Goal: Task Accomplishment & Management: Complete application form

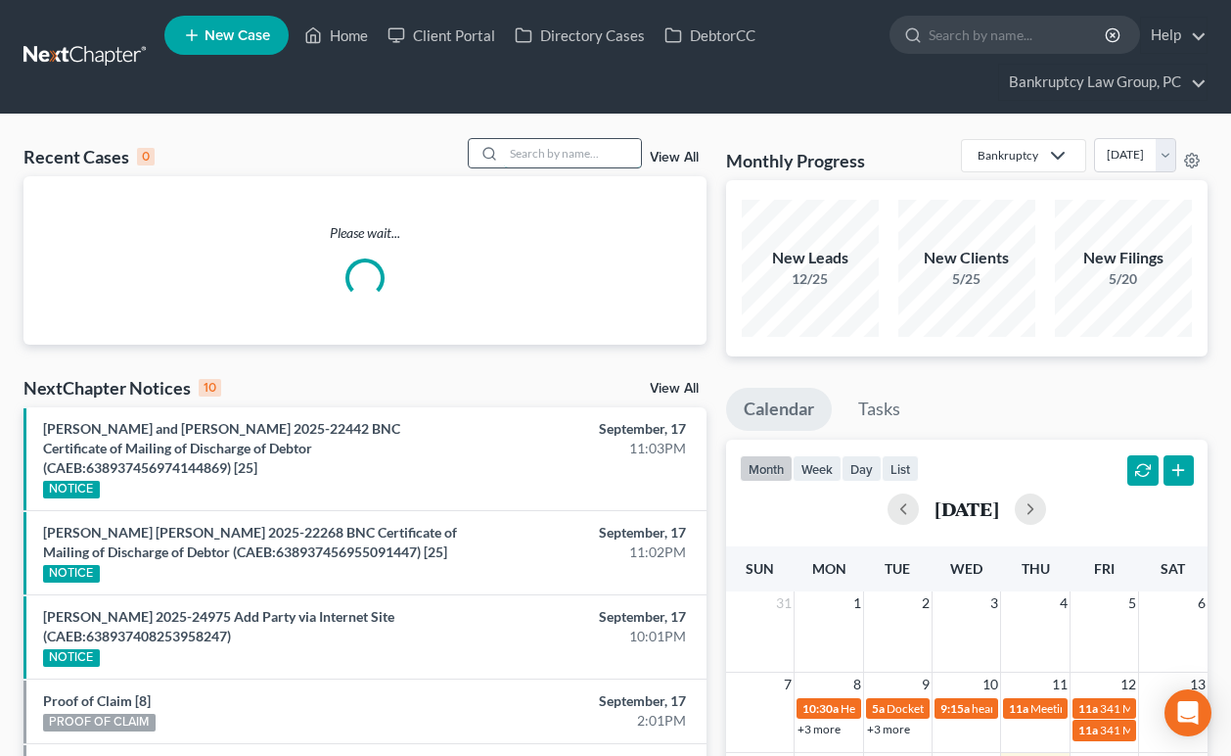
click at [594, 148] on input "search" at bounding box center [572, 153] width 137 height 28
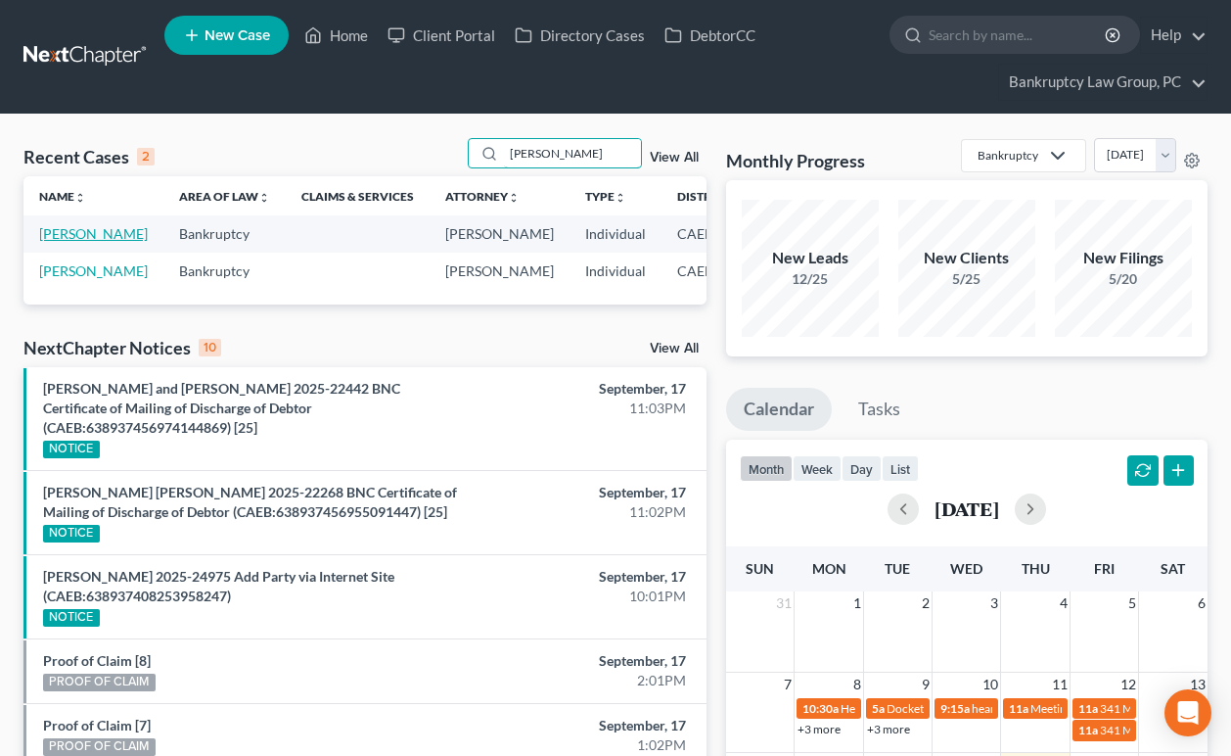
type input "[PERSON_NAME]"
click at [53, 242] on link "[PERSON_NAME]" at bounding box center [93, 233] width 109 height 17
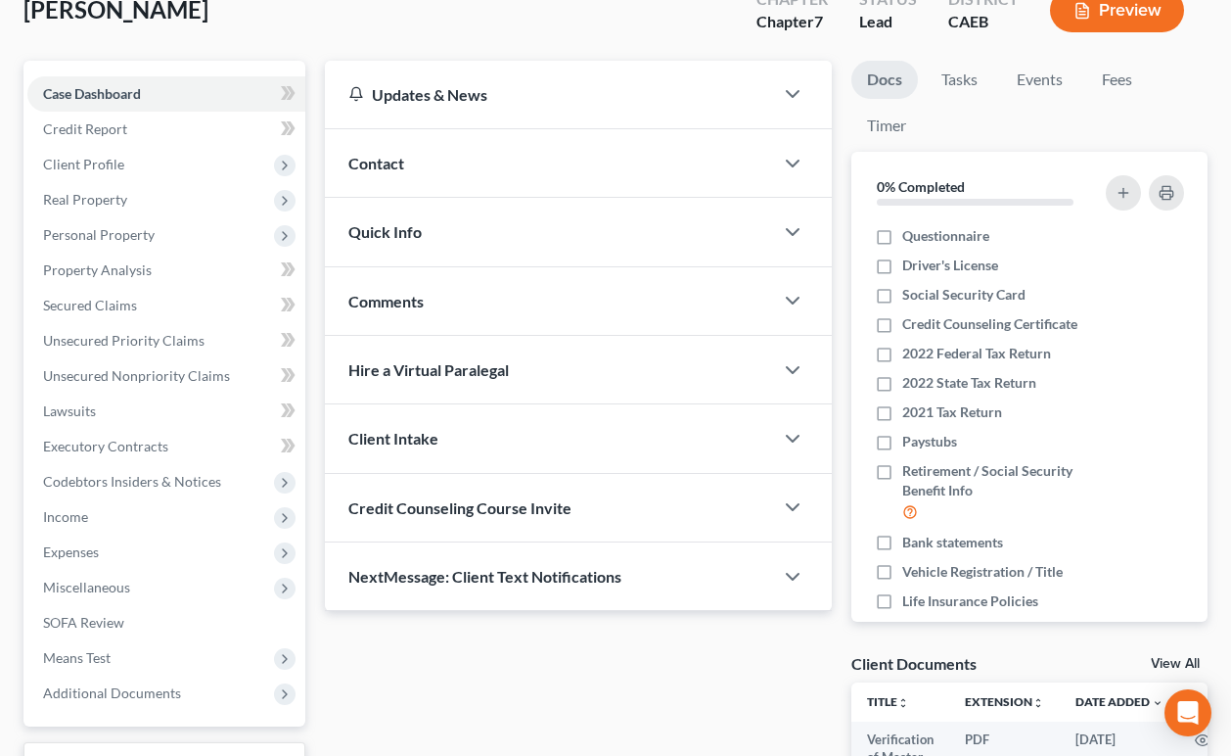
scroll to position [164, 0]
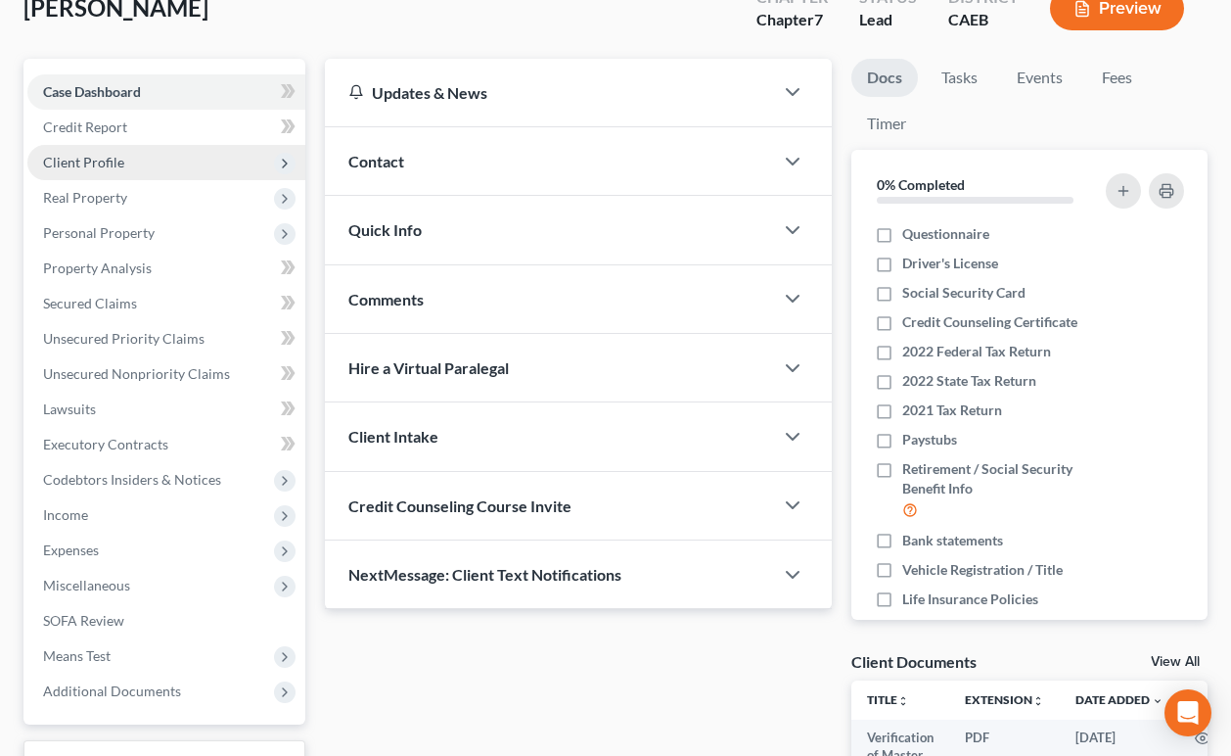
click at [103, 167] on span "Client Profile" at bounding box center [83, 162] width 81 height 17
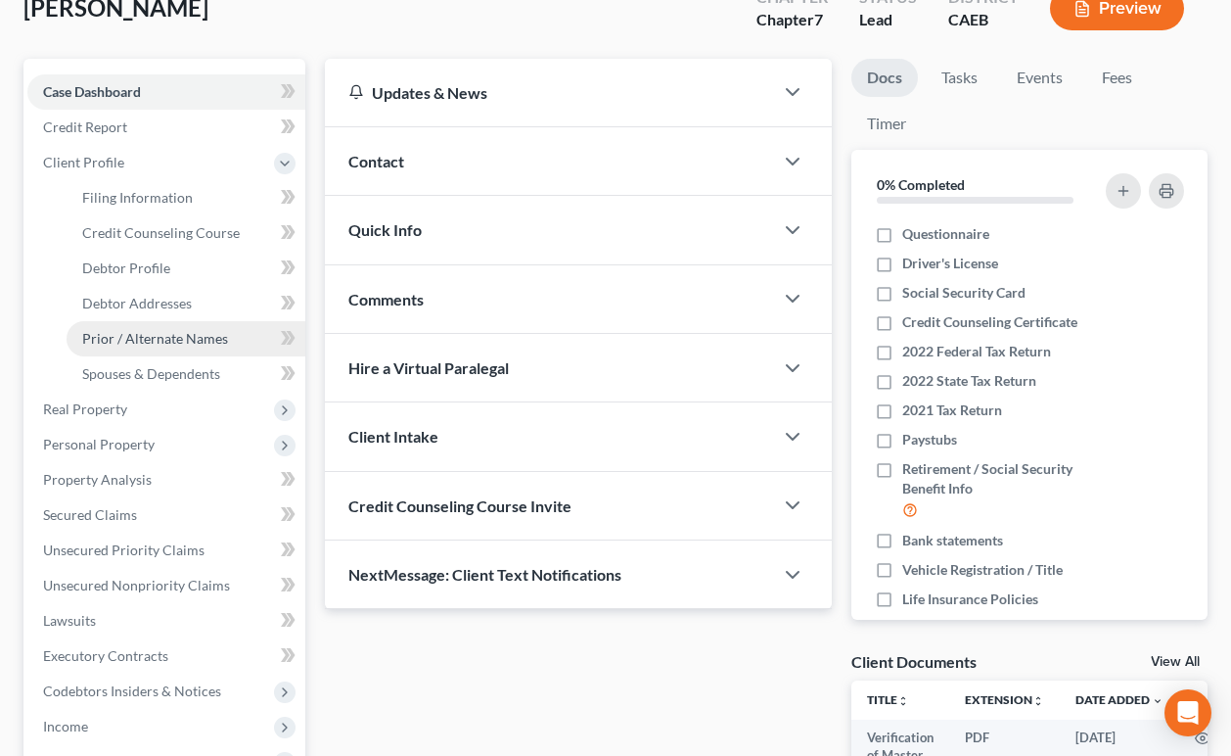
click at [138, 336] on span "Prior / Alternate Names" at bounding box center [155, 338] width 146 height 17
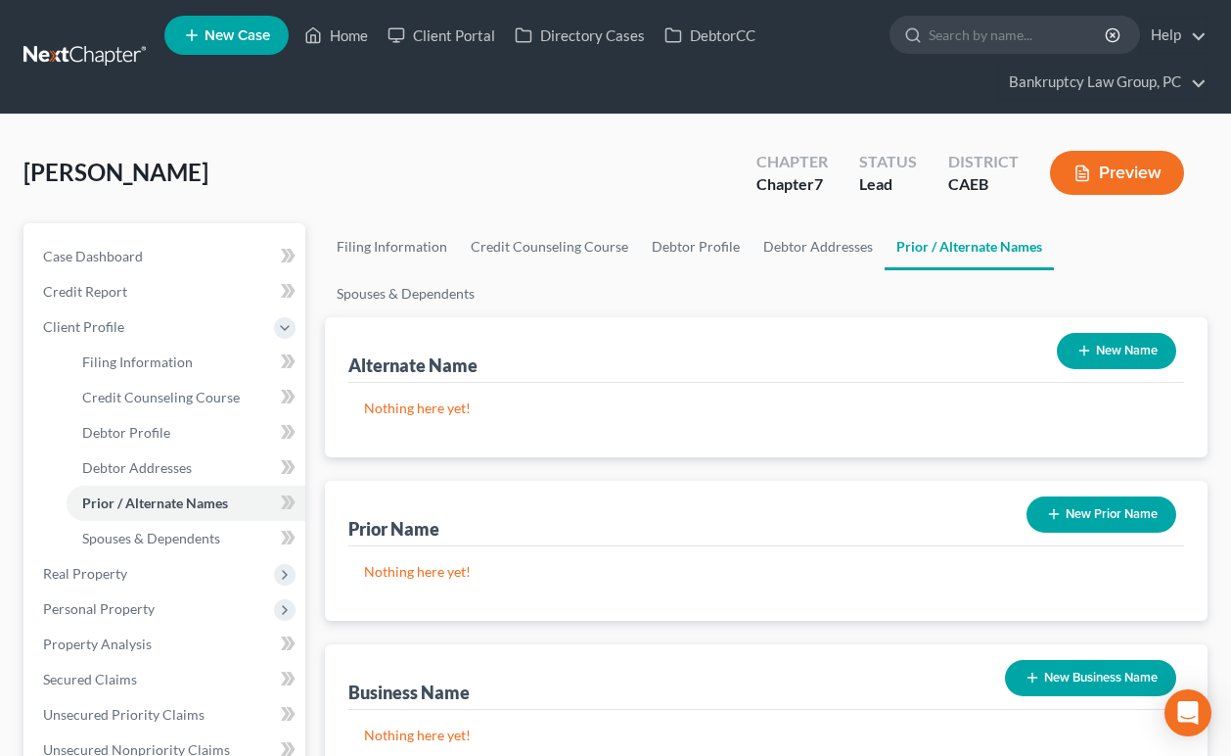
click at [1126, 333] on button "New Name" at bounding box center [1116, 351] width 119 height 36
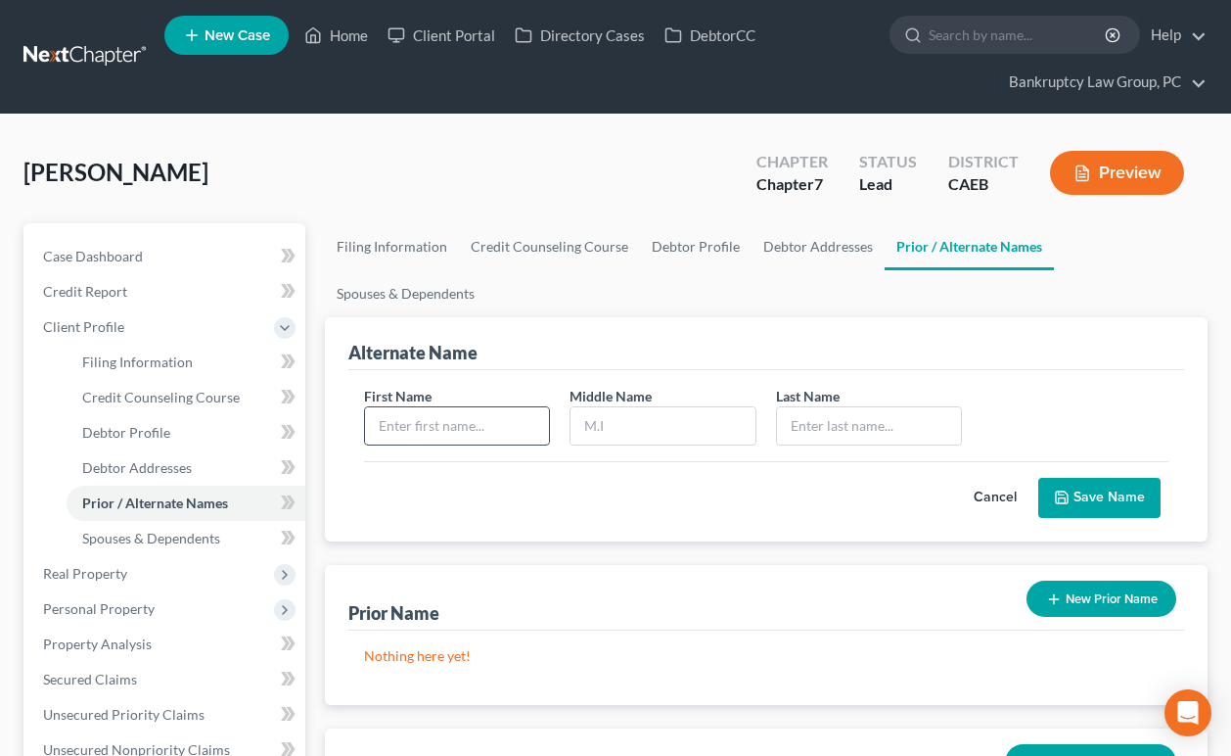
click at [498, 407] on input "text" at bounding box center [457, 425] width 185 height 37
type input "[PERSON_NAME]"
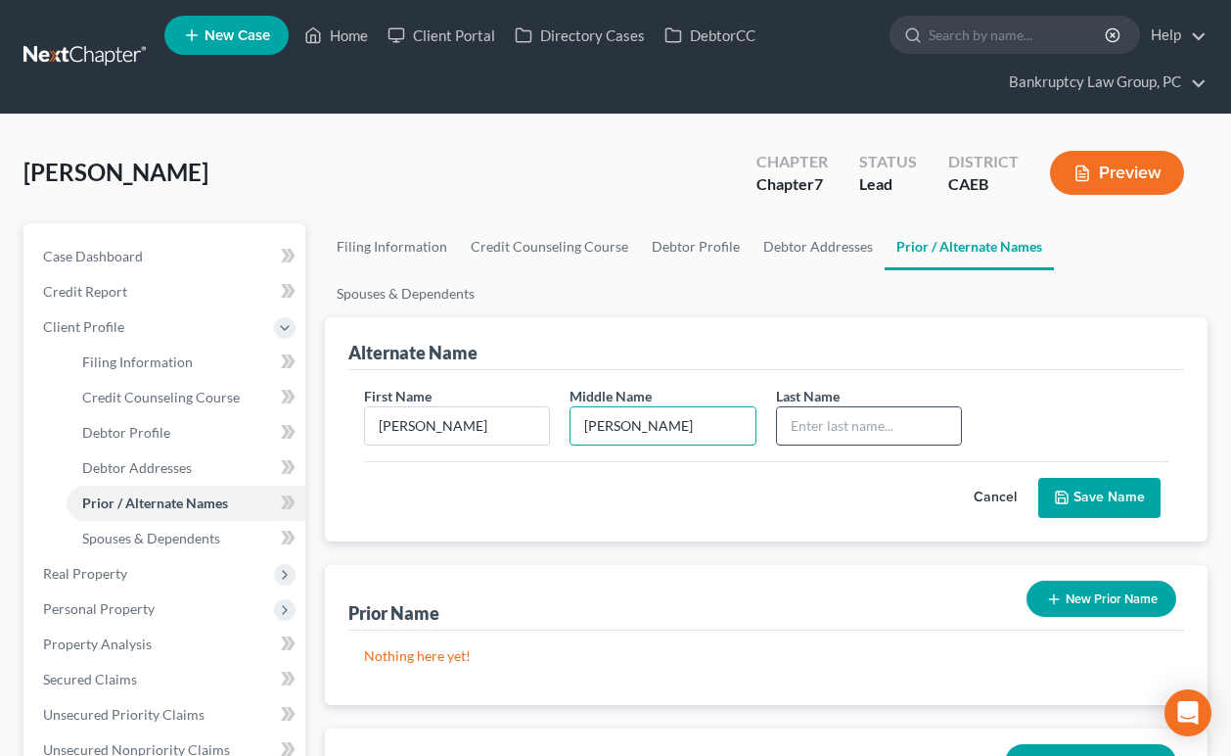
type input "[PERSON_NAME]"
click at [893, 407] on input "text" at bounding box center [869, 425] width 185 height 37
type input "[PERSON_NAME]"
click at [1096, 478] on button "Save Name" at bounding box center [1099, 498] width 122 height 41
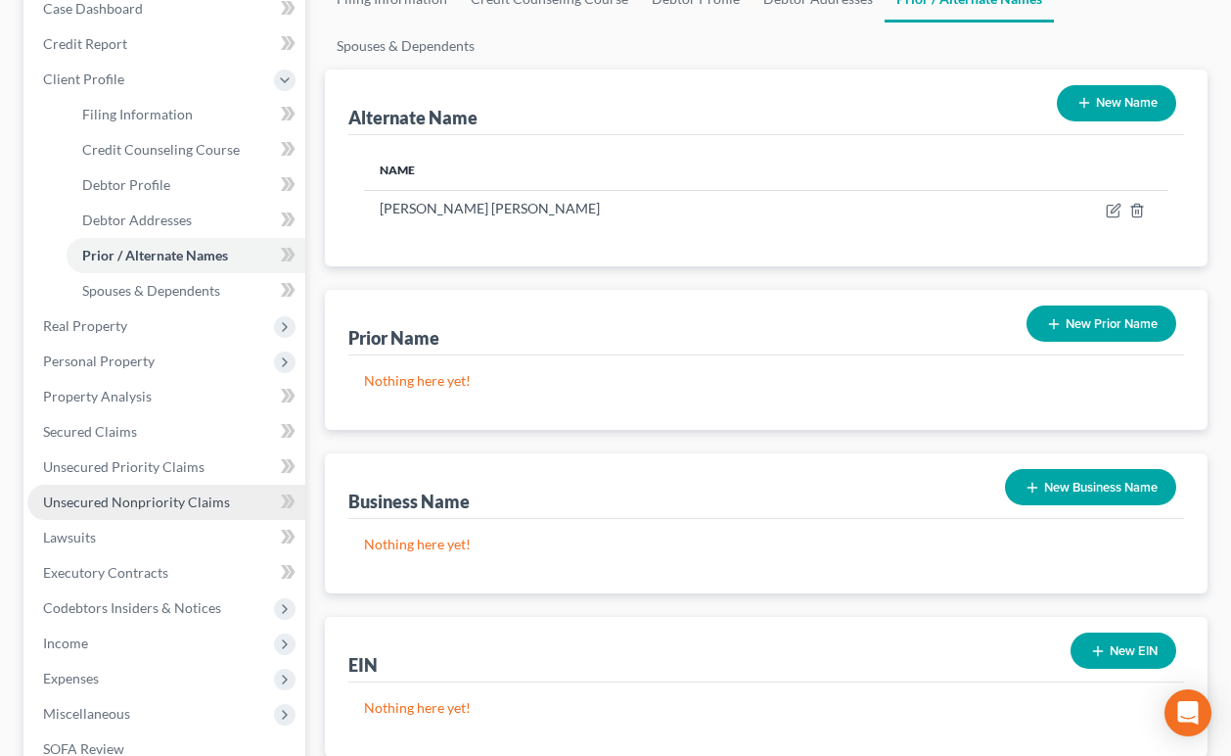
click at [125, 496] on span "Unsecured Nonpriority Claims" at bounding box center [136, 501] width 187 height 17
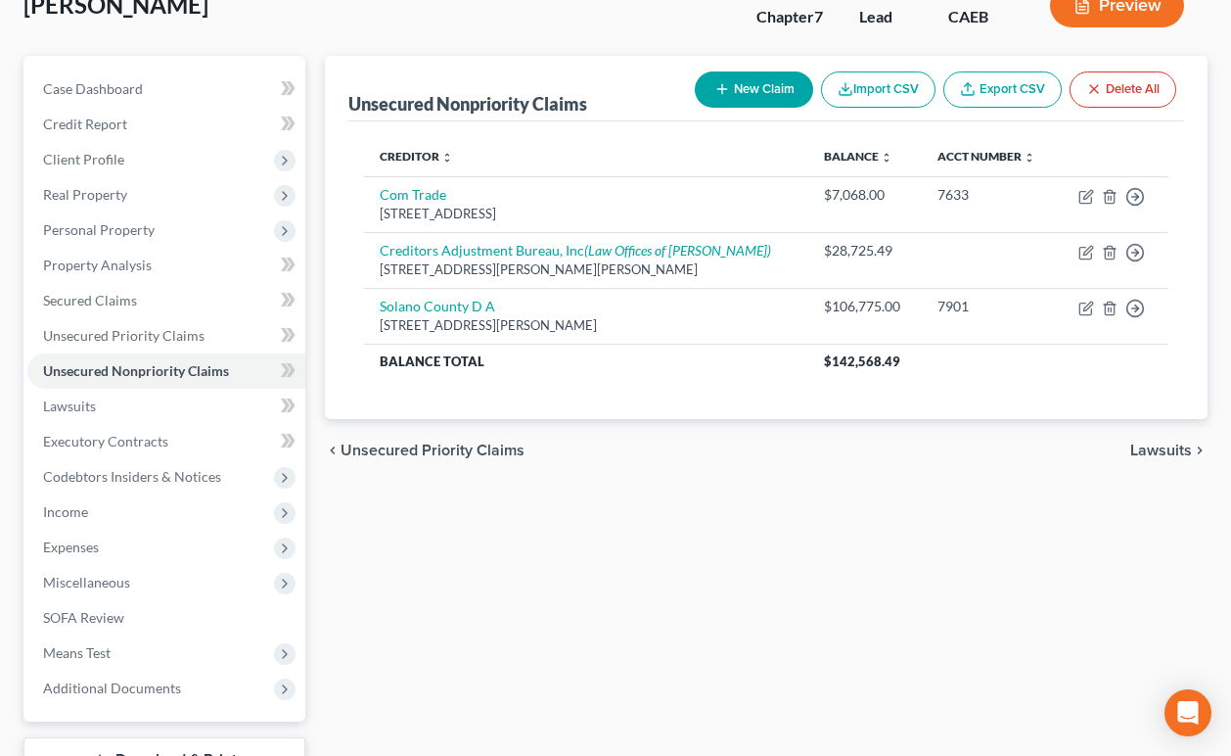
scroll to position [169, 0]
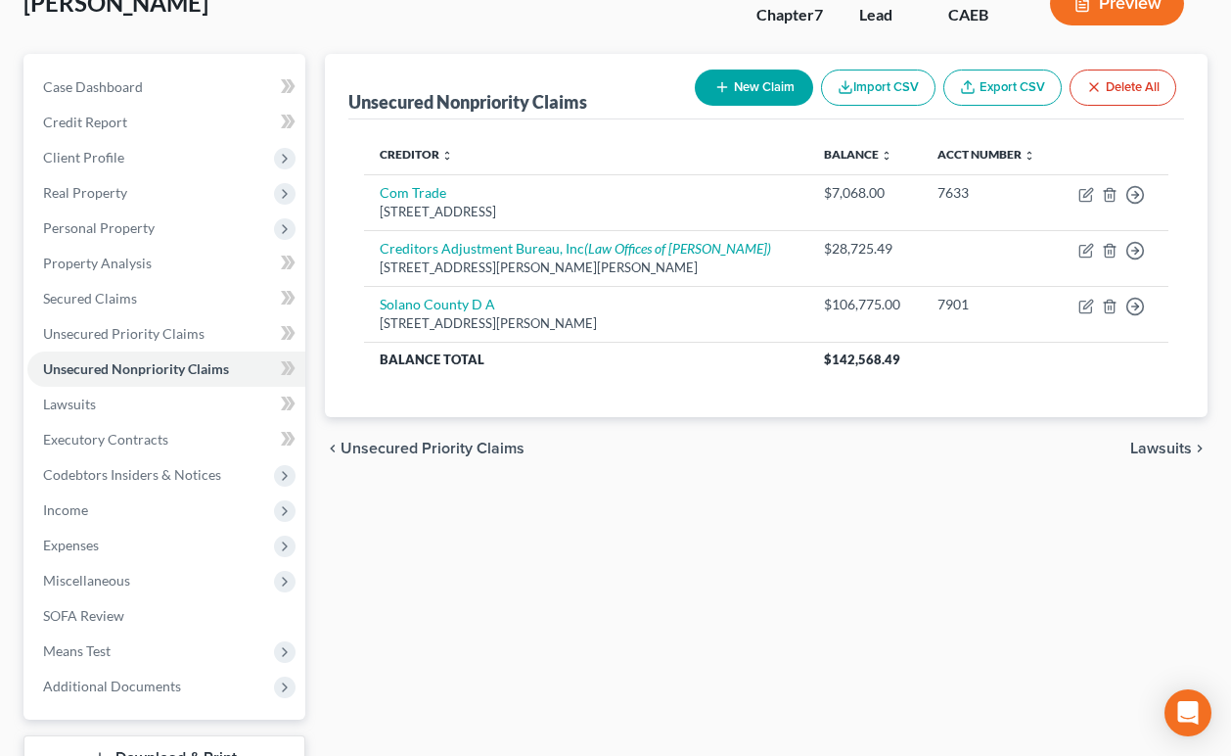
click at [767, 88] on button "New Claim" at bounding box center [754, 87] width 118 height 36
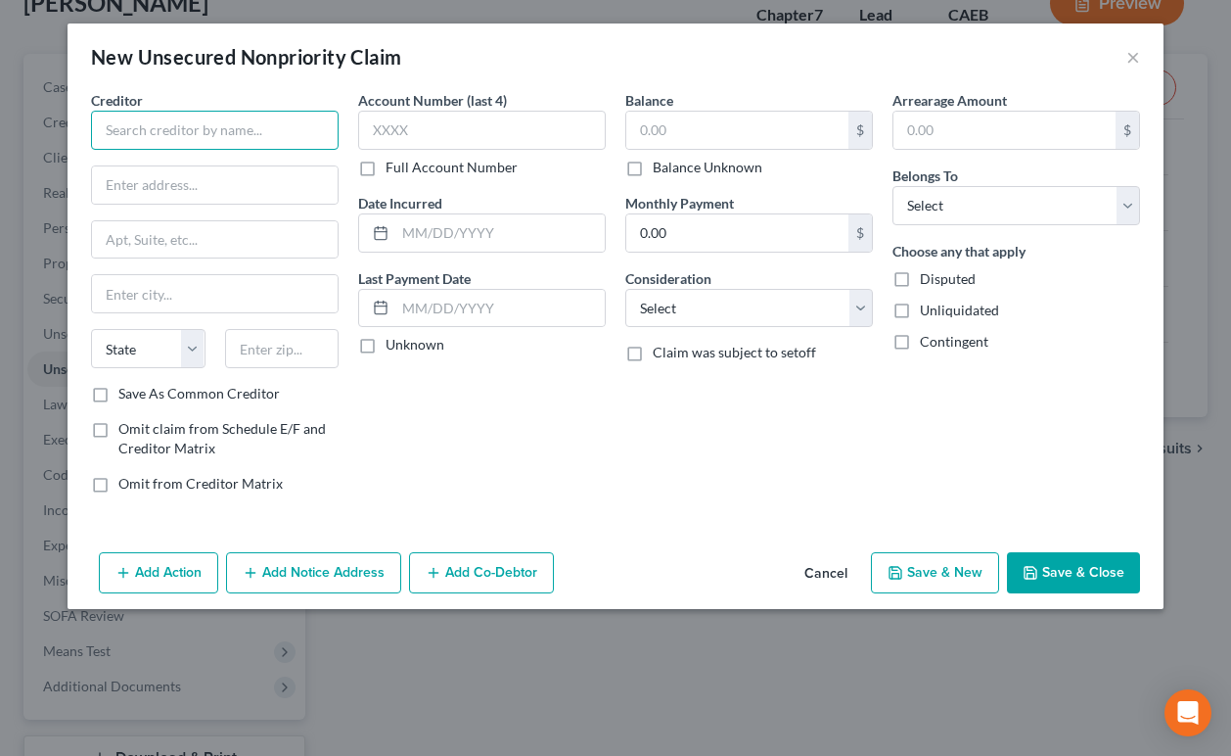
click at [217, 139] on input "text" at bounding box center [215, 130] width 248 height 39
type input "[PERSON_NAME]"
type input "1123 [PERSON_NAME]"
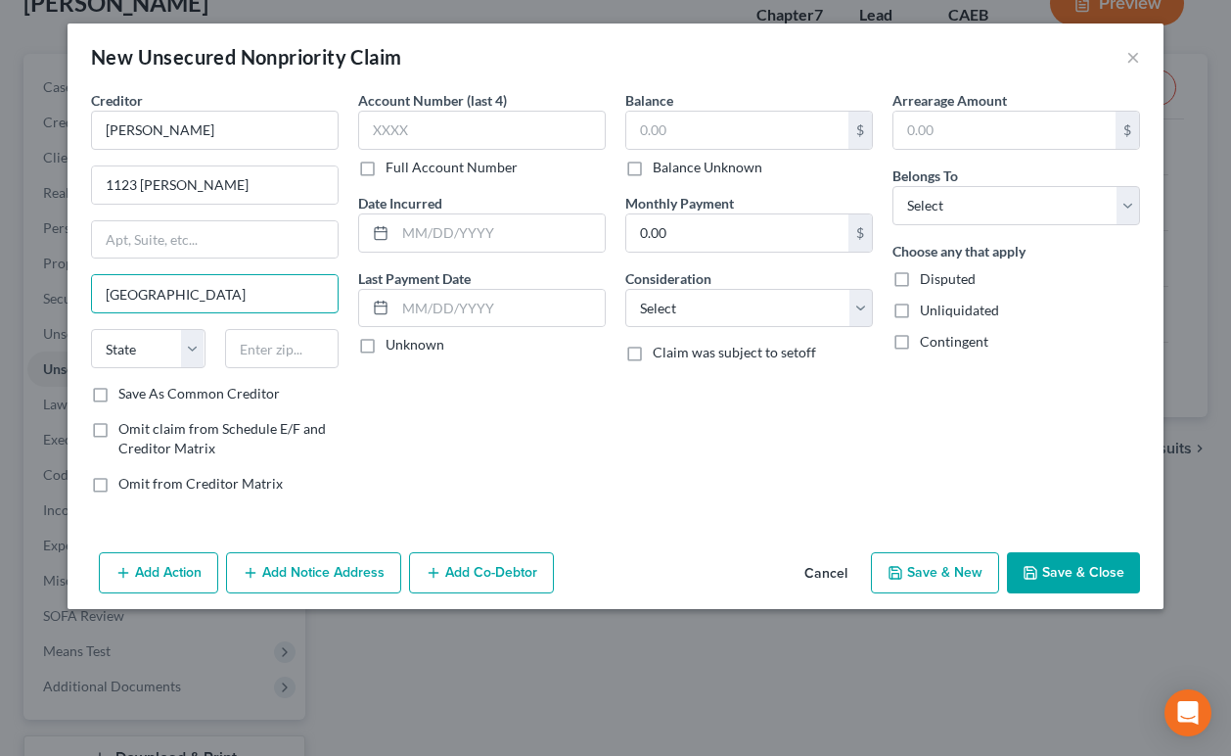
type input "[GEOGRAPHIC_DATA]"
click at [278, 346] on input "text" at bounding box center [282, 348] width 115 height 39
type input "94533"
select select "4"
click at [249, 187] on input "1123 [PERSON_NAME]" at bounding box center [215, 184] width 246 height 37
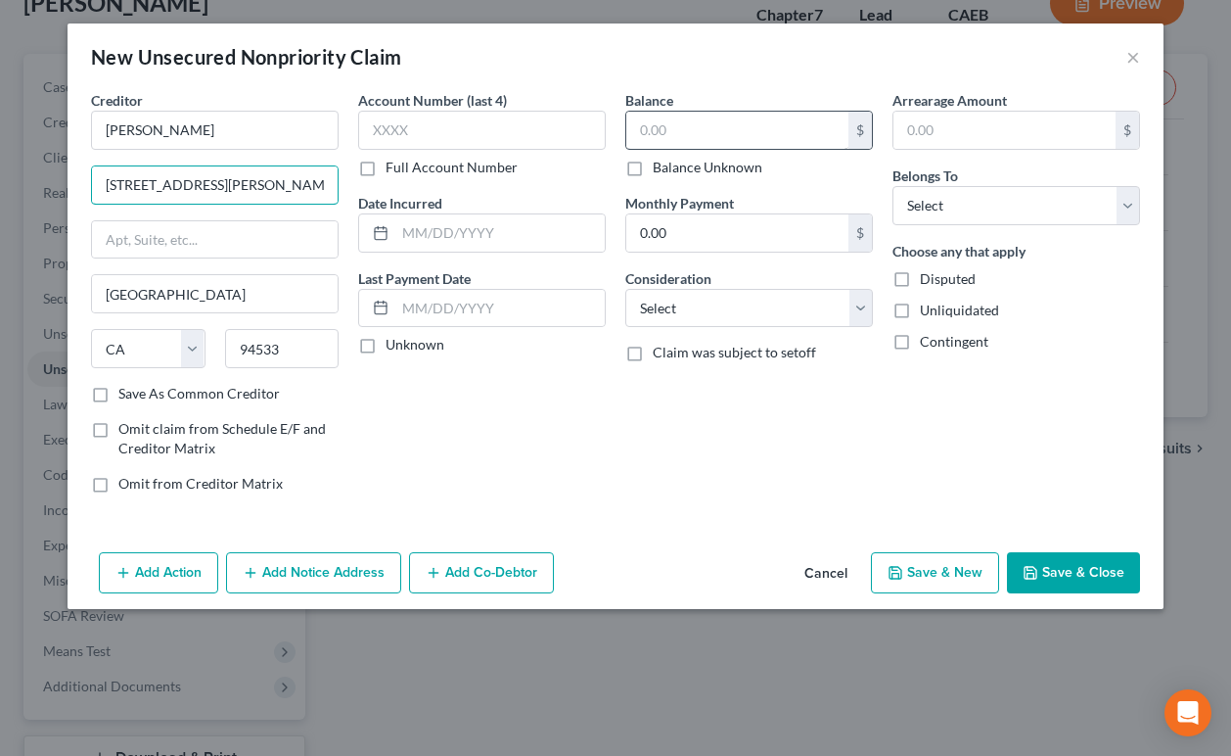
type input "[STREET_ADDRESS][PERSON_NAME]"
click at [743, 139] on input "text" at bounding box center [737, 130] width 222 height 37
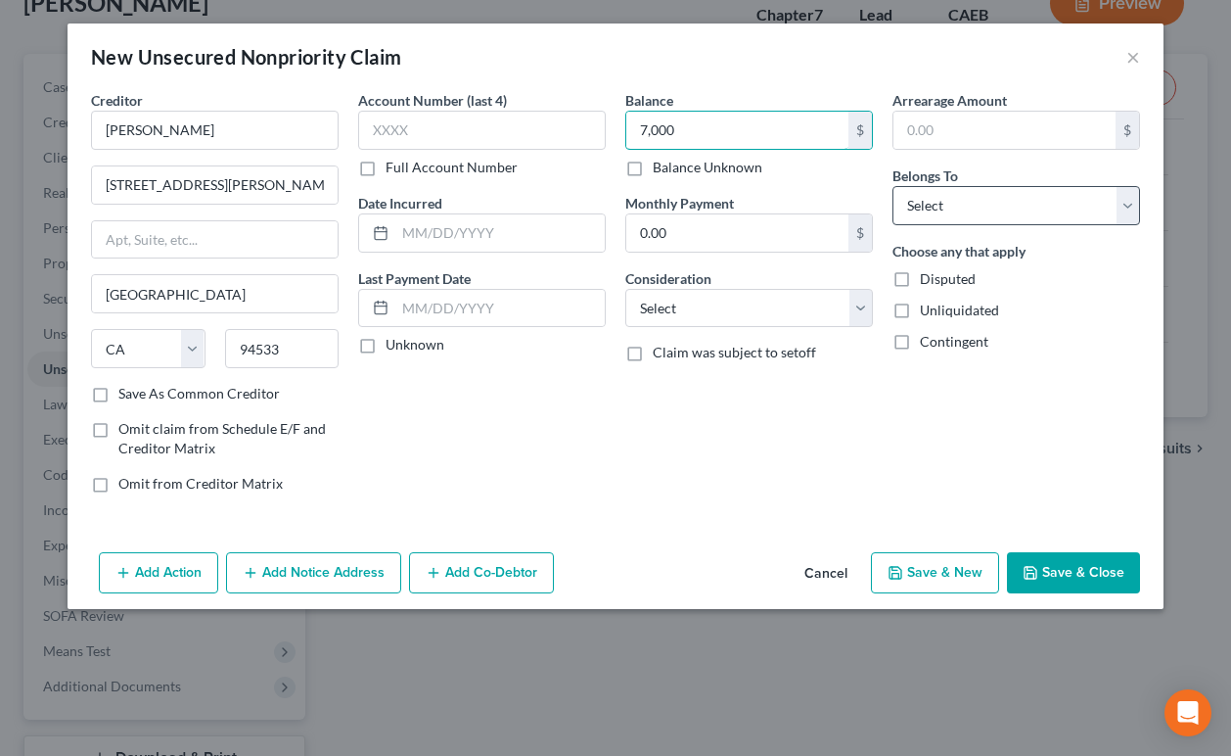
type input "7,000"
click at [921, 209] on select "Select Debtor 1 Only Debtor 2 Only Debtor 1 And Debtor 2 Only At Least One Of T…" at bounding box center [1017, 205] width 248 height 39
select select "3"
click at [893, 186] on select "Select Debtor 1 Only Debtor 2 Only Debtor 1 And Debtor 2 Only At Least One Of T…" at bounding box center [1017, 205] width 248 height 39
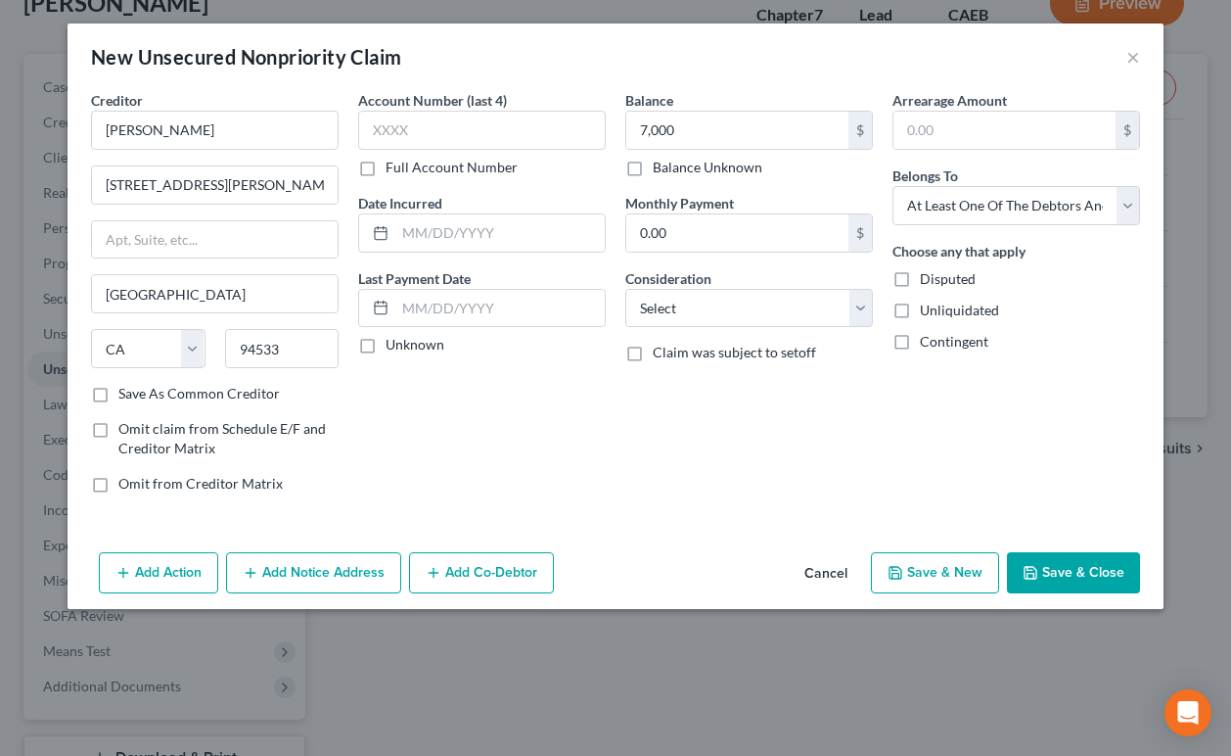
click at [348, 575] on button "Add Notice Address" at bounding box center [313, 572] width 175 height 41
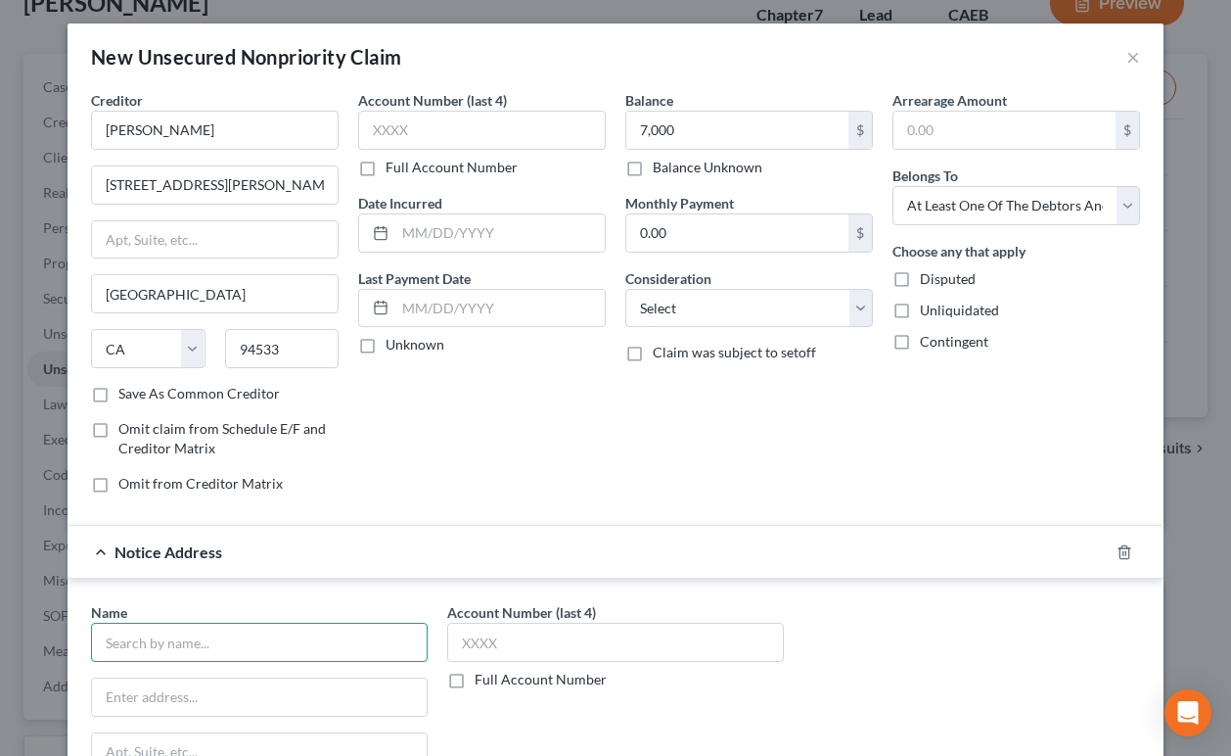
click at [217, 649] on input "text" at bounding box center [259, 641] width 337 height 39
click at [127, 644] on input "Alahandro Plumbing" at bounding box center [259, 641] width 337 height 39
type input "Alehandro Plumbing"
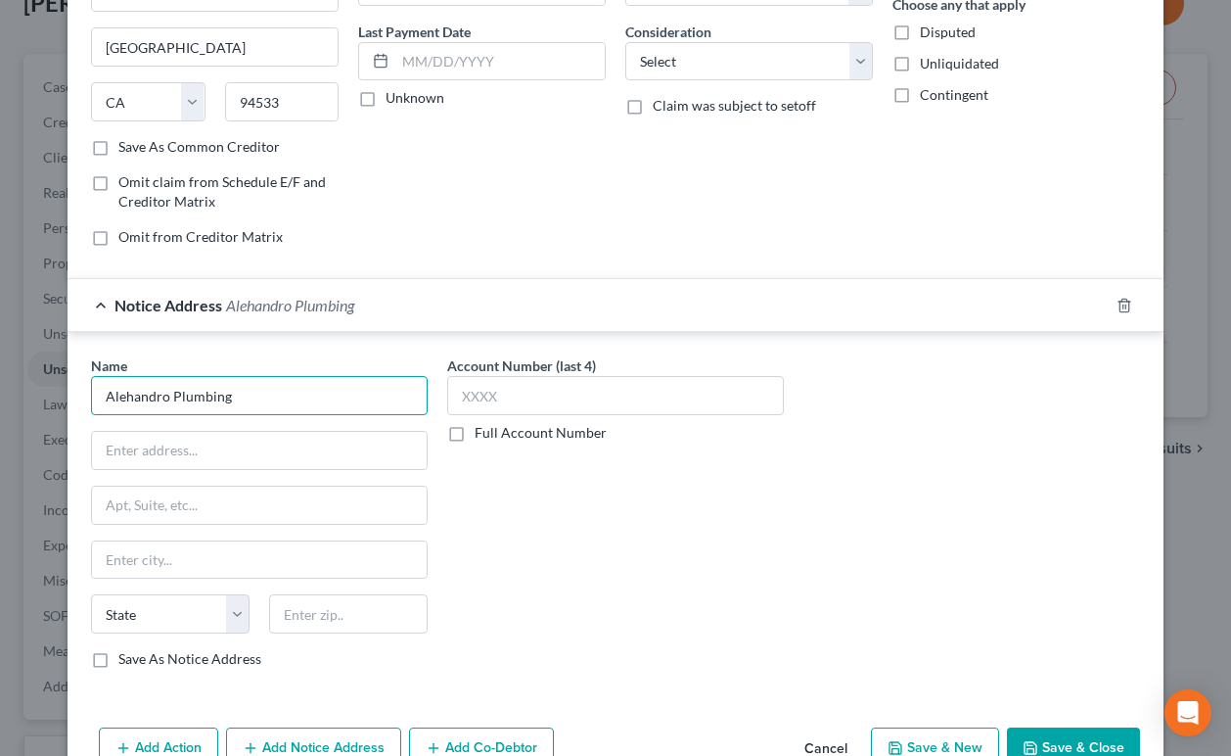
scroll to position [299, 0]
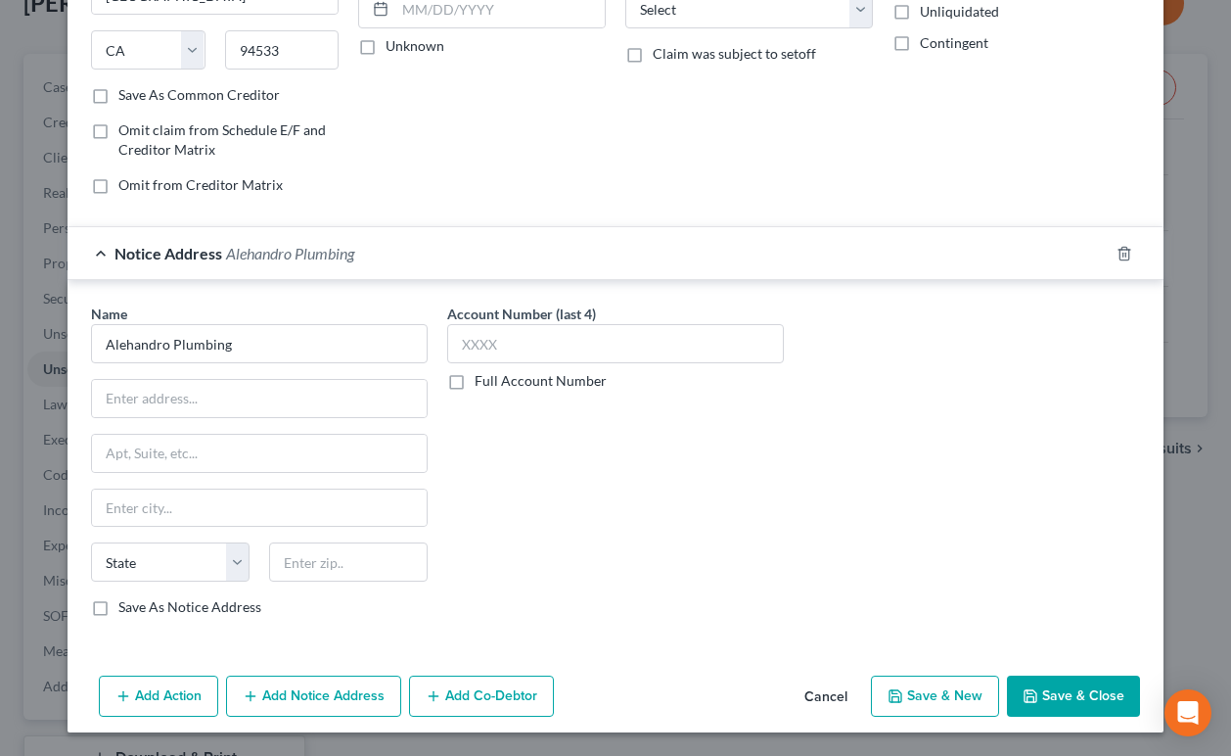
click at [1121, 242] on div at bounding box center [1136, 253] width 55 height 31
click at [1122, 247] on icon "button" at bounding box center [1124, 253] width 9 height 13
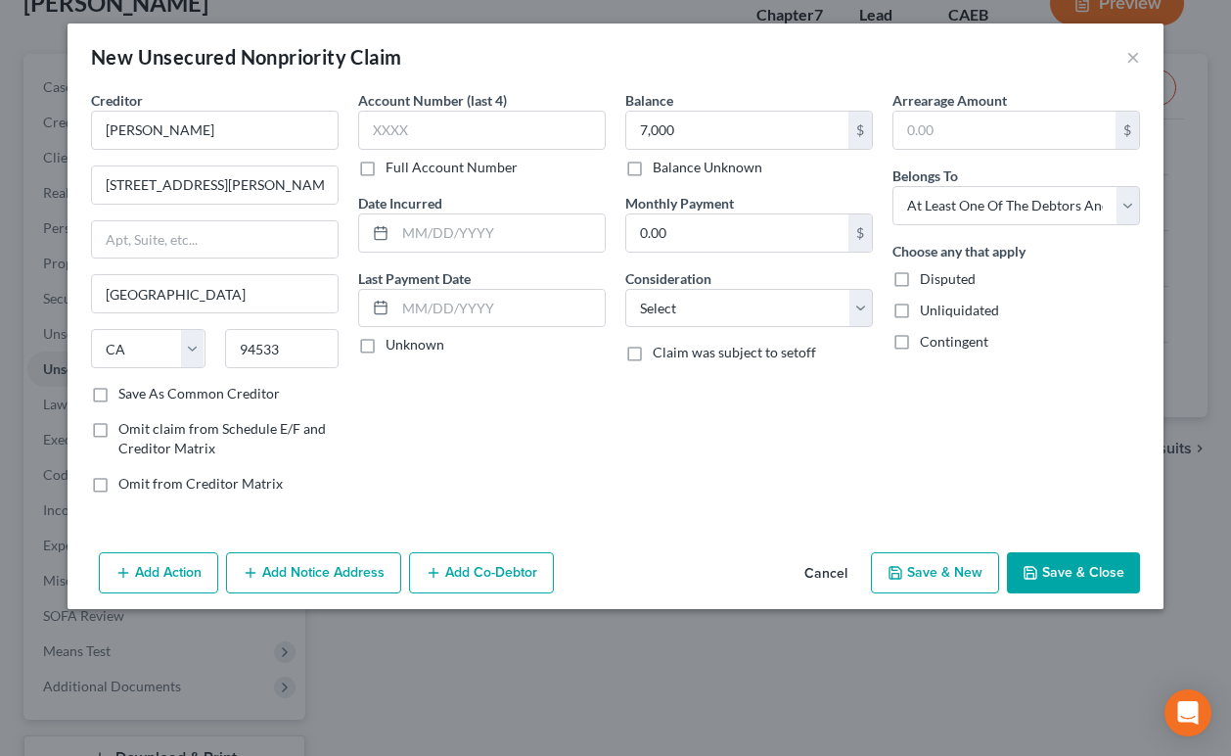
click at [1070, 585] on button "Save & Close" at bounding box center [1073, 572] width 133 height 41
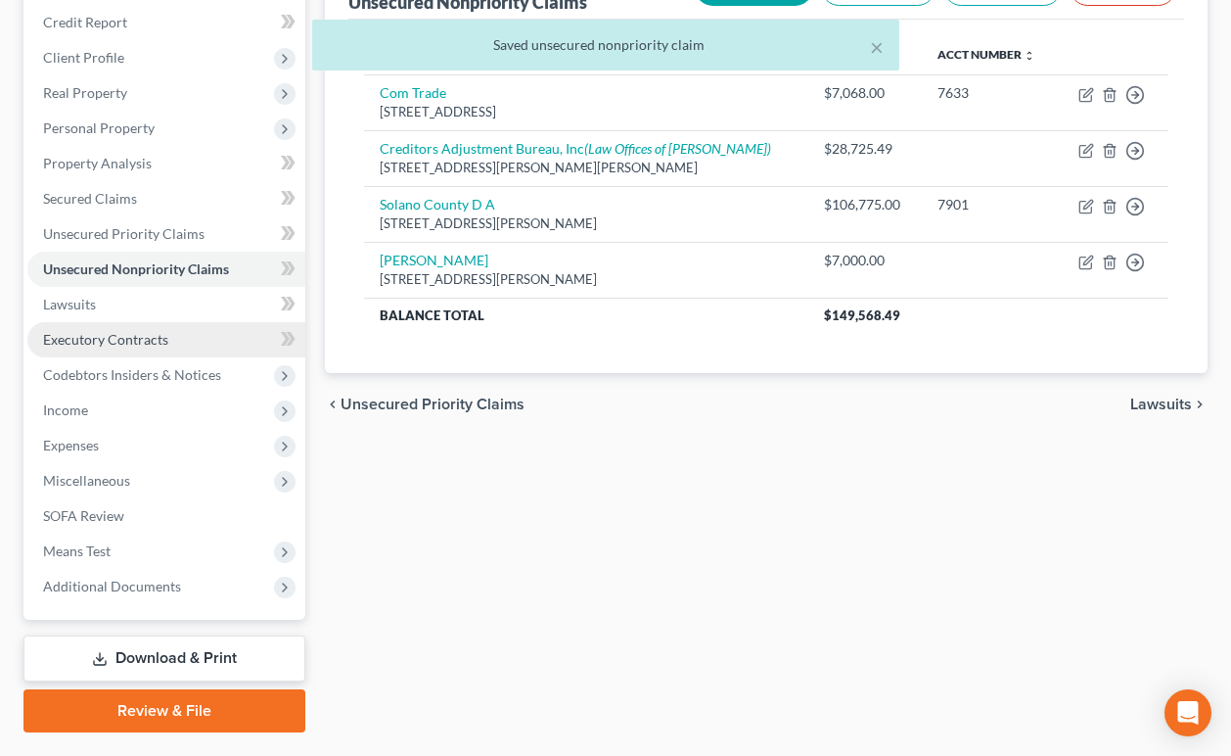
scroll to position [274, 0]
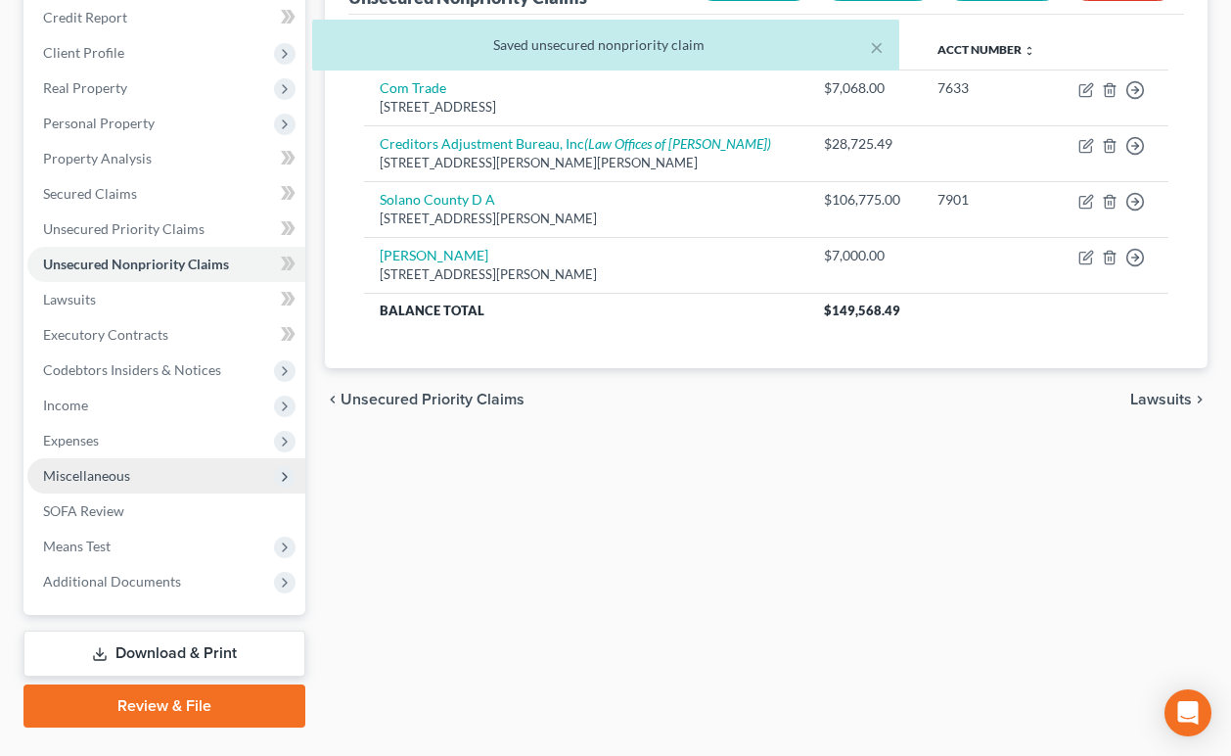
click at [117, 467] on span "Miscellaneous" at bounding box center [86, 475] width 87 height 17
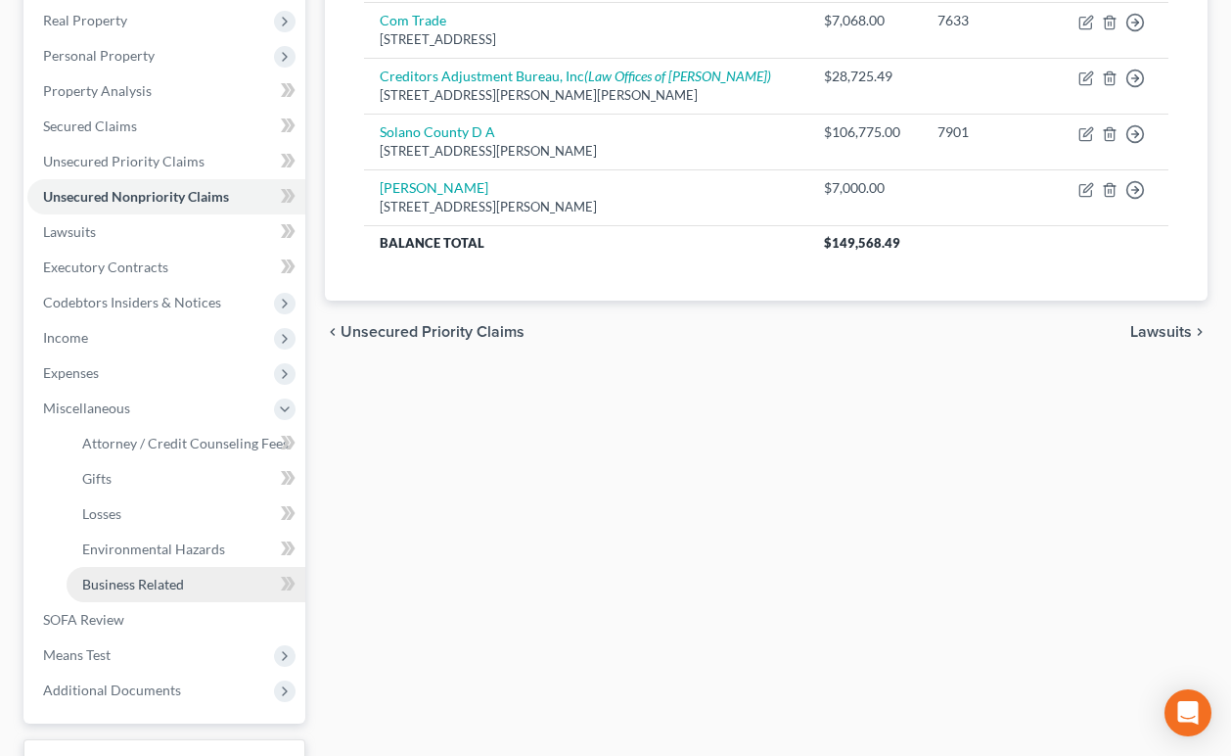
click at [128, 587] on span "Business Related" at bounding box center [133, 583] width 102 height 17
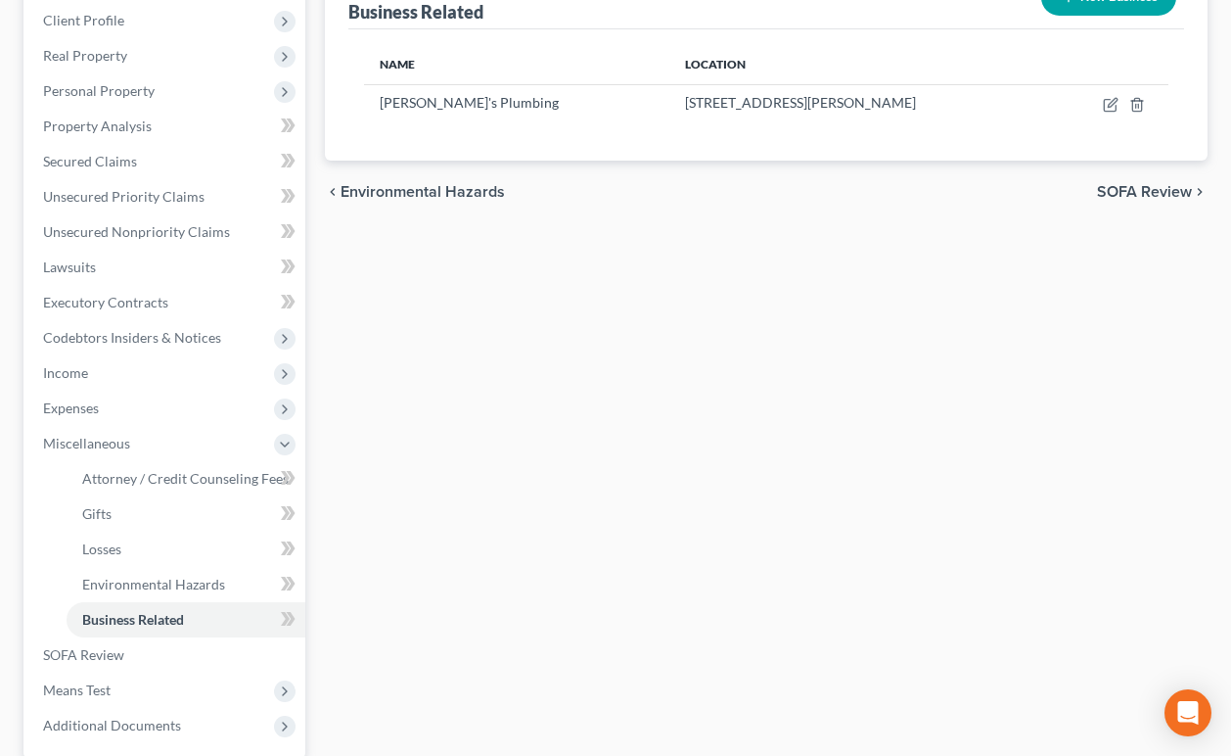
scroll to position [309, 0]
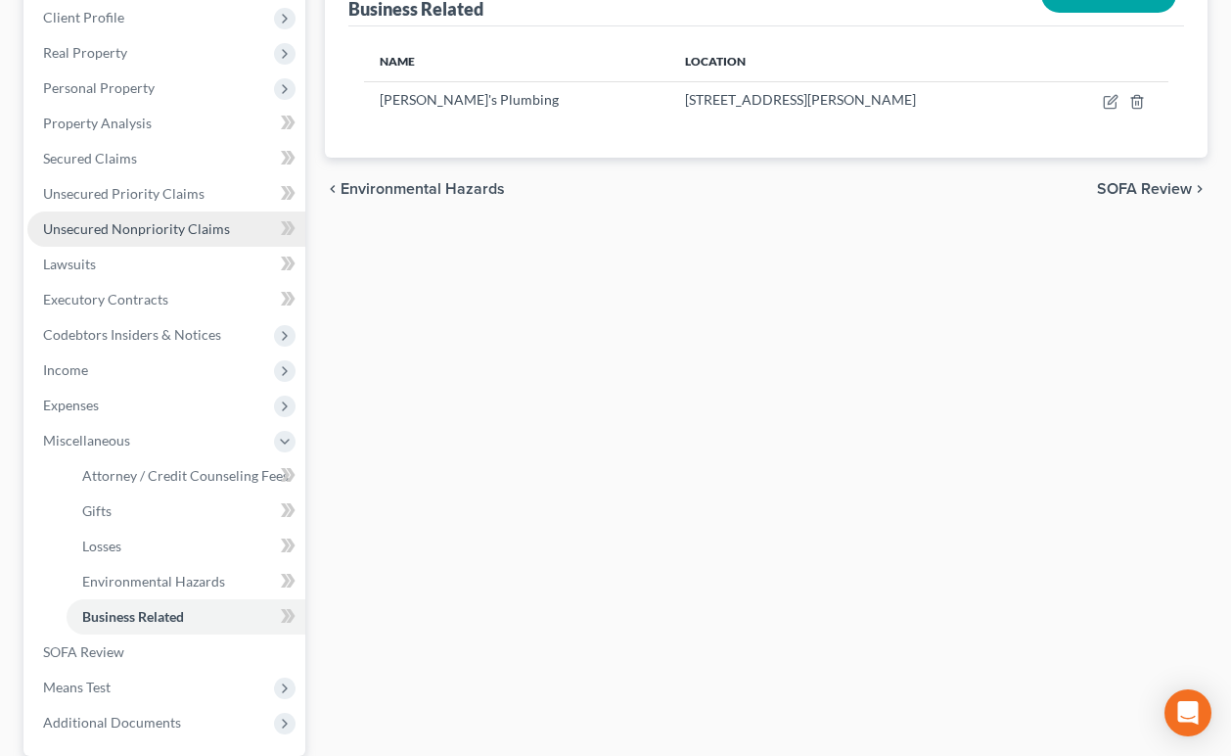
click at [175, 227] on span "Unsecured Nonpriority Claims" at bounding box center [136, 228] width 187 height 17
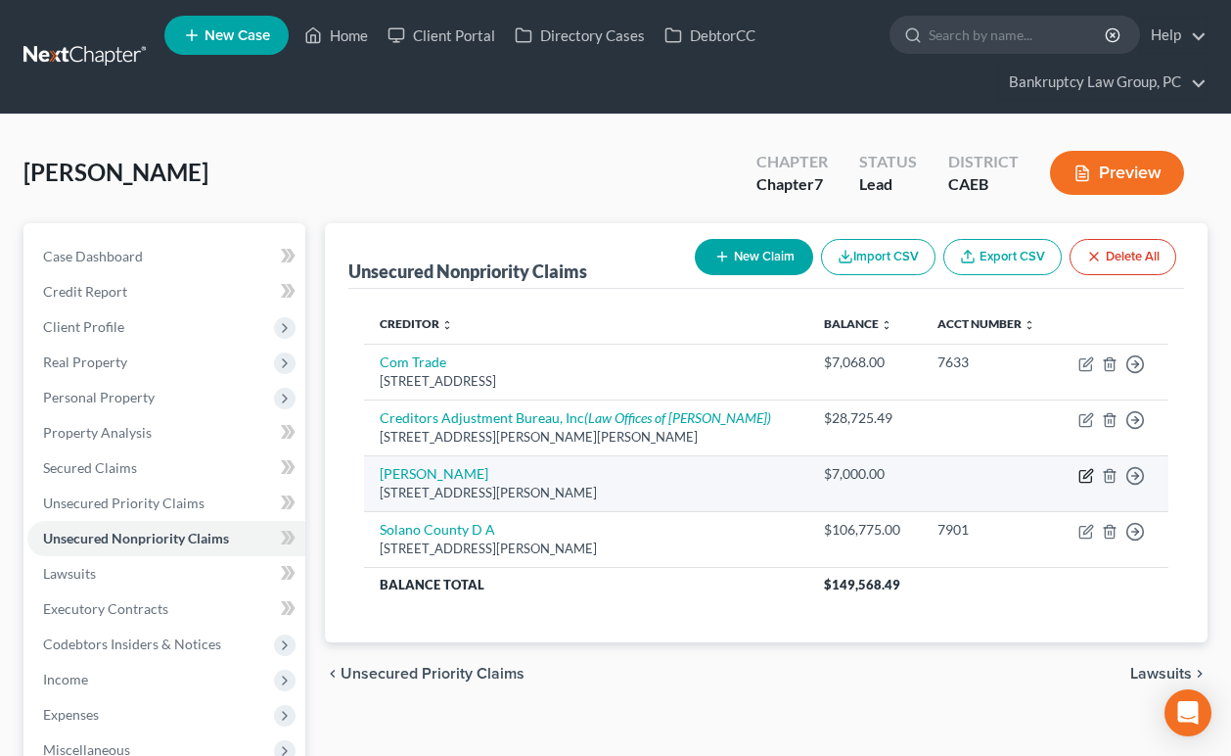
click at [1084, 468] on icon "button" at bounding box center [1087, 476] width 16 height 16
select select "4"
select select "3"
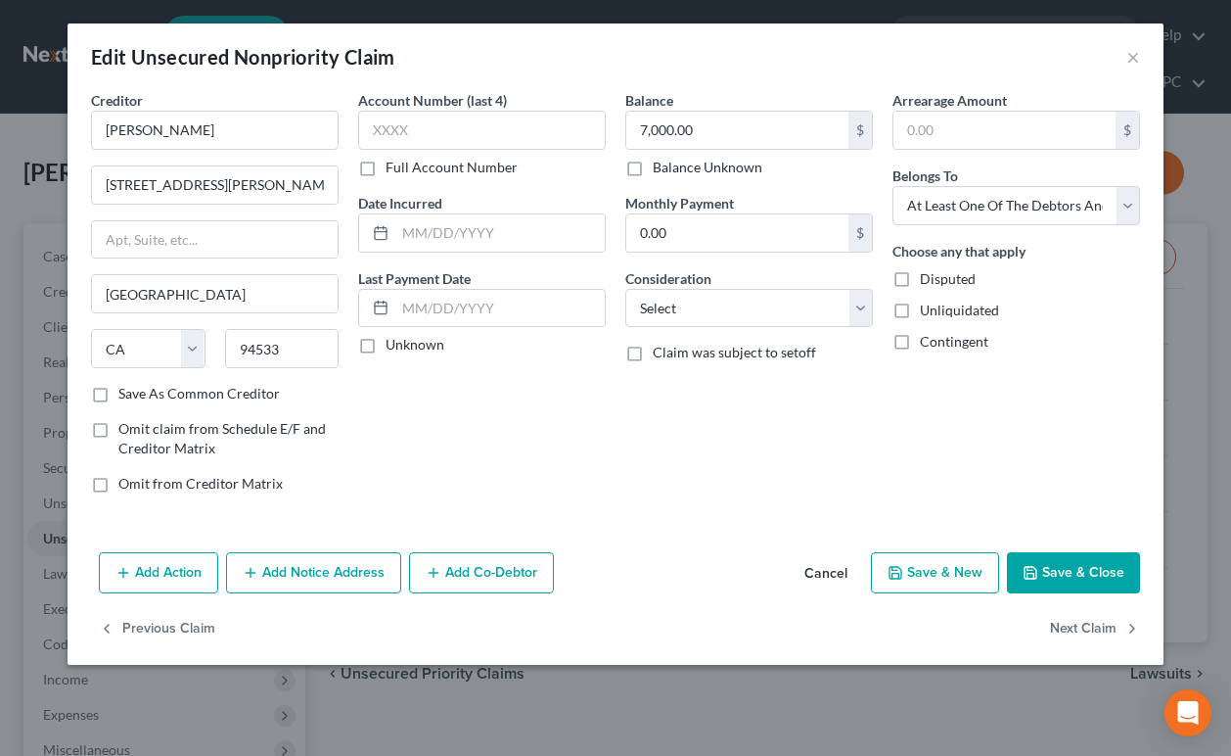
click at [316, 572] on button "Add Notice Address" at bounding box center [313, 572] width 175 height 41
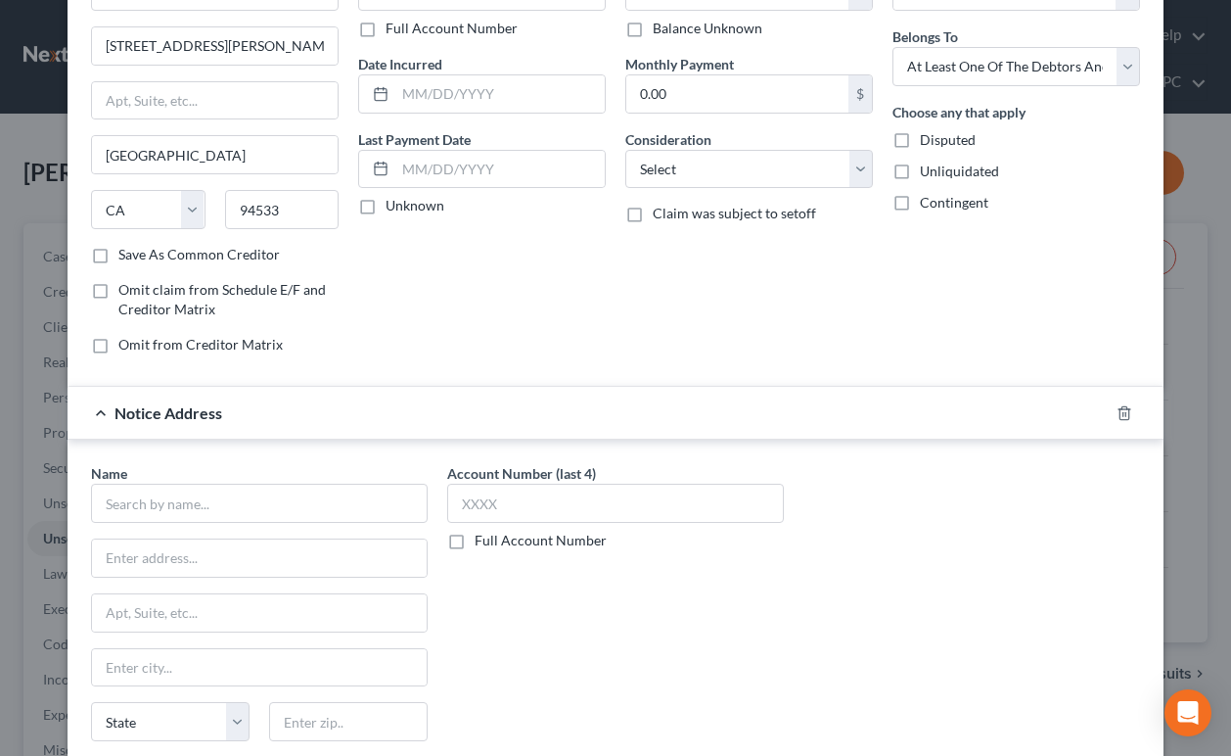
scroll to position [354, 0]
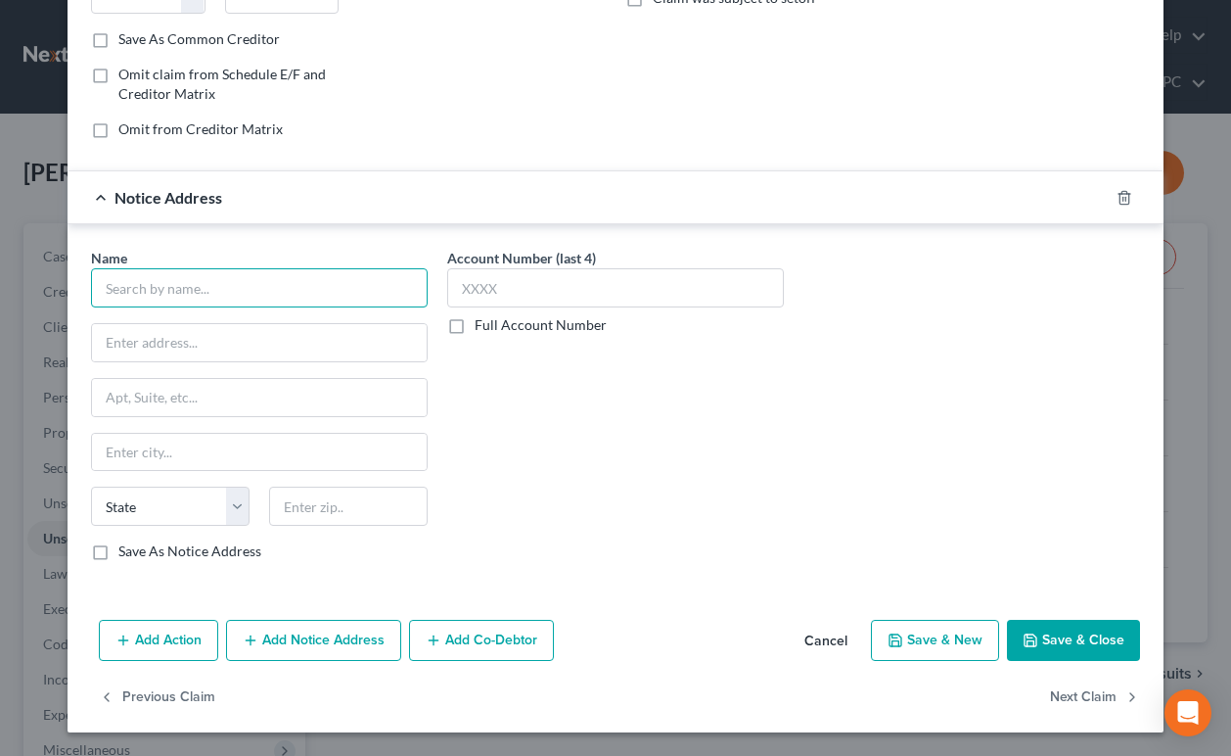
click at [257, 299] on input "text" at bounding box center [259, 287] width 337 height 39
click at [163, 288] on input "[PERSON_NAME]" at bounding box center [259, 287] width 337 height 39
type input "[PERSON_NAME]'s Plumbing"
drag, startPoint x: 263, startPoint y: 287, endPoint x: -22, endPoint y: 285, distance: 284.8
click at [0, 285] on html "Home New Case Client Portal Directory Cases DebtorCC Bankruptcy Law Group, PC […" at bounding box center [615, 538] width 1231 height 1076
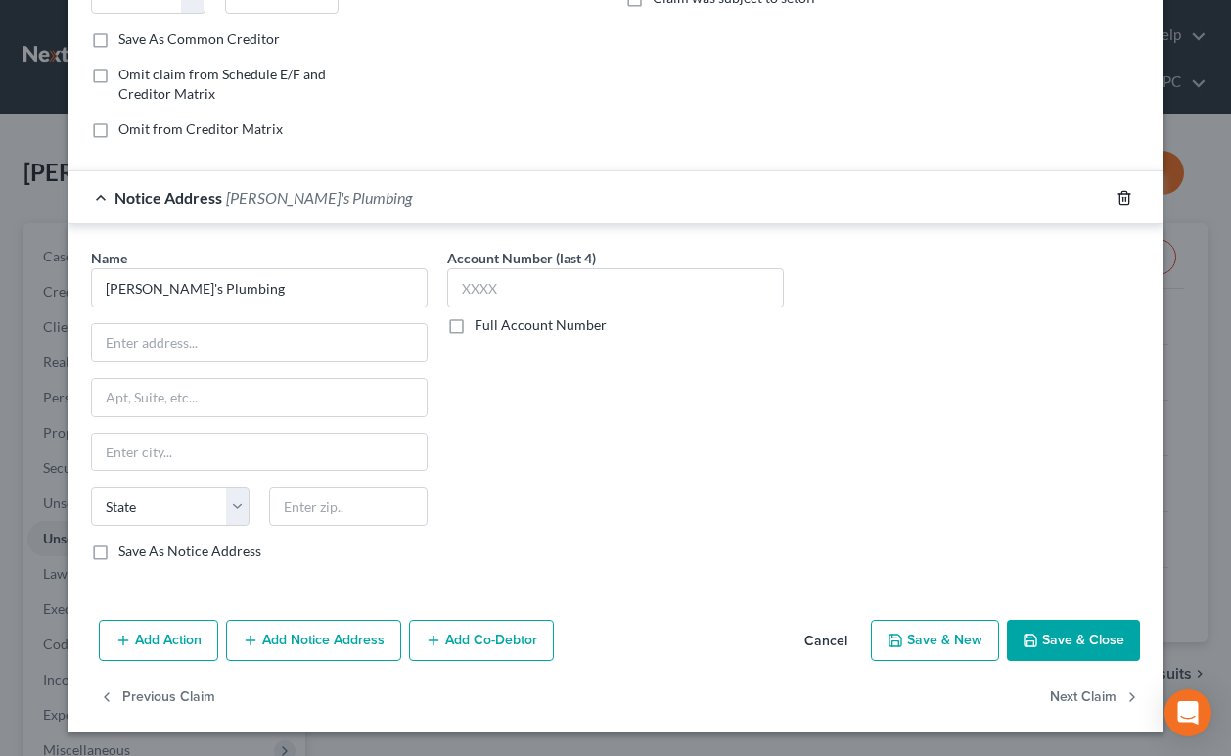
click at [1127, 191] on icon "button" at bounding box center [1124, 197] width 9 height 13
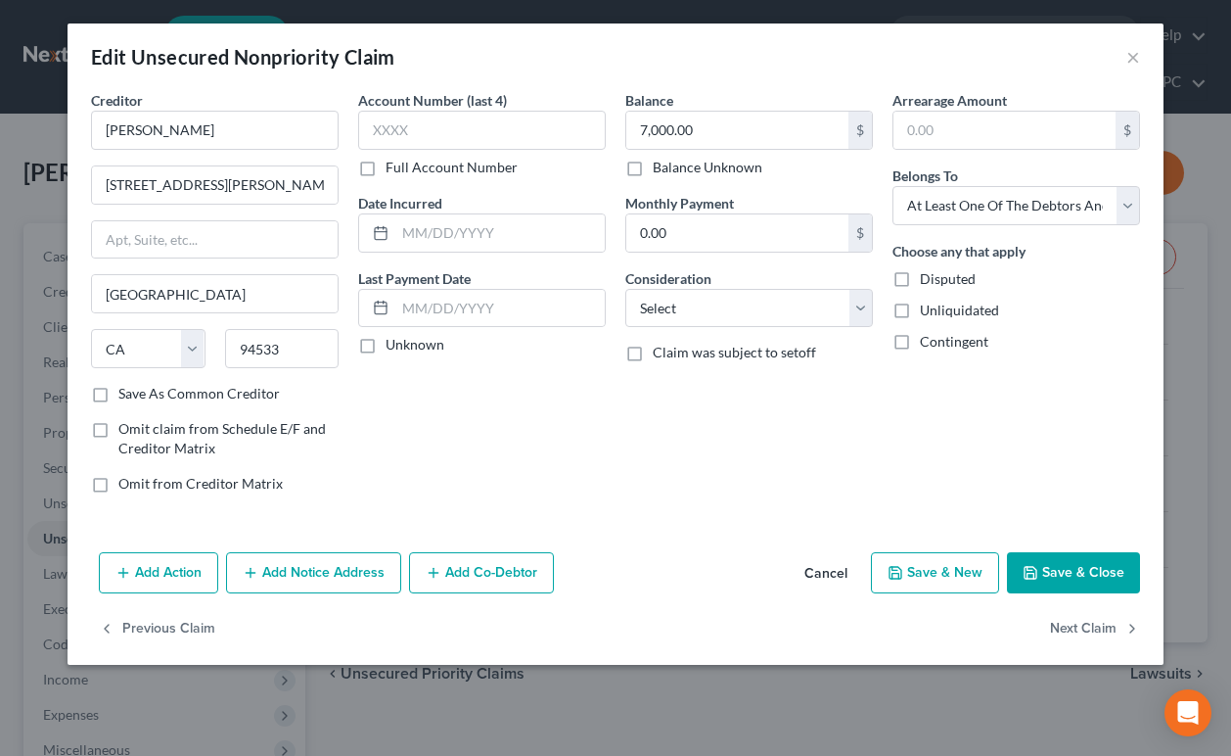
click at [476, 568] on button "Add Co-Debtor" at bounding box center [481, 572] width 145 height 41
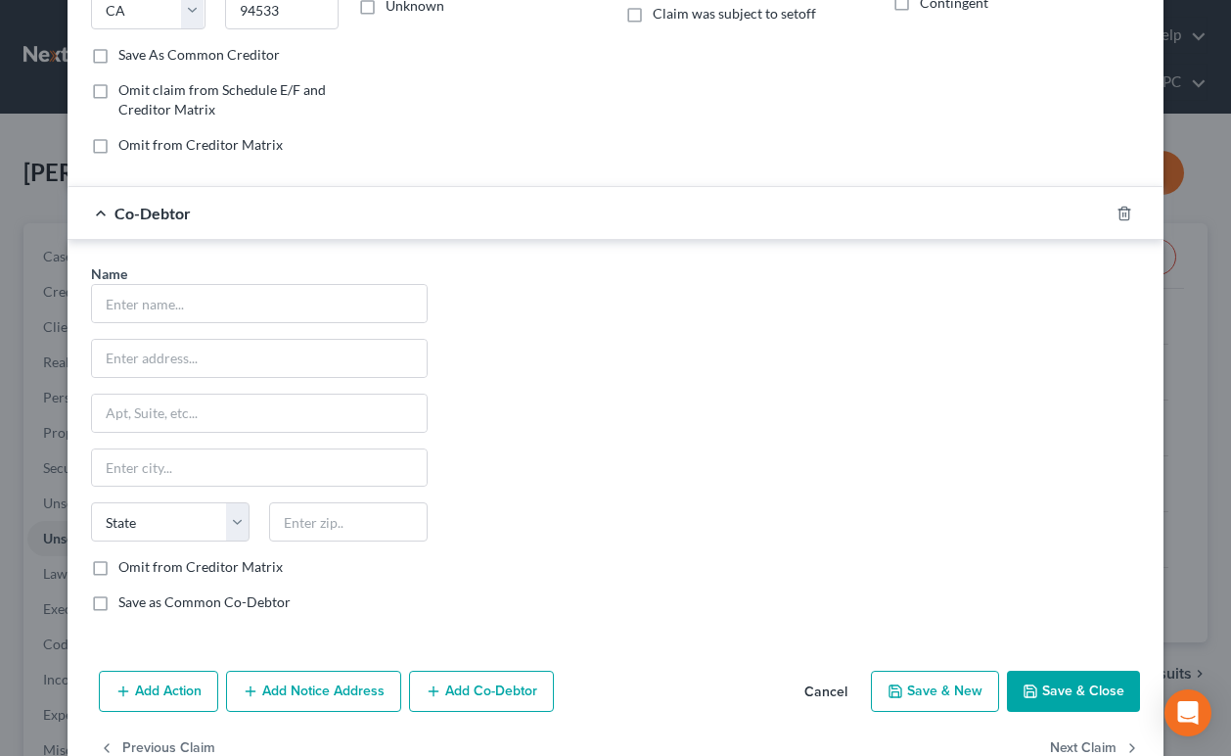
scroll to position [390, 0]
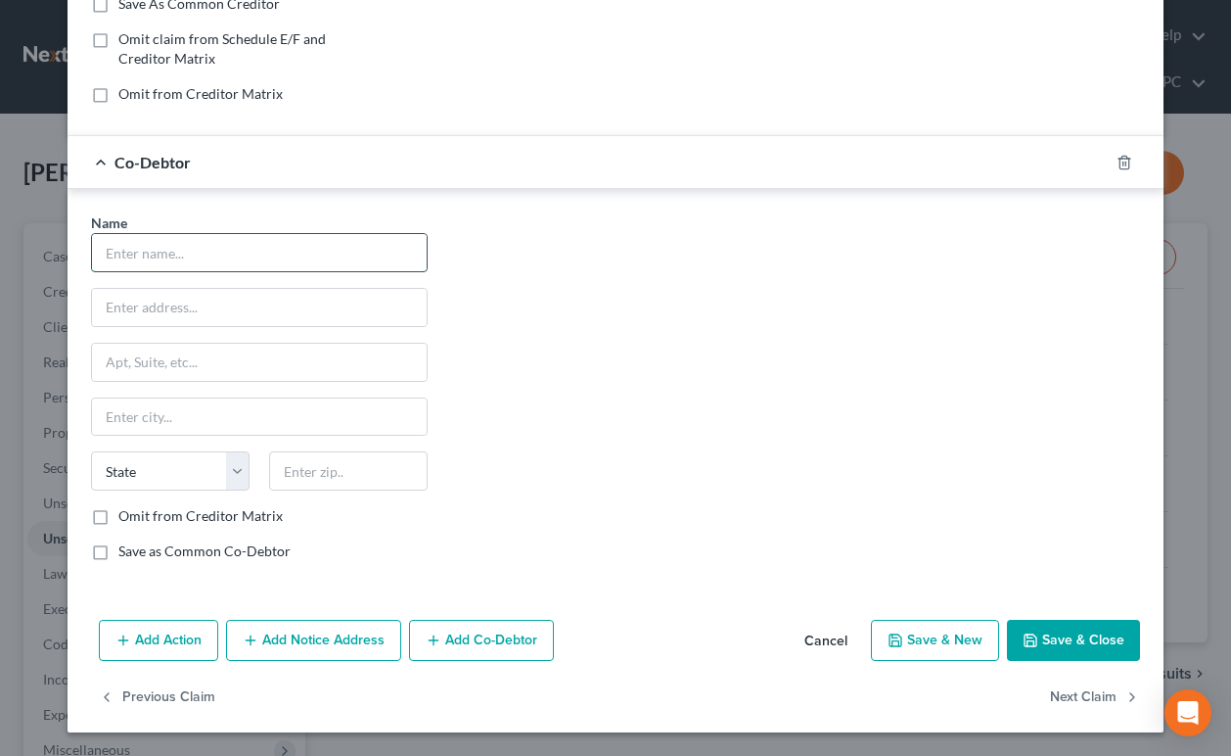
click at [231, 248] on input "text" at bounding box center [259, 252] width 335 height 37
paste input "[PERSON_NAME]'s Plumbing"
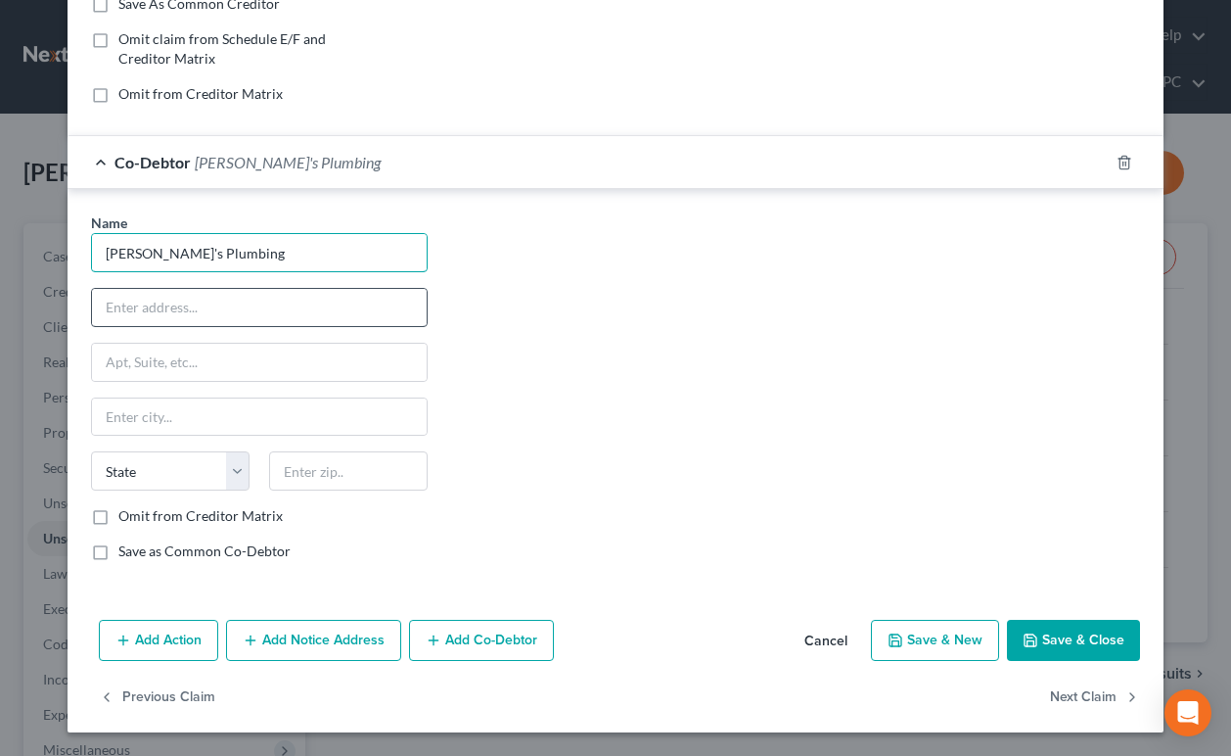
type input "[PERSON_NAME]'s Plumbing"
click at [248, 299] on input "text" at bounding box center [259, 307] width 335 height 37
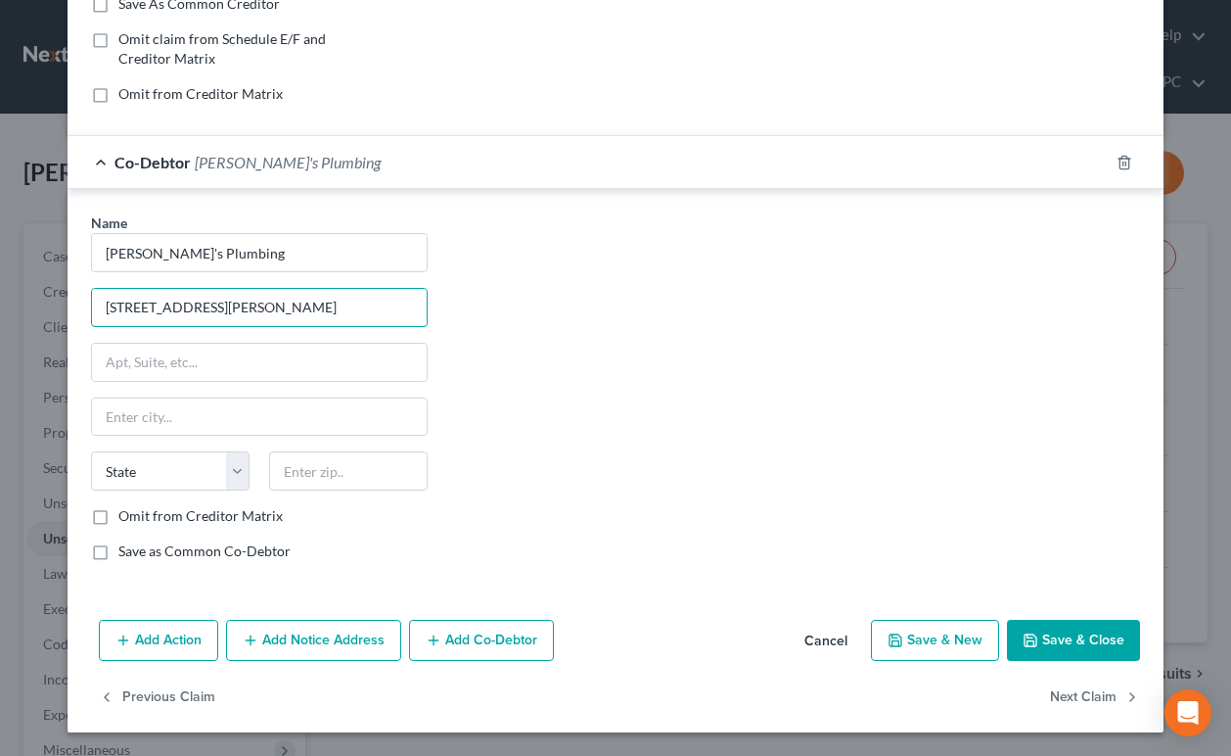
type input "[STREET_ADDRESS][PERSON_NAME]"
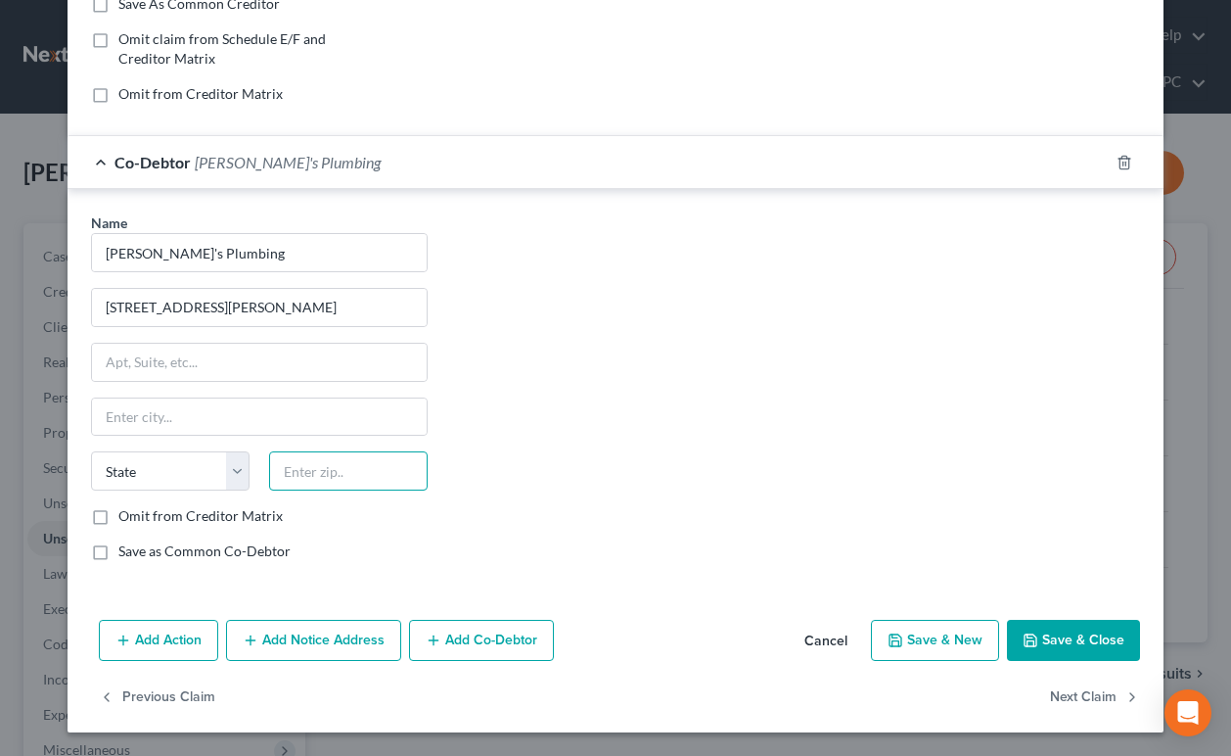
click at [404, 468] on input "text" at bounding box center [348, 470] width 159 height 39
type input "94533"
type input "[GEOGRAPHIC_DATA]"
select select "4"
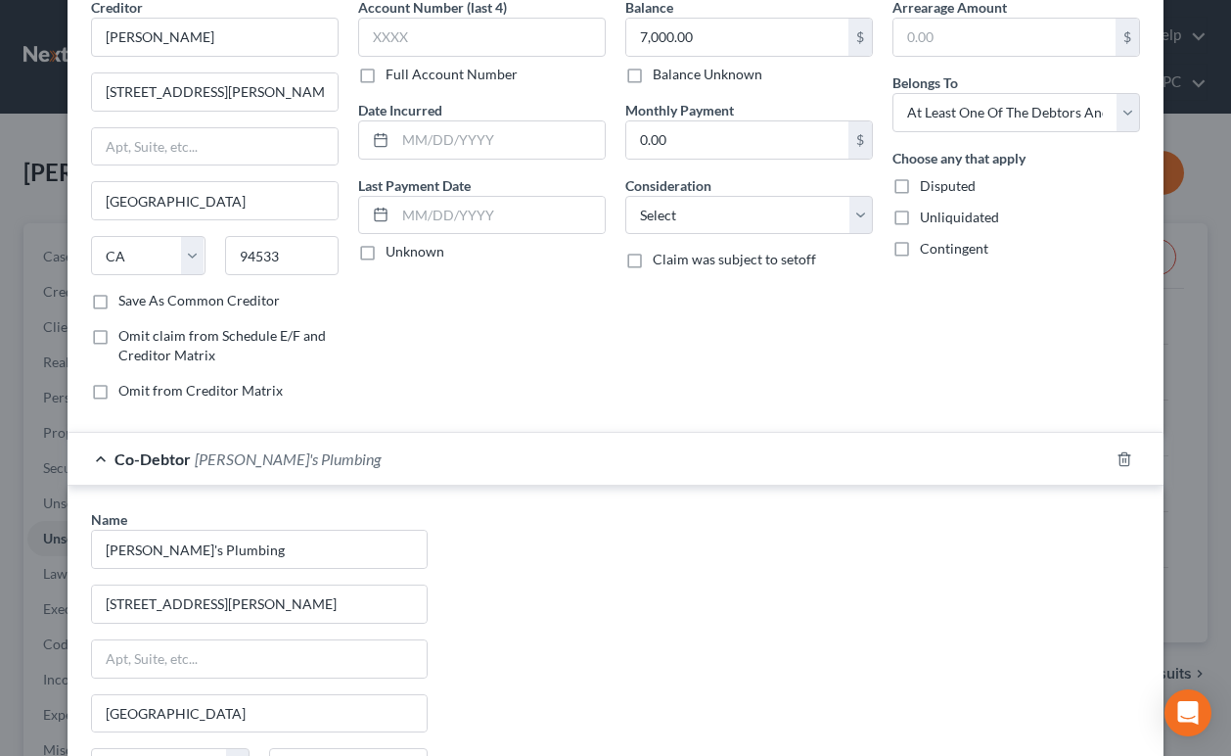
scroll to position [0, 0]
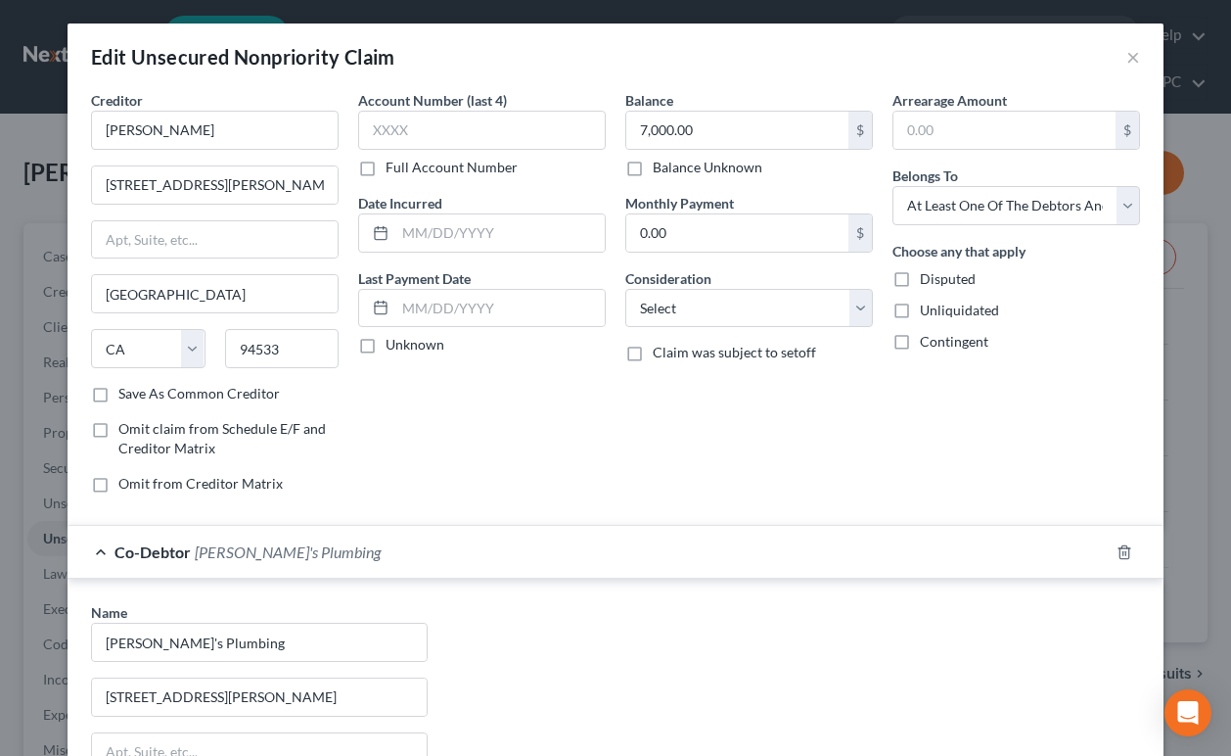
click at [251, 555] on span "[PERSON_NAME]'s Plumbing" at bounding box center [288, 551] width 186 height 19
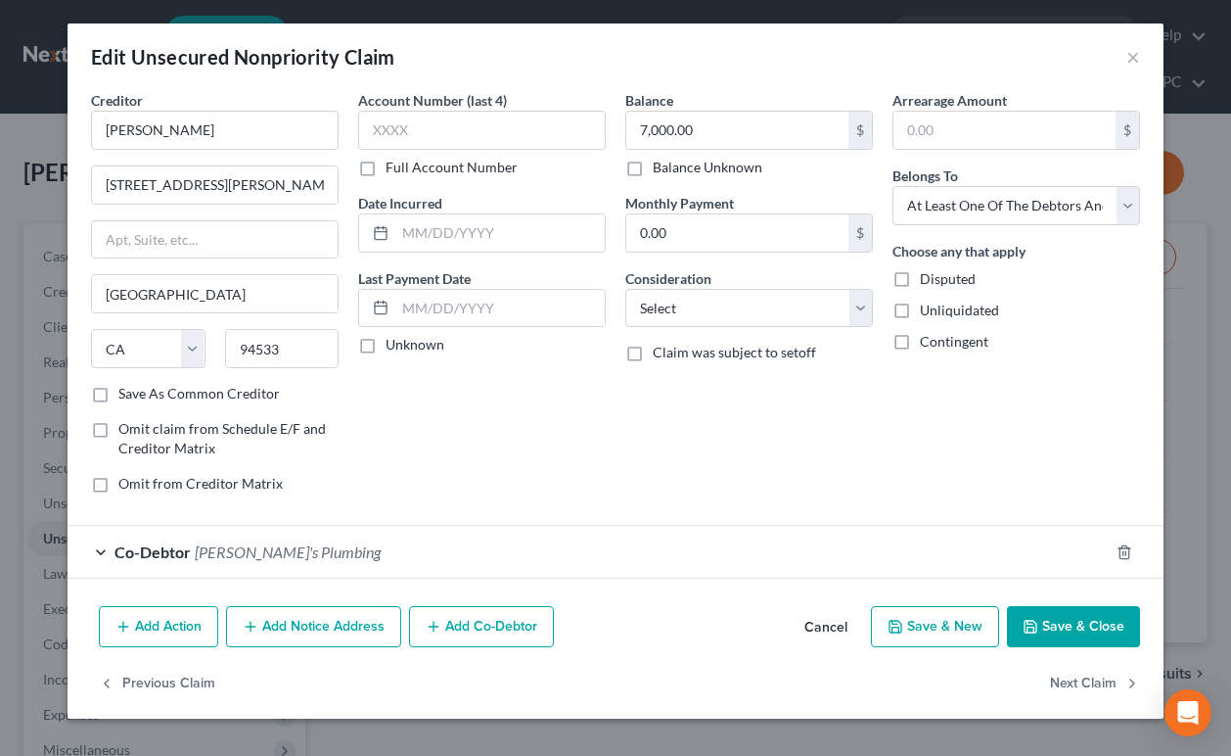
click at [1074, 622] on button "Save & Close" at bounding box center [1073, 626] width 133 height 41
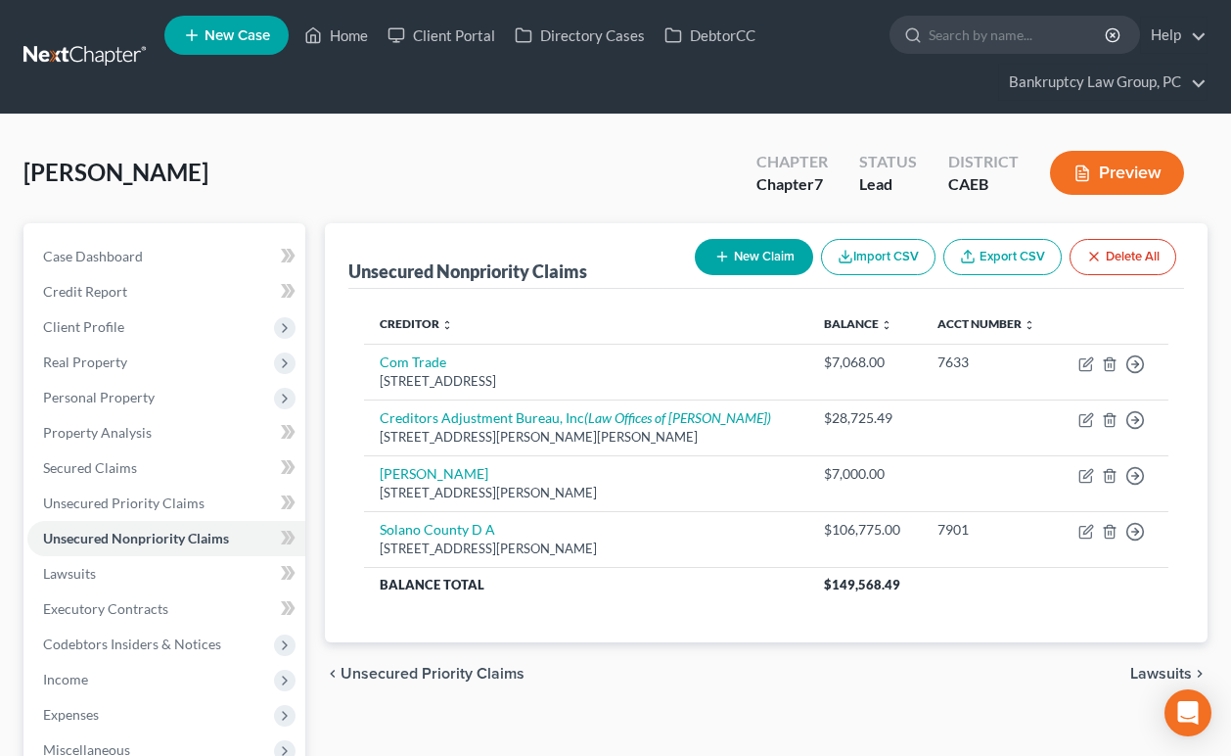
click at [758, 252] on button "New Claim" at bounding box center [754, 257] width 118 height 36
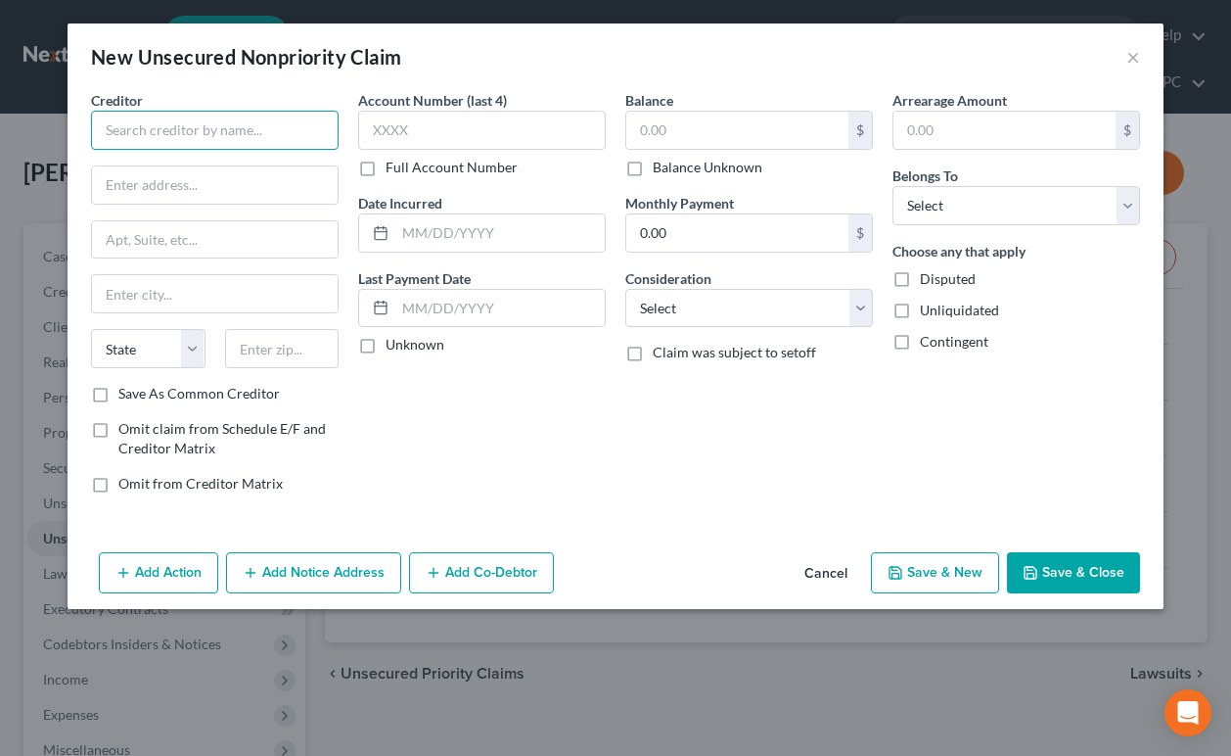
click at [264, 133] on input "text" at bounding box center [215, 130] width 248 height 39
type input "Knitter & Knitter, LLP"
type input "a"
type input "Attn: [PERSON_NAME], Esq"
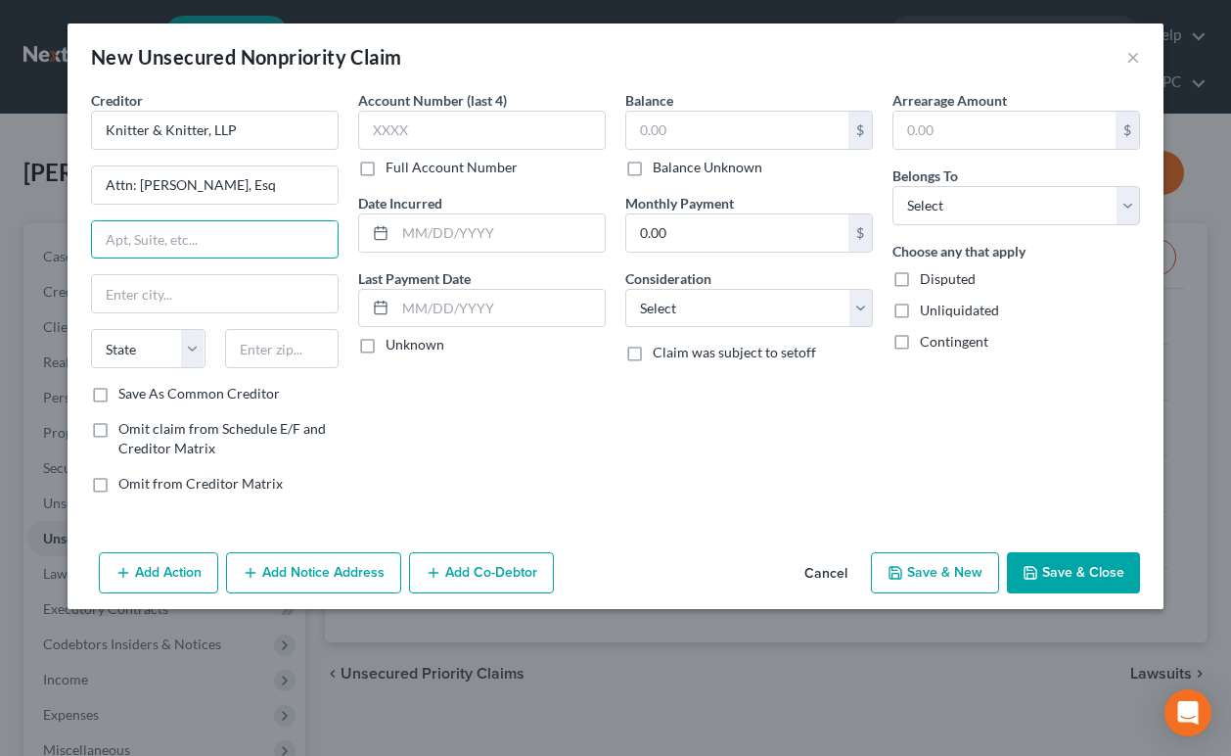
paste input "[STREET_ADDRESS][PERSON_NAME]"
type input "[STREET_ADDRESS][PERSON_NAME]"
click at [287, 344] on input "text" at bounding box center [282, 348] width 115 height 39
type input "95688"
type input "[GEOGRAPHIC_DATA]"
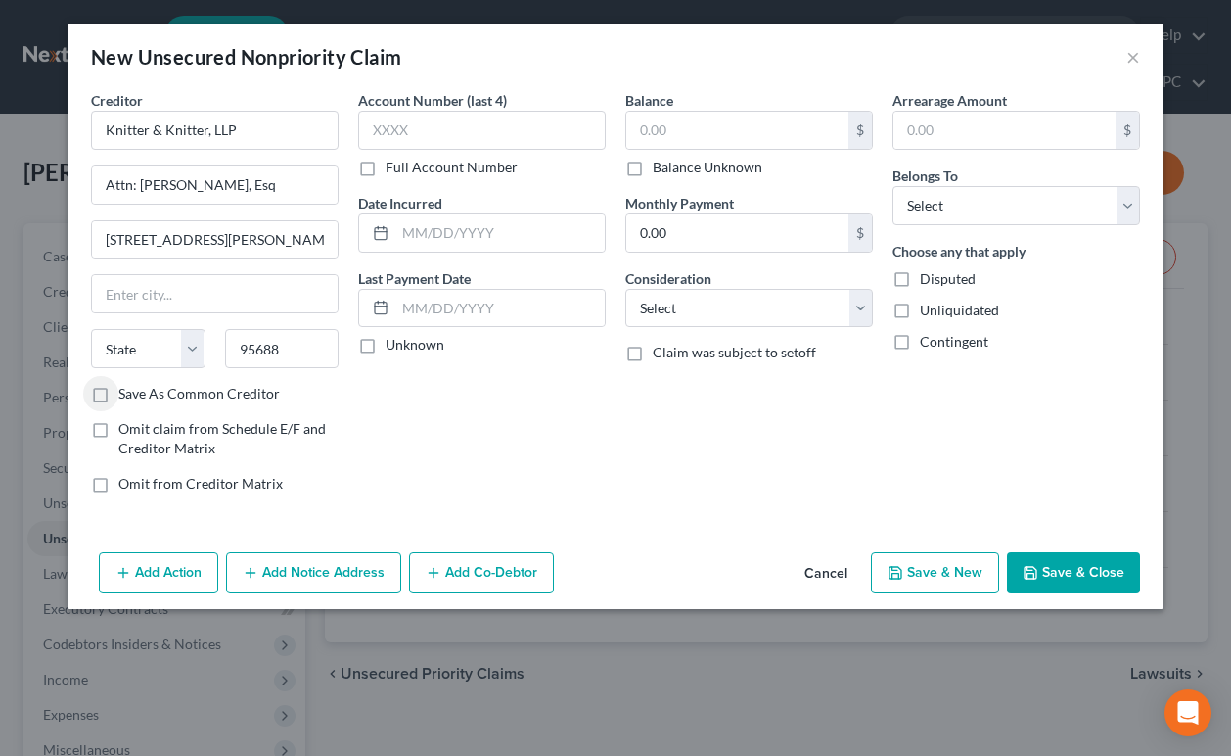
select select "4"
click at [742, 131] on input "text" at bounding box center [737, 130] width 222 height 37
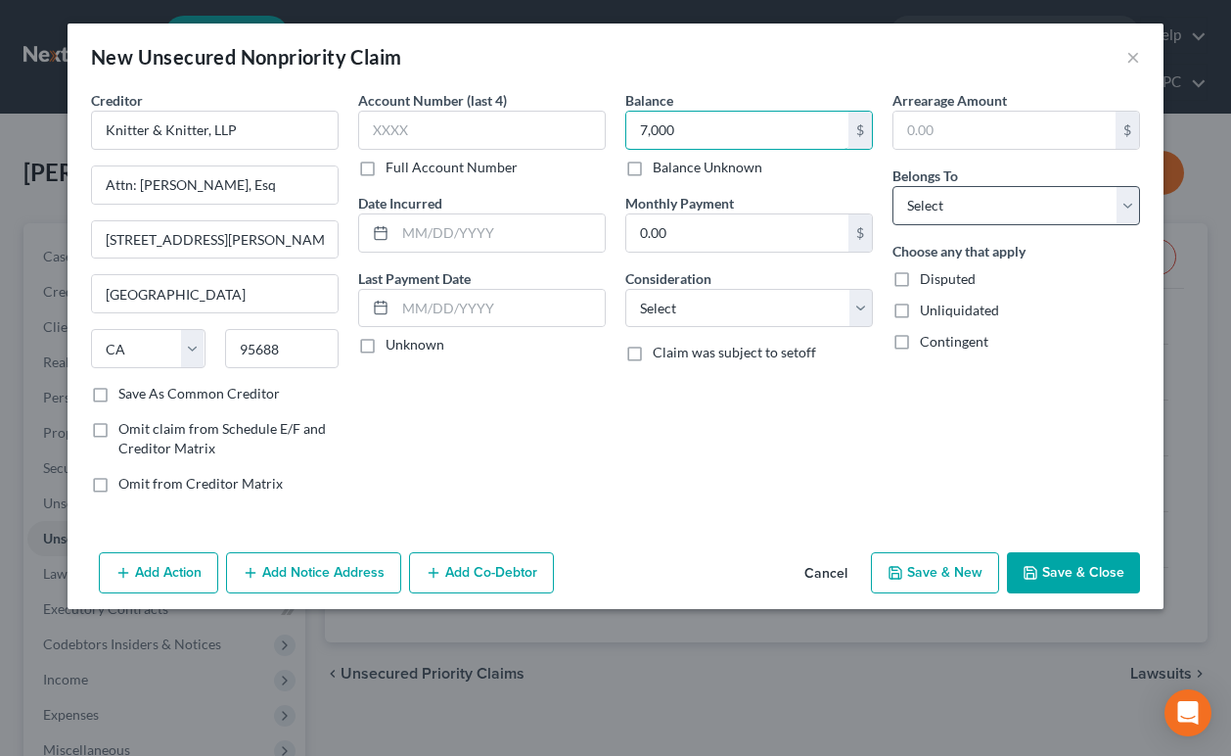
type input "7,000"
click at [1051, 205] on select "Select Debtor 1 Only Debtor 2 Only Debtor 1 And Debtor 2 Only At Least One Of T…" at bounding box center [1017, 205] width 248 height 39
select select "3"
click at [893, 186] on select "Select Debtor 1 Only Debtor 2 Only Debtor 1 And Debtor 2 Only At Least One Of T…" at bounding box center [1017, 205] width 248 height 39
click at [711, 132] on input "7,000" at bounding box center [737, 130] width 222 height 37
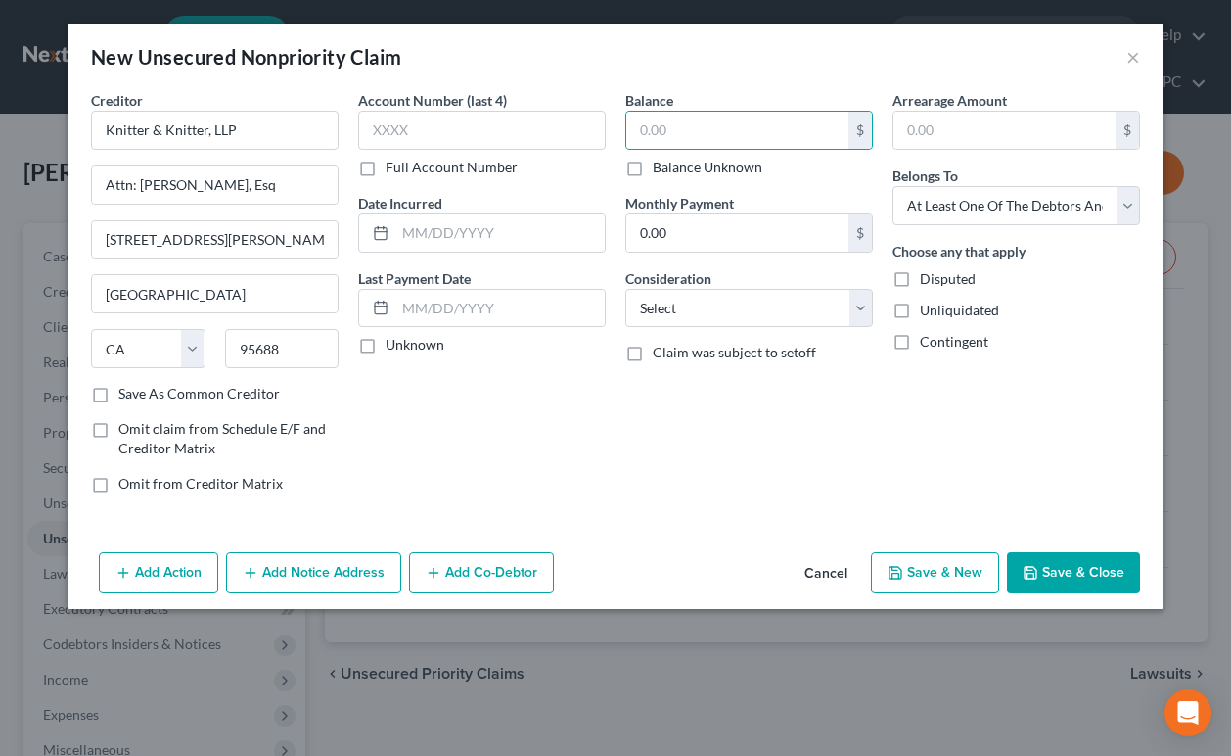
click at [653, 161] on label "Balance Unknown" at bounding box center [708, 168] width 110 height 20
click at [661, 161] on input "Balance Unknown" at bounding box center [667, 164] width 13 height 13
checkbox input "true"
type input "0.00"
click at [1064, 566] on button "Save & Close" at bounding box center [1073, 572] width 133 height 41
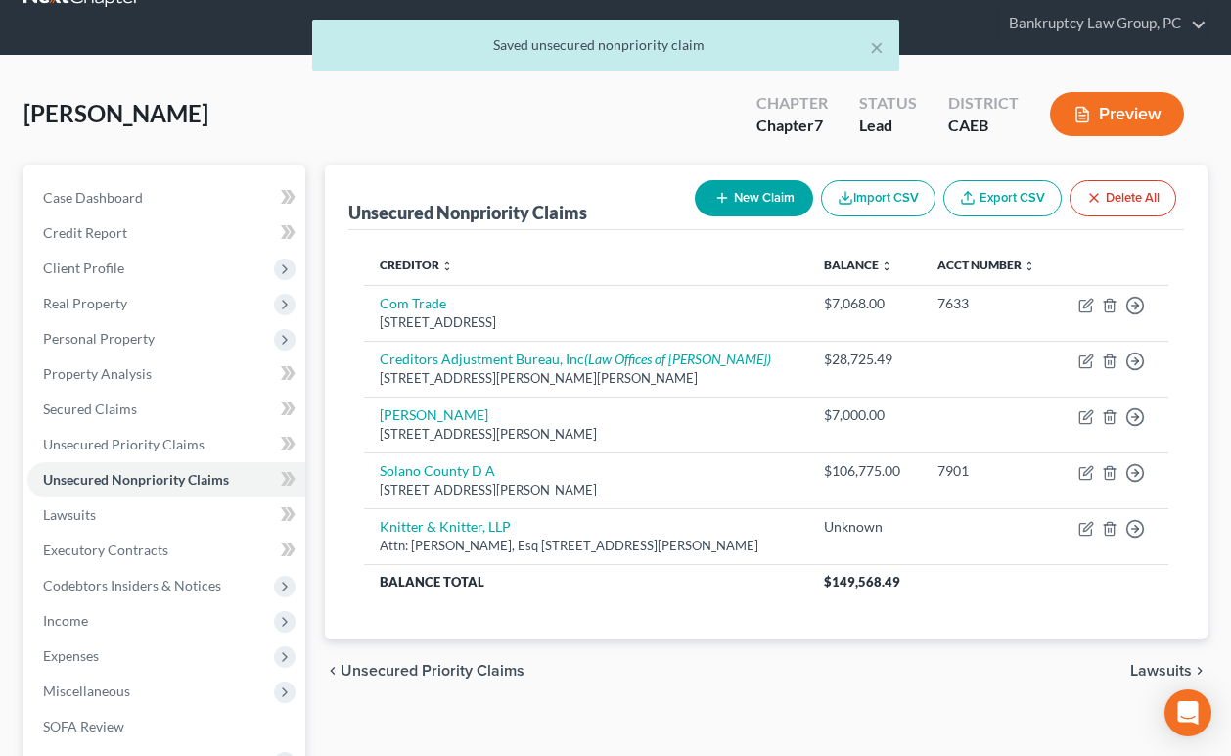
scroll to position [54, 0]
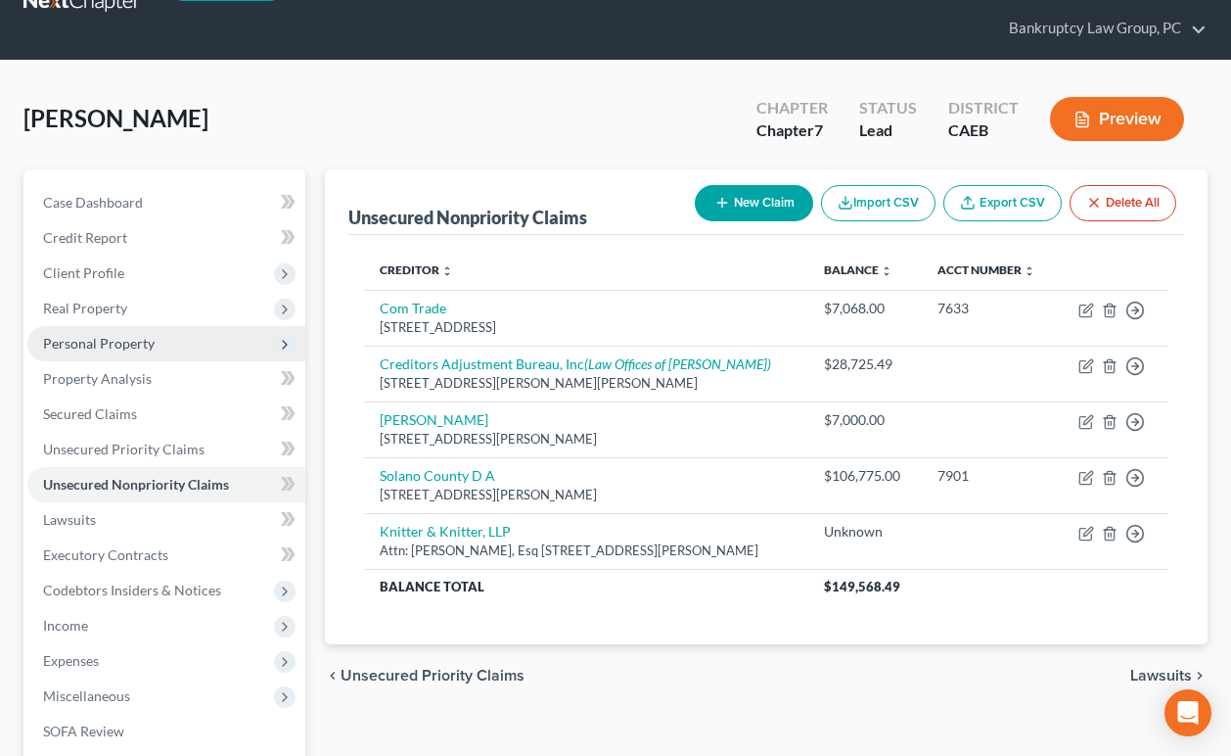
click at [87, 348] on span "Personal Property" at bounding box center [99, 343] width 112 height 17
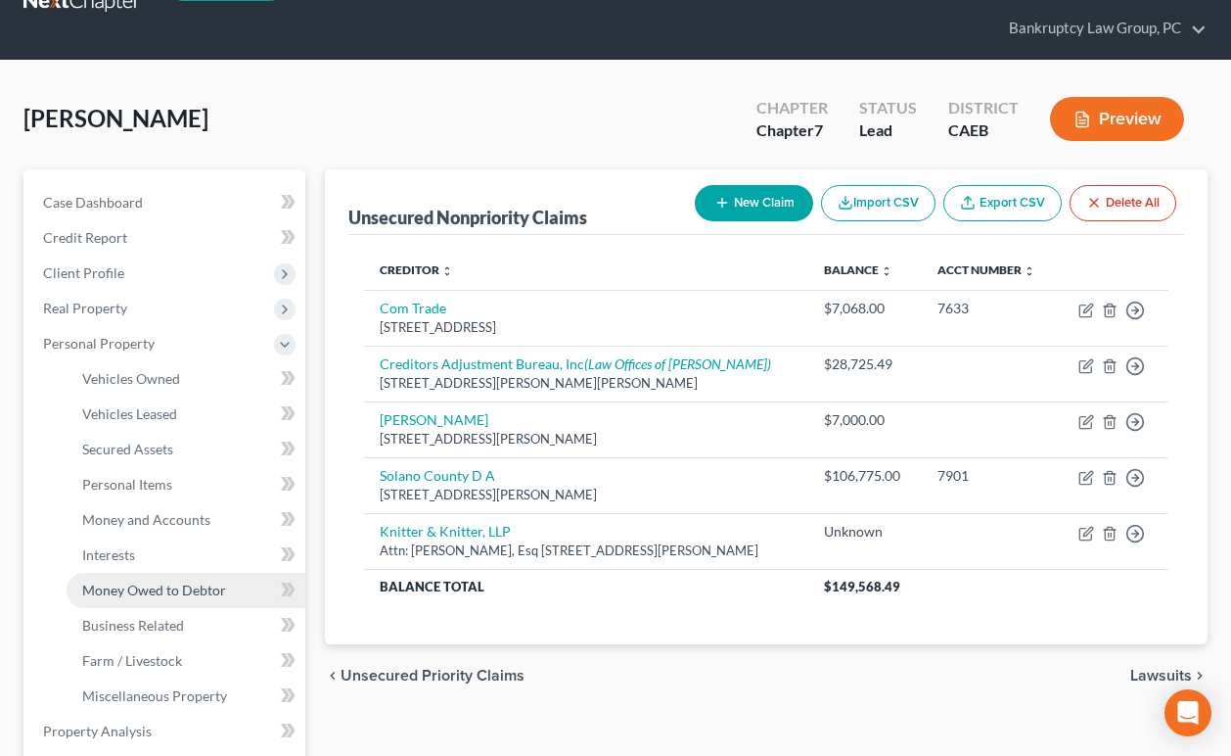
click at [136, 586] on span "Money Owed to Debtor" at bounding box center [154, 589] width 144 height 17
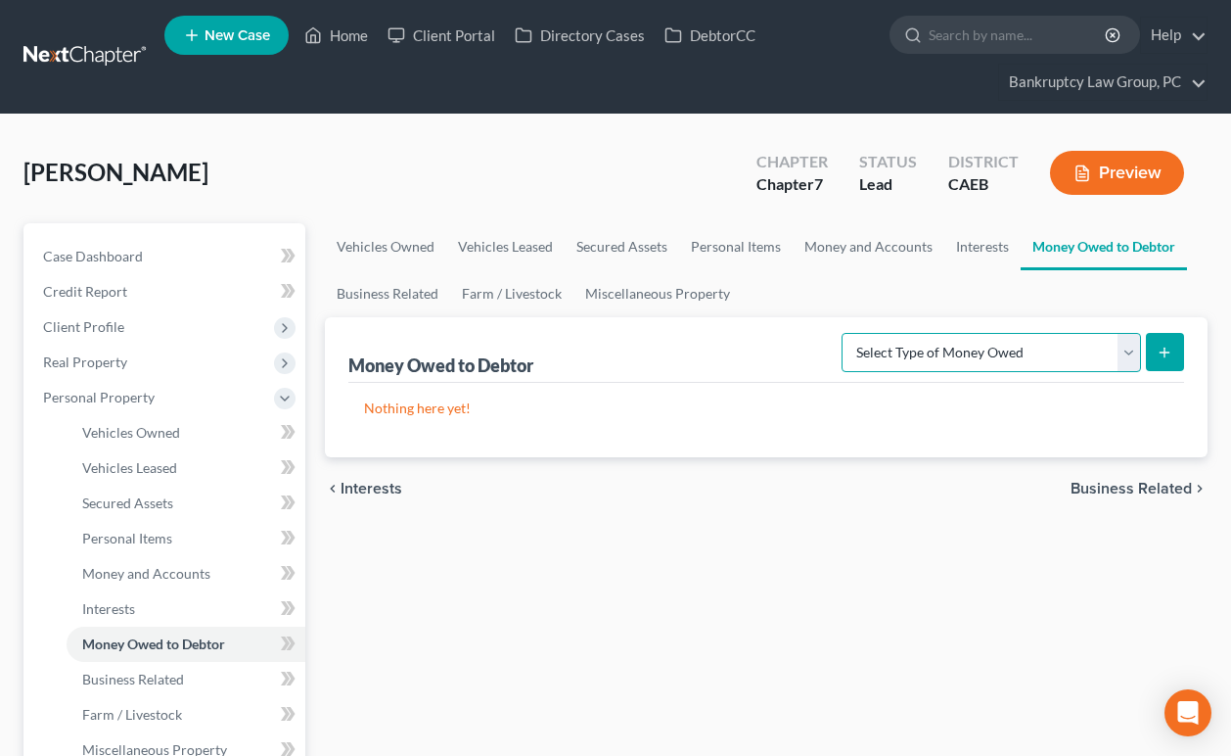
click at [1133, 346] on select "Select Type of Money Owed Accounts Receivable Alimony Child Support Claims Agai…" at bounding box center [991, 352] width 299 height 39
select select "claims_against_third_parties"
click at [846, 333] on select "Select Type of Money Owed Accounts Receivable Alimony Child Support Claims Agai…" at bounding box center [991, 352] width 299 height 39
click at [1169, 351] on icon "submit" at bounding box center [1165, 353] width 16 height 16
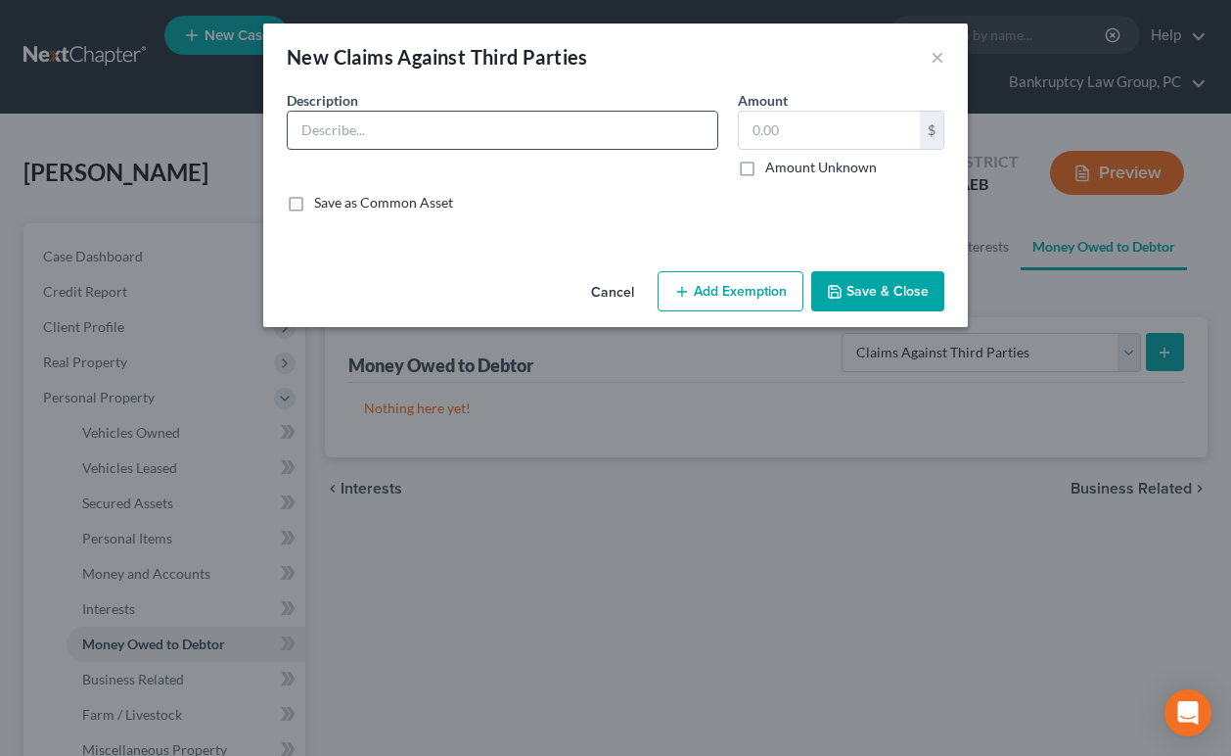
click at [455, 121] on input "text" at bounding box center [503, 130] width 430 height 37
type input "[PERSON_NAME] -"
type input "100,000"
click at [499, 141] on input "[PERSON_NAME] -" at bounding box center [503, 130] width 430 height 37
type input "[PERSON_NAME] - (Money owed to [PERSON_NAME]'s Plumbing for services)"
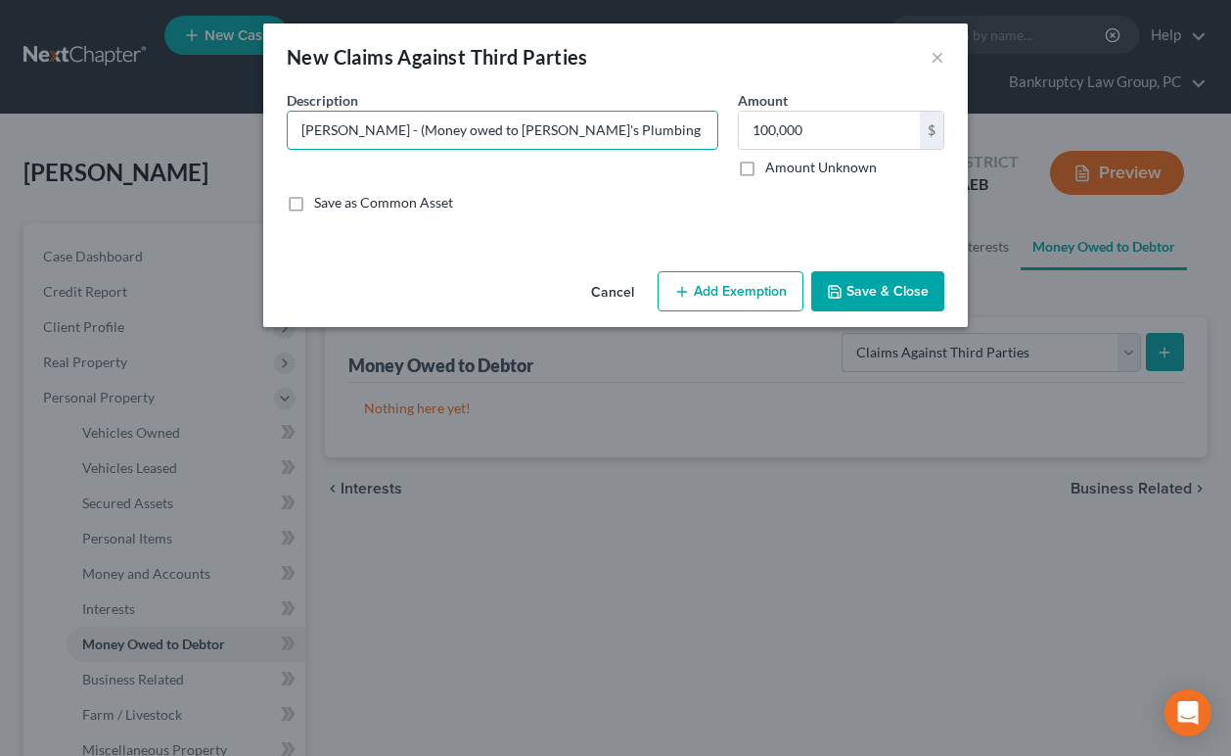
drag, startPoint x: 683, startPoint y: 128, endPoint x: 248, endPoint y: 133, distance: 435.6
click at [248, 133] on div "New Claims Against Third Parties × An exemption set must first be selected from…" at bounding box center [615, 378] width 1231 height 756
click at [939, 53] on button "×" at bounding box center [938, 56] width 14 height 23
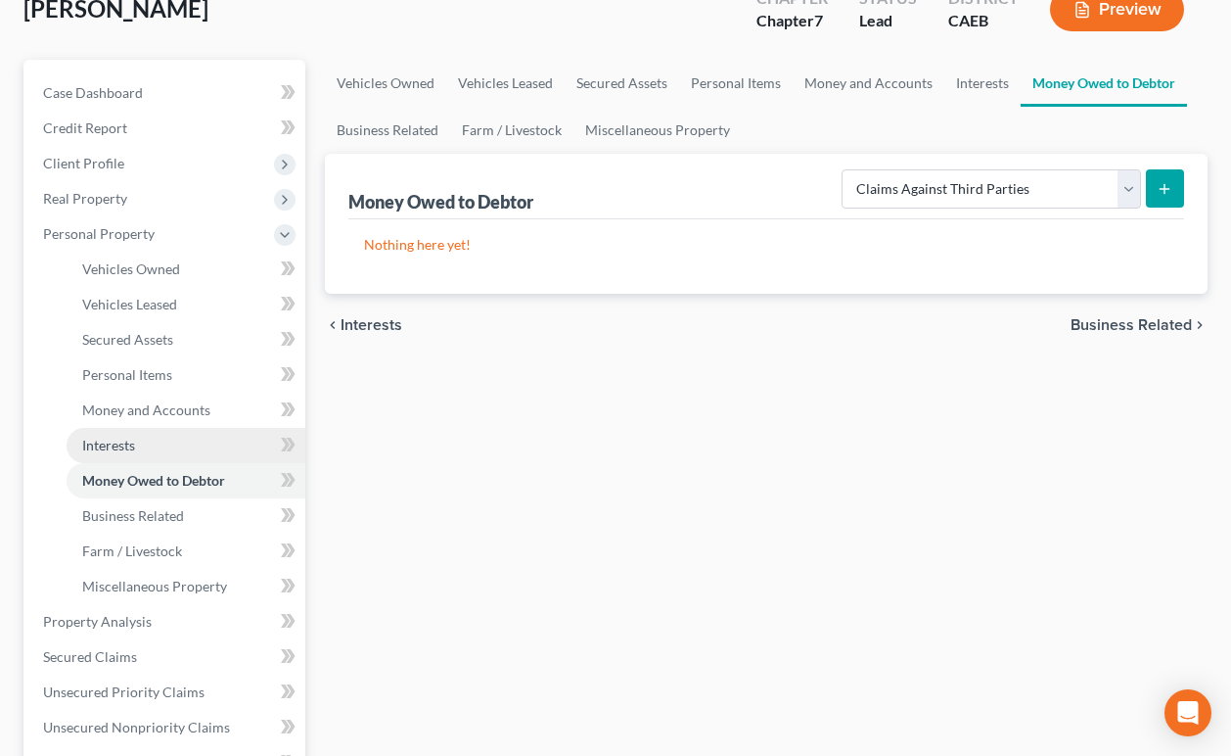
click at [108, 437] on span "Interests" at bounding box center [108, 445] width 53 height 17
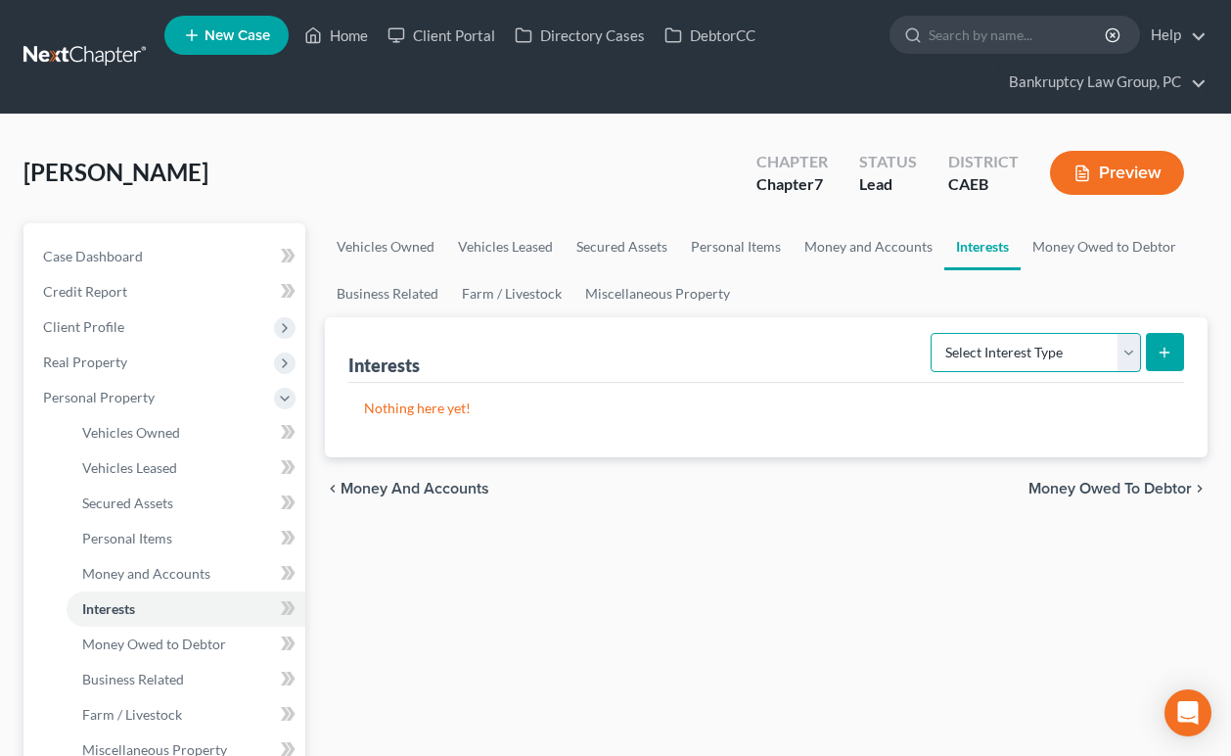
click at [1127, 354] on select "Select Interest Type 401K Annuity Bond Education IRA Government Bond Government…" at bounding box center [1036, 352] width 210 height 39
select select "incorporated_business"
click at [933, 333] on select "Select Interest Type 401K Annuity Bond Education IRA Government Bond Government…" at bounding box center [1036, 352] width 210 height 39
click at [1167, 361] on button "submit" at bounding box center [1165, 352] width 38 height 38
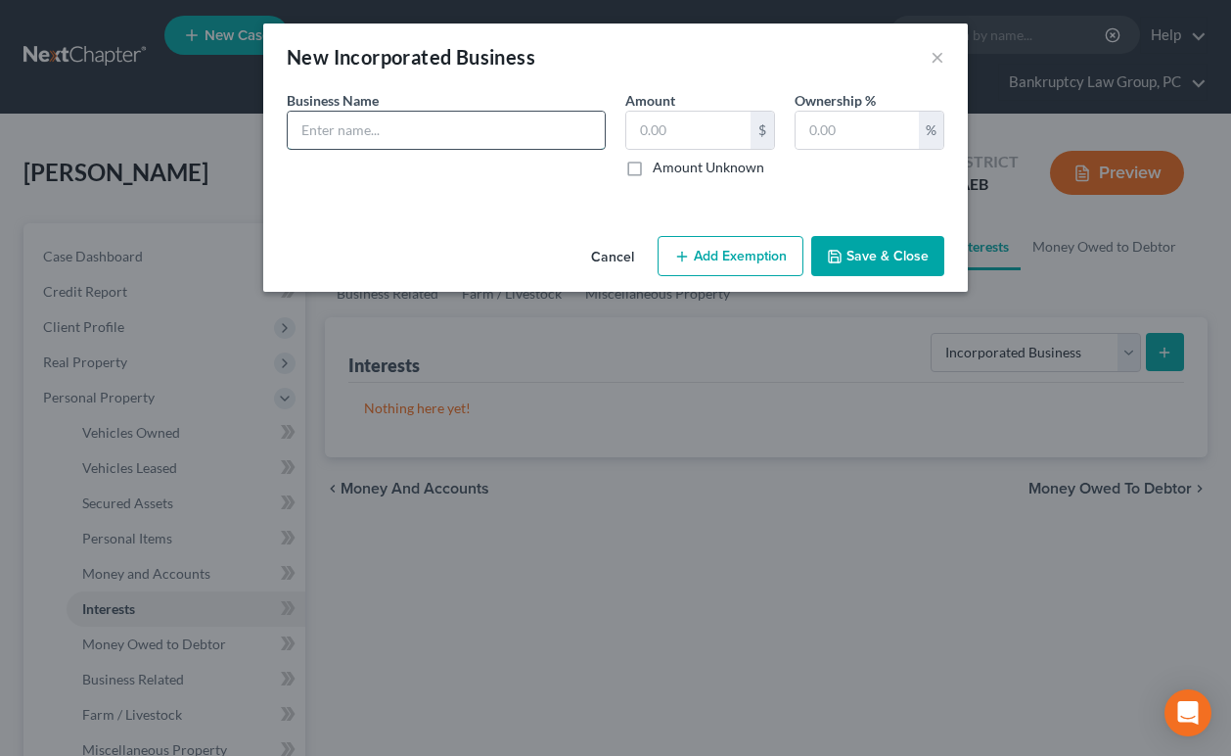
click at [443, 135] on input "text" at bounding box center [446, 130] width 317 height 37
type input "[PERSON_NAME]'s Plumbing"
click at [653, 167] on label "Amount Unknown" at bounding box center [709, 168] width 112 height 20
click at [661, 167] on input "Amount Unknown" at bounding box center [667, 164] width 13 height 13
checkbox input "true"
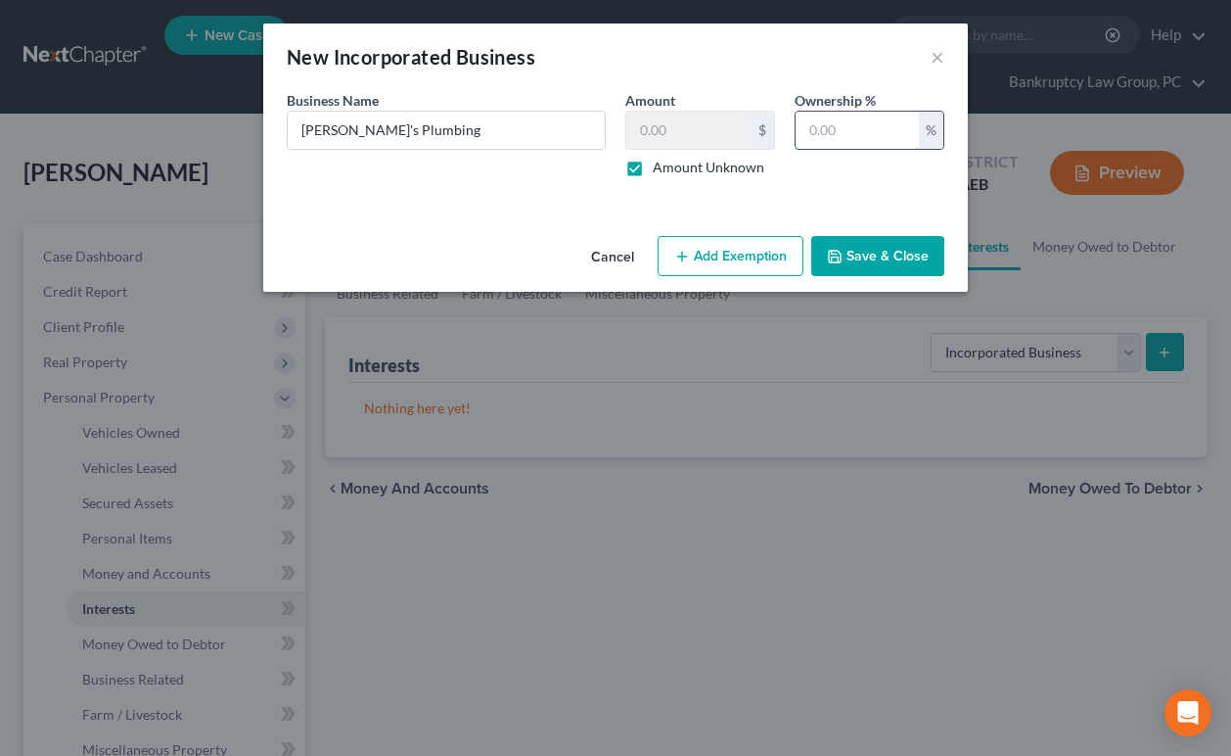
click at [835, 139] on input "text" at bounding box center [857, 130] width 123 height 37
type input "100"
click at [894, 260] on button "Save & Close" at bounding box center [877, 256] width 133 height 41
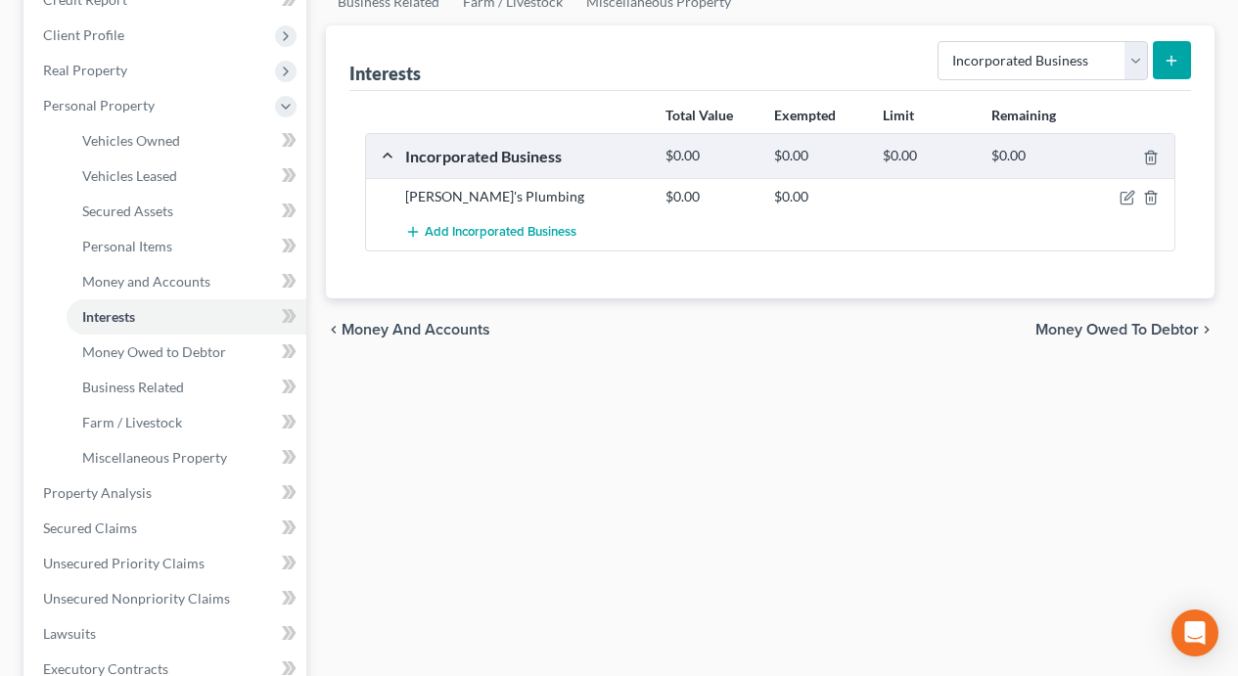
scroll to position [320, 0]
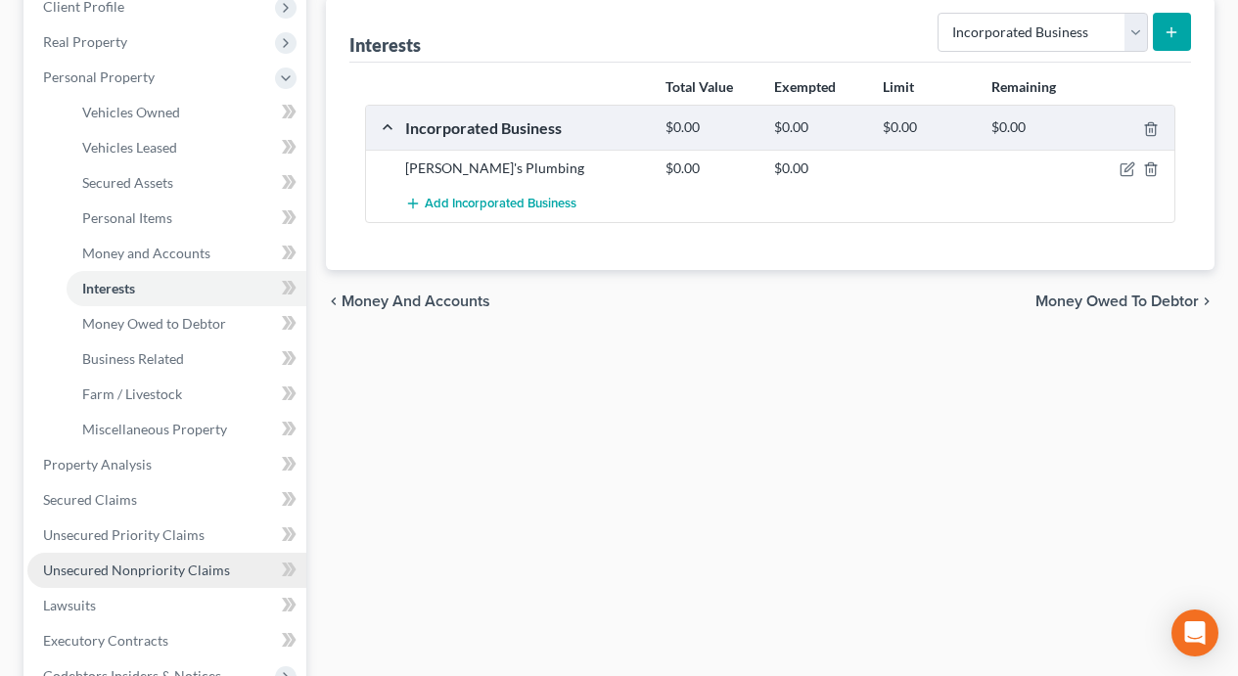
click at [151, 565] on span "Unsecured Nonpriority Claims" at bounding box center [136, 570] width 187 height 17
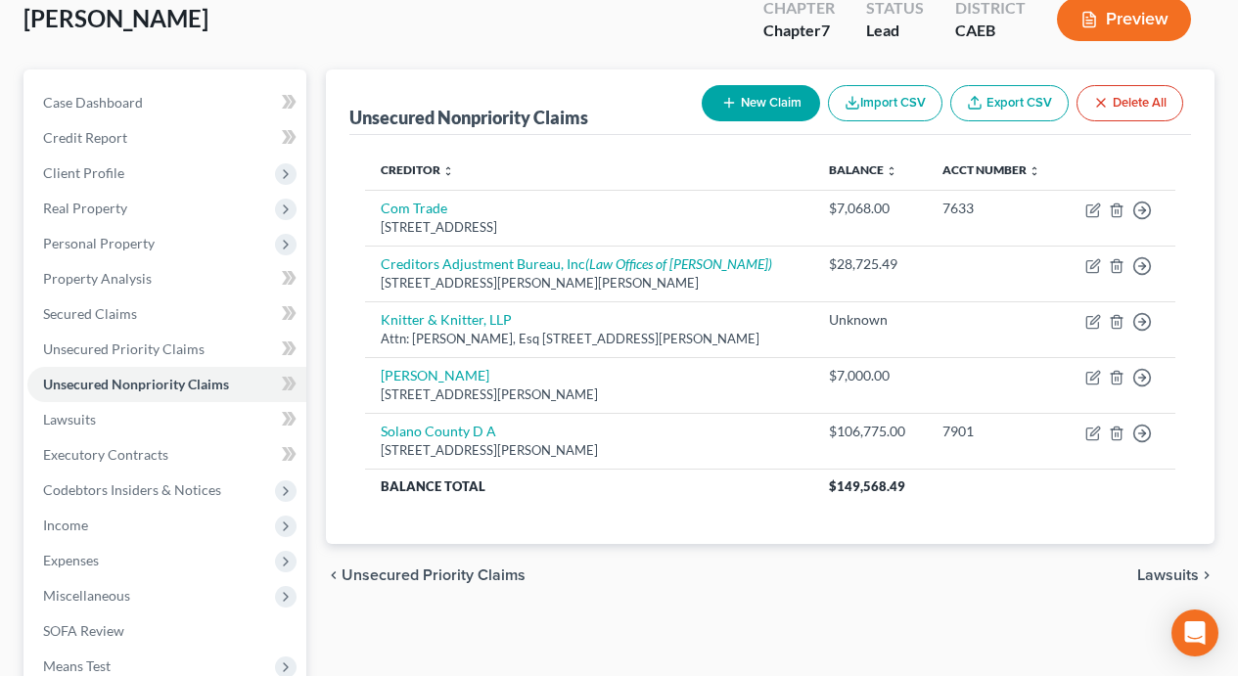
scroll to position [162, 0]
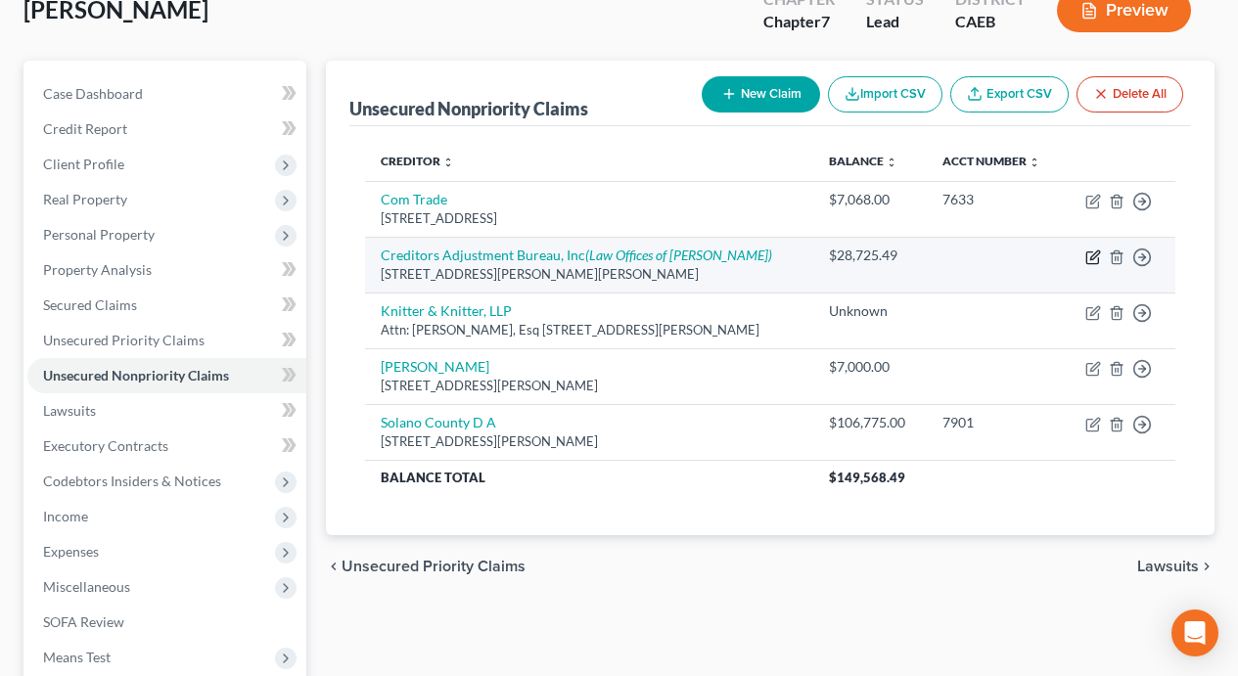
click at [1090, 253] on icon "button" at bounding box center [1093, 258] width 16 height 16
select select "4"
select select "0"
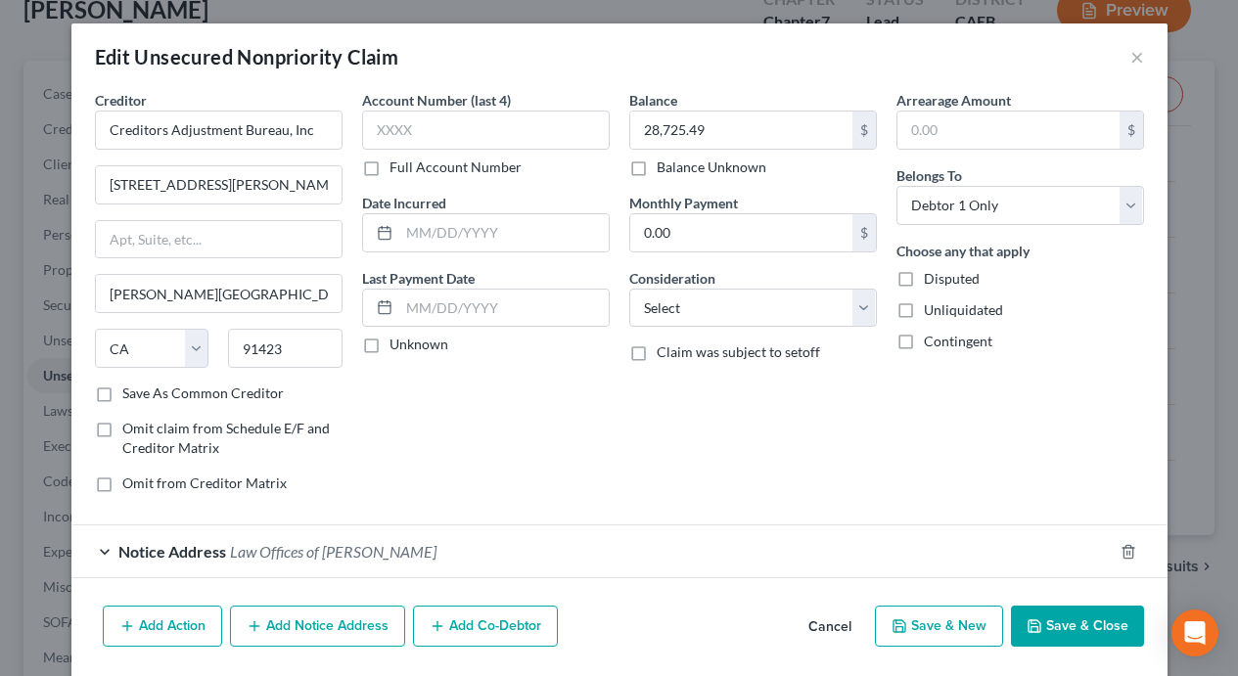
scroll to position [66, 0]
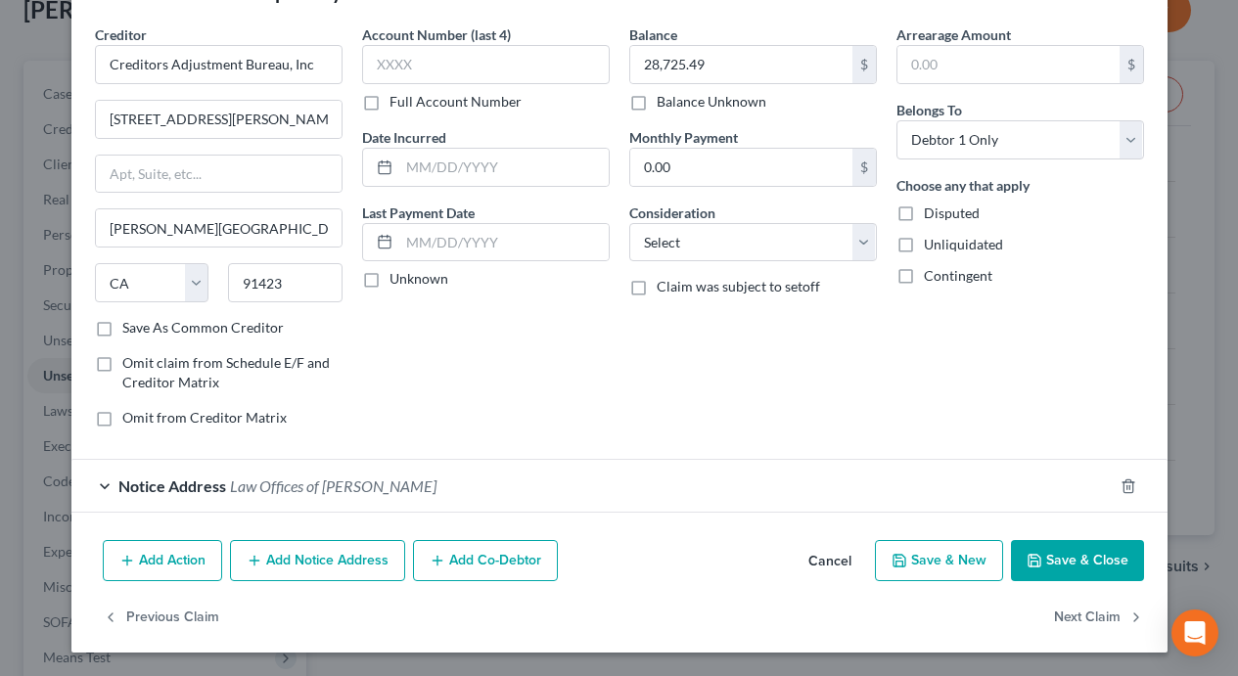
click at [478, 556] on button "Add Co-Debtor" at bounding box center [485, 560] width 145 height 41
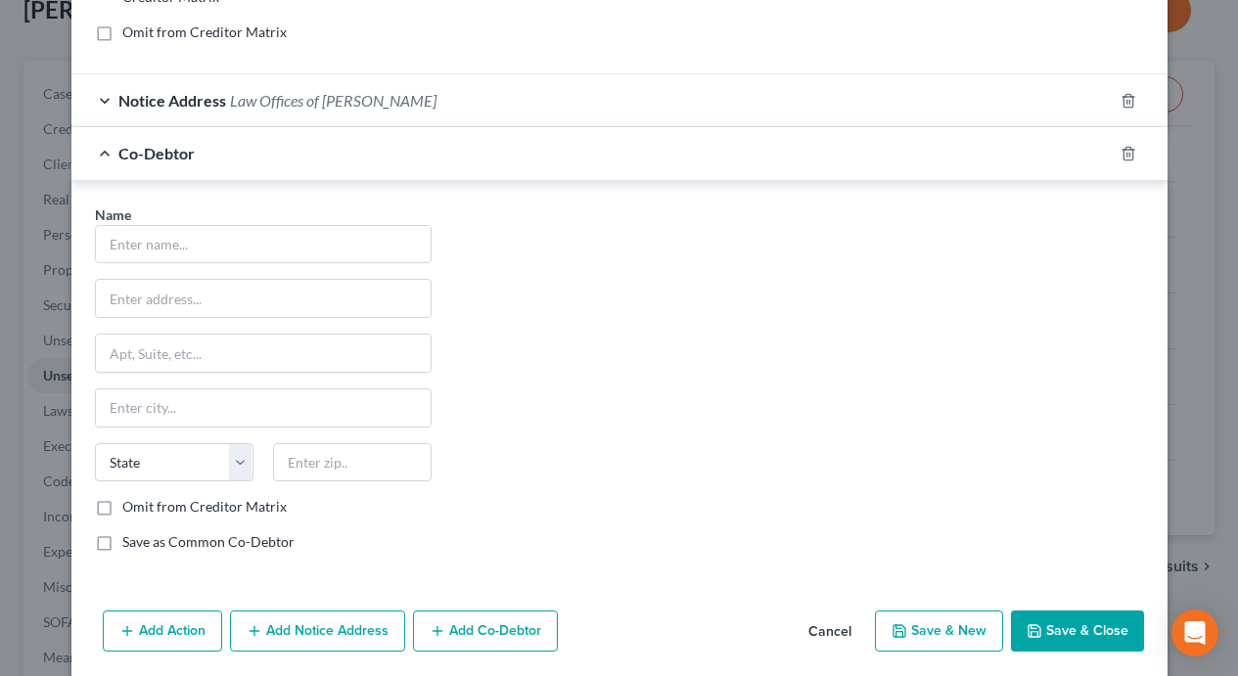
scroll to position [523, 0]
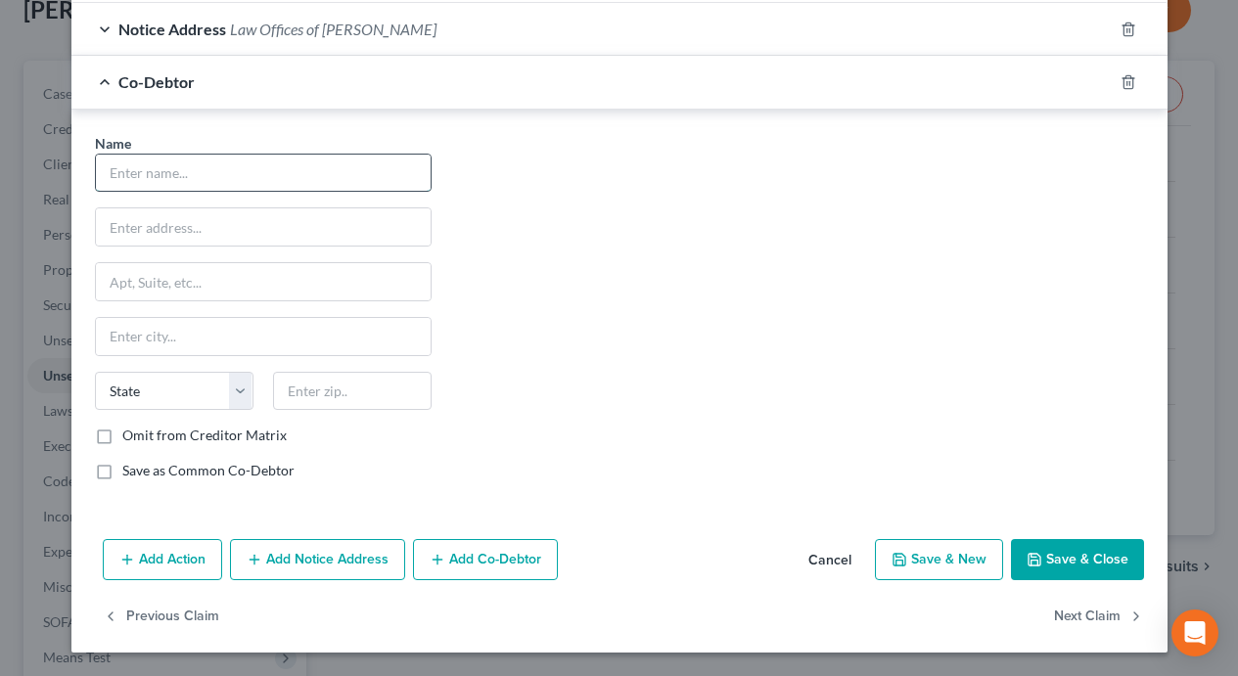
click at [214, 176] on input "text" at bounding box center [263, 173] width 335 height 37
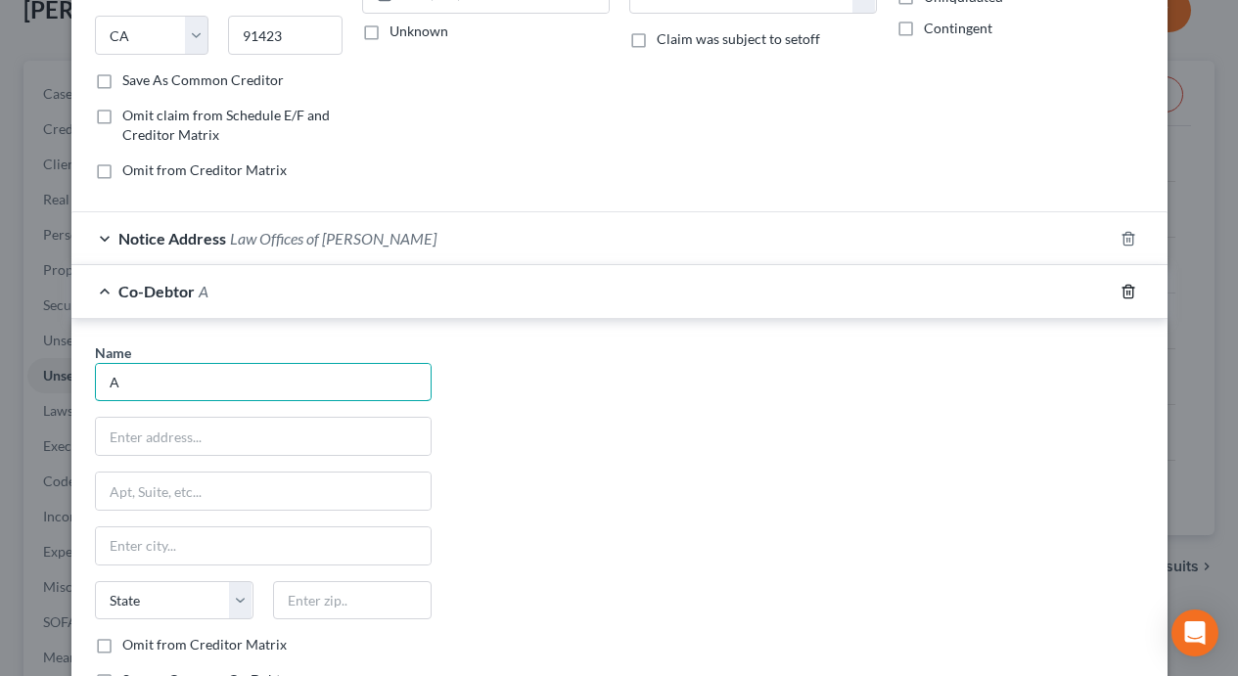
type input "A"
click at [1127, 291] on line "button" at bounding box center [1127, 293] width 0 height 4
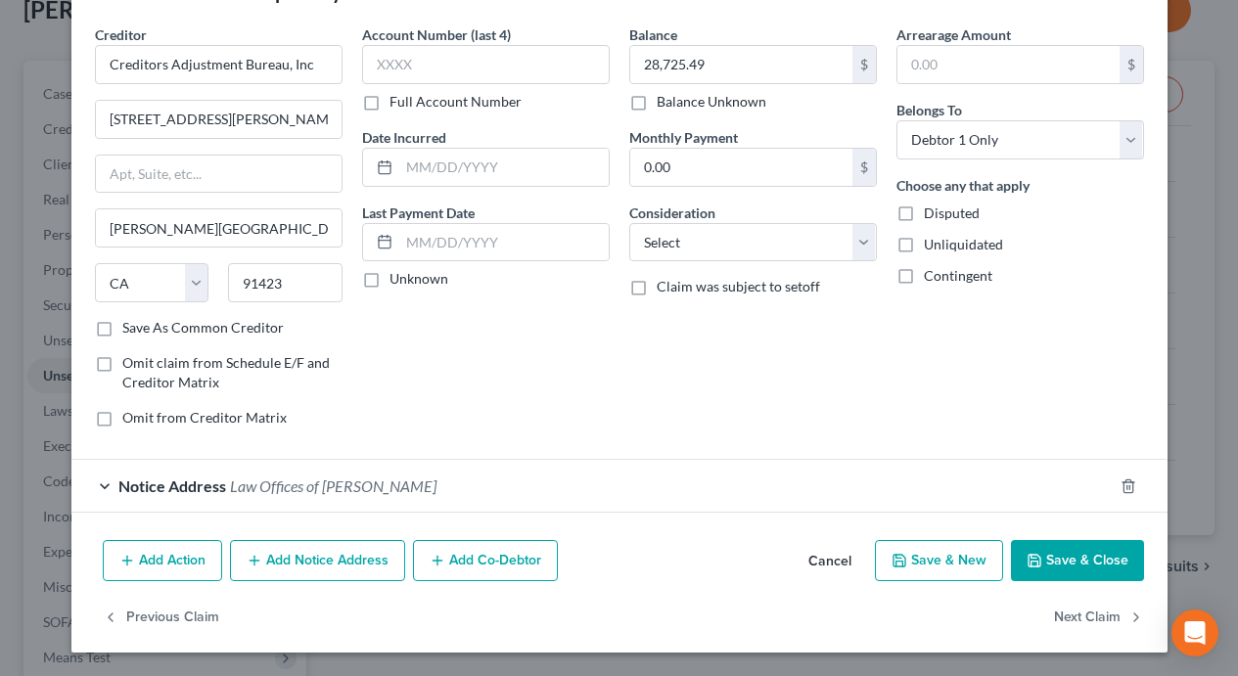
scroll to position [66, 0]
click at [1090, 557] on button "Save & Close" at bounding box center [1077, 560] width 133 height 41
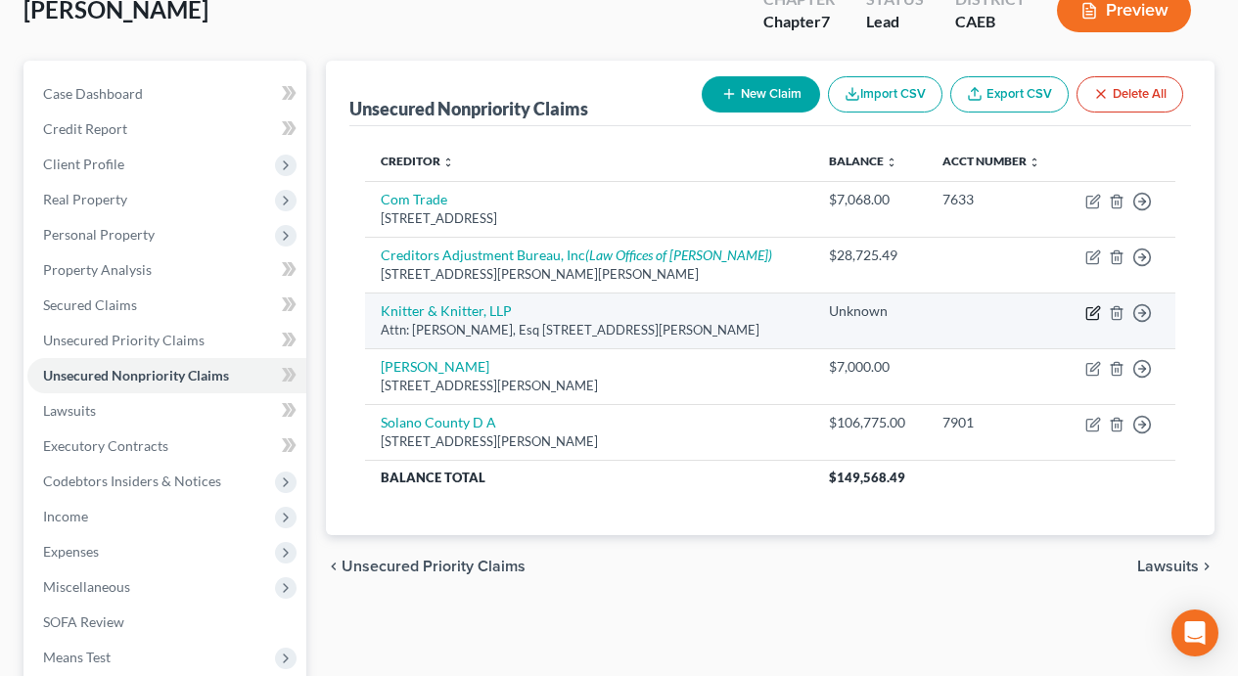
click at [1093, 313] on icon "button" at bounding box center [1094, 310] width 9 height 9
select select "4"
select select "3"
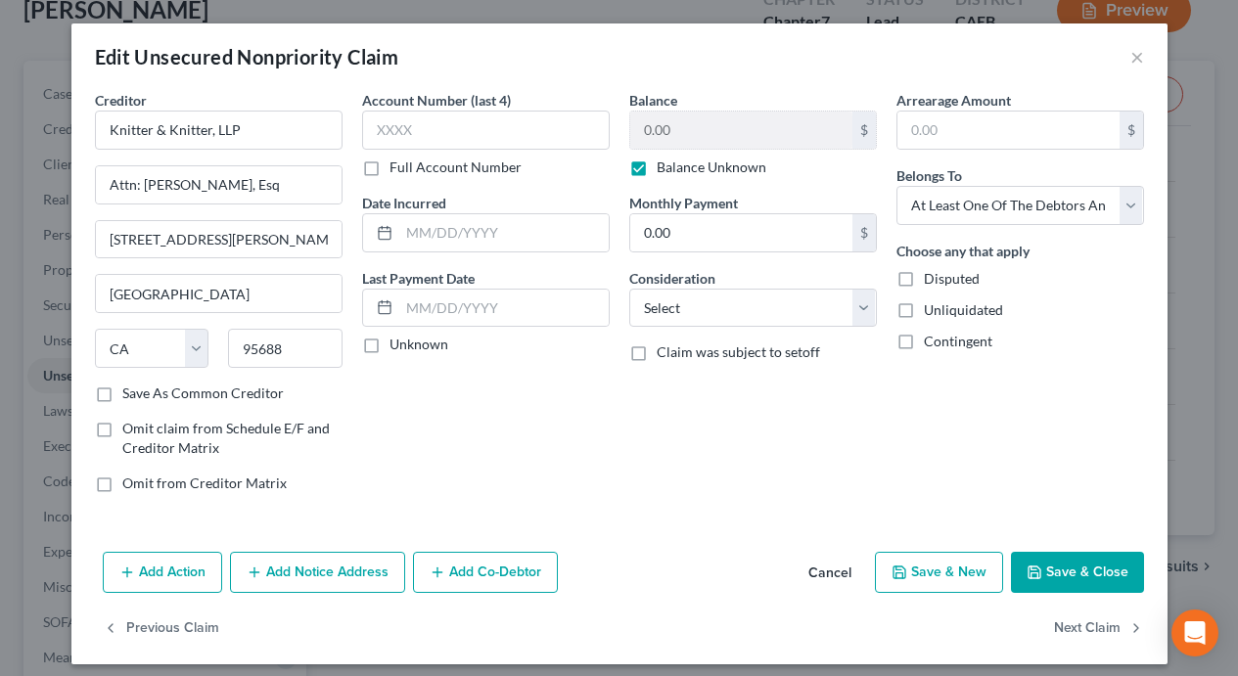
scroll to position [12, 0]
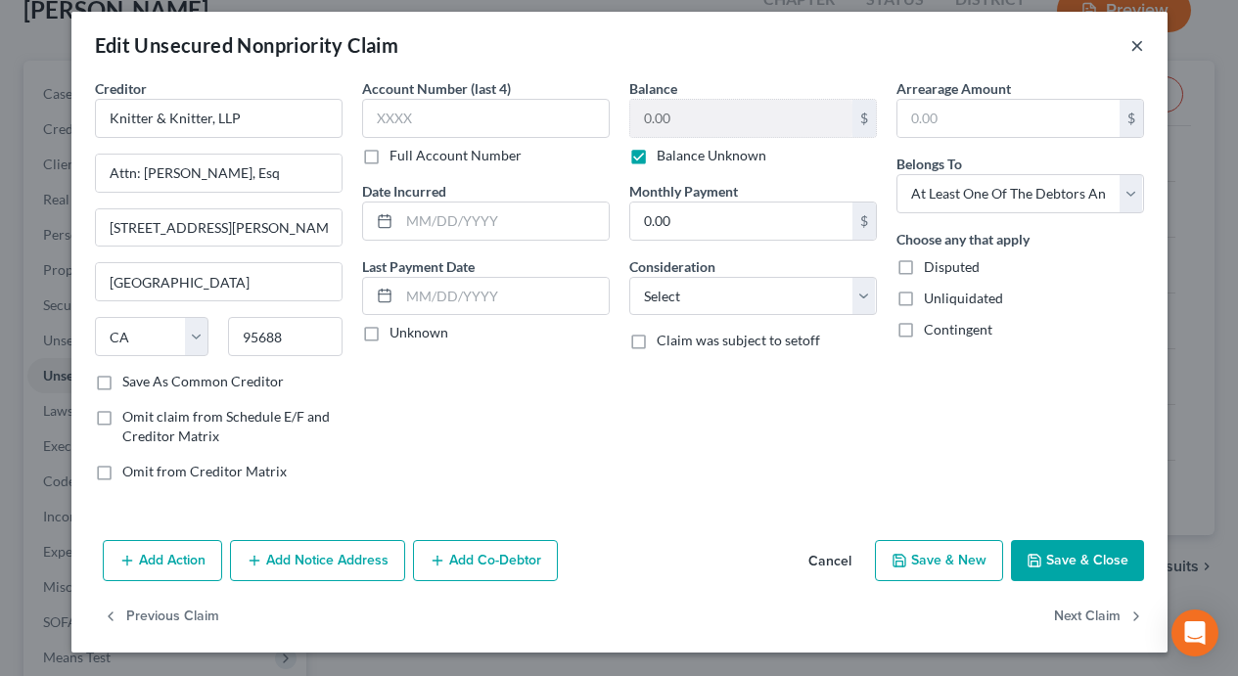
click at [1142, 44] on button "×" at bounding box center [1137, 44] width 14 height 23
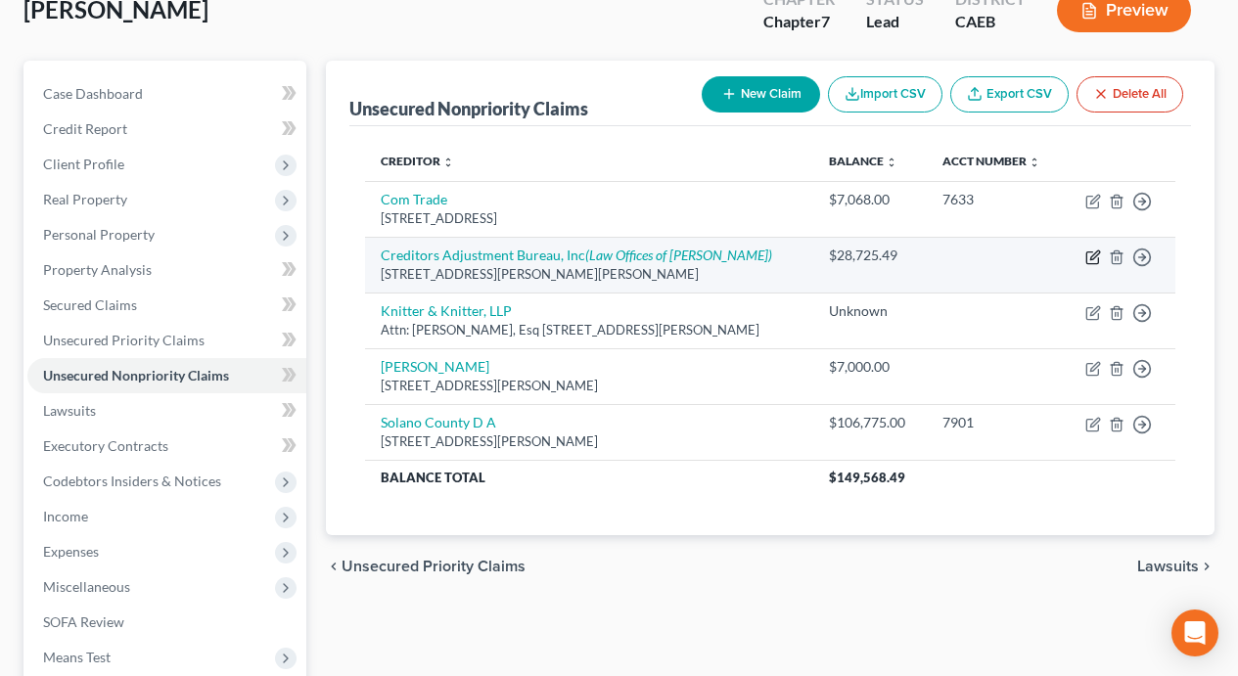
click at [1089, 254] on icon "button" at bounding box center [1093, 258] width 16 height 16
select select "4"
select select "0"
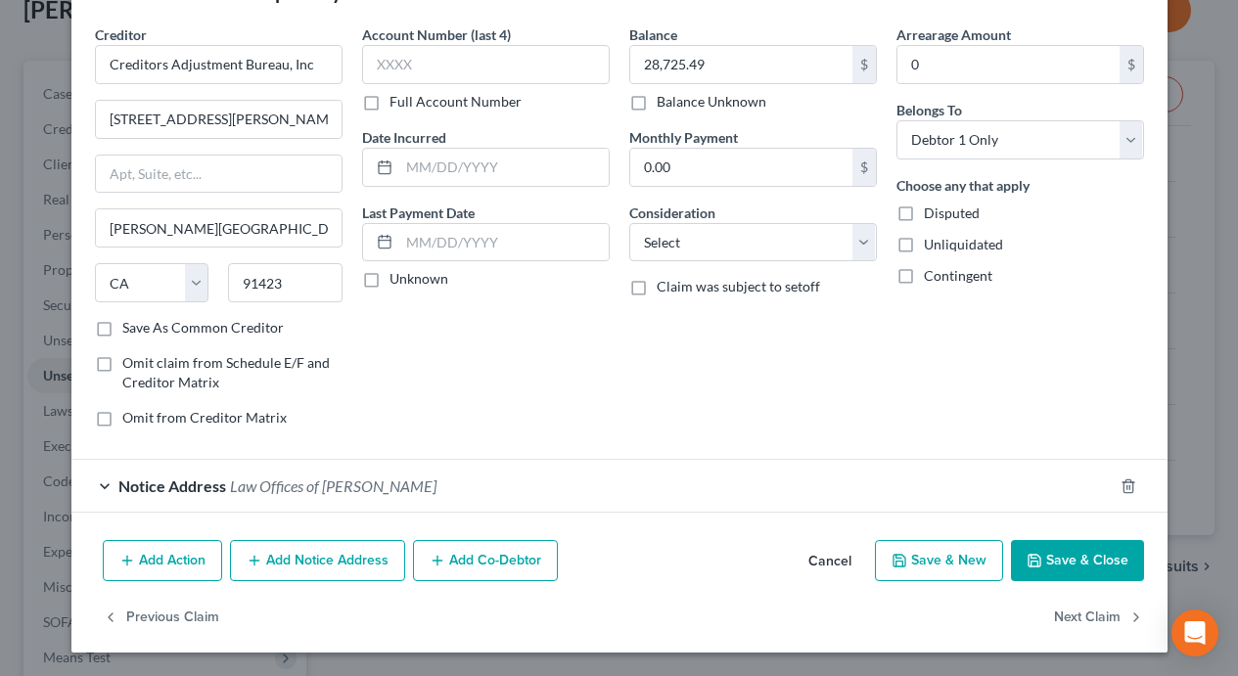
scroll to position [0, 0]
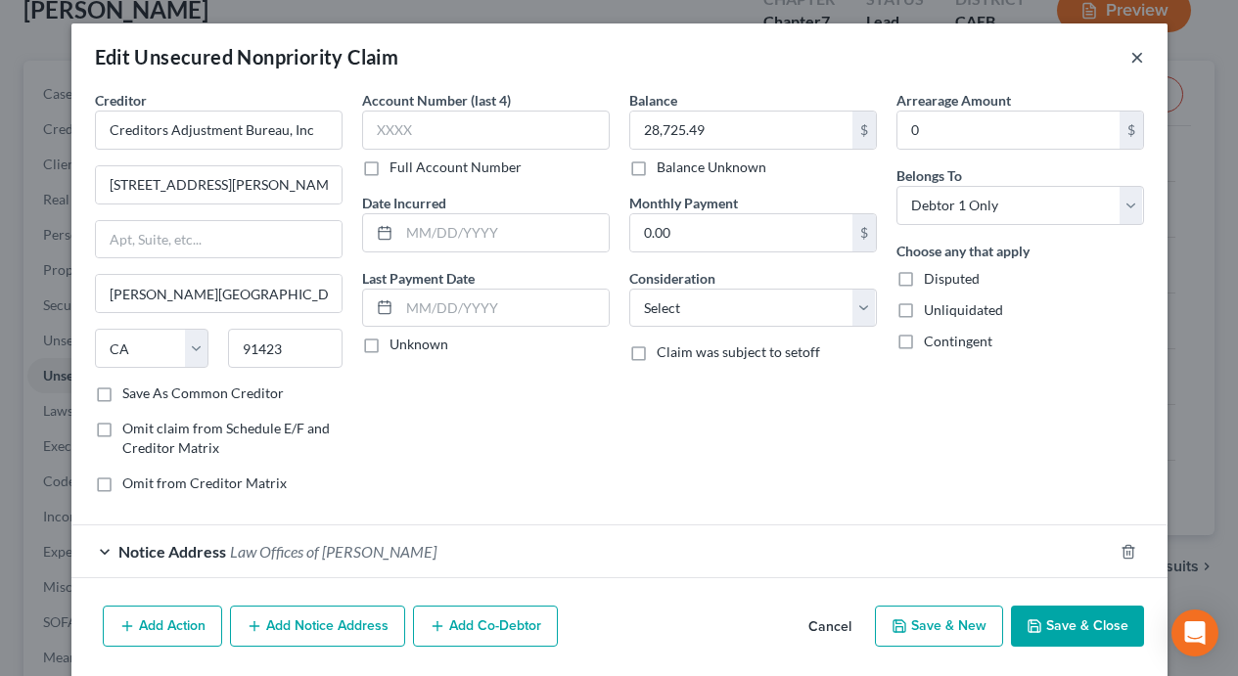
click at [1140, 59] on button "×" at bounding box center [1137, 56] width 14 height 23
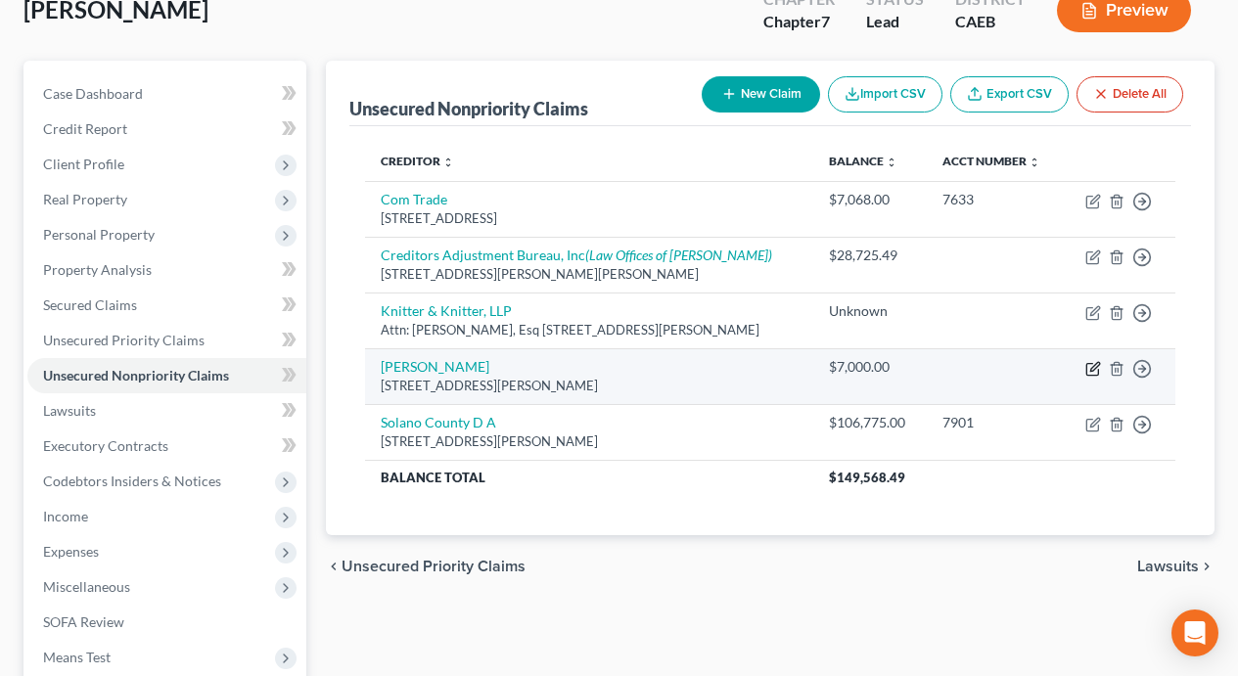
click at [1095, 367] on icon "button" at bounding box center [1094, 366] width 9 height 9
select select "4"
select select "3"
select select "4"
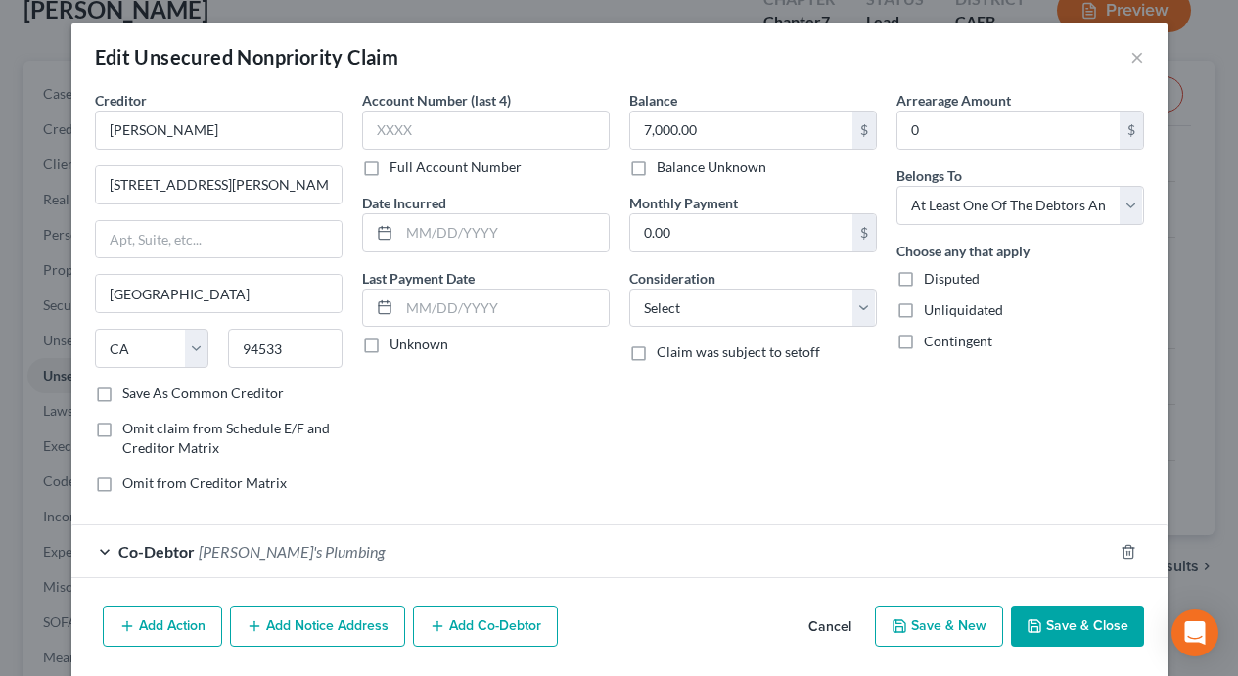
scroll to position [66, 0]
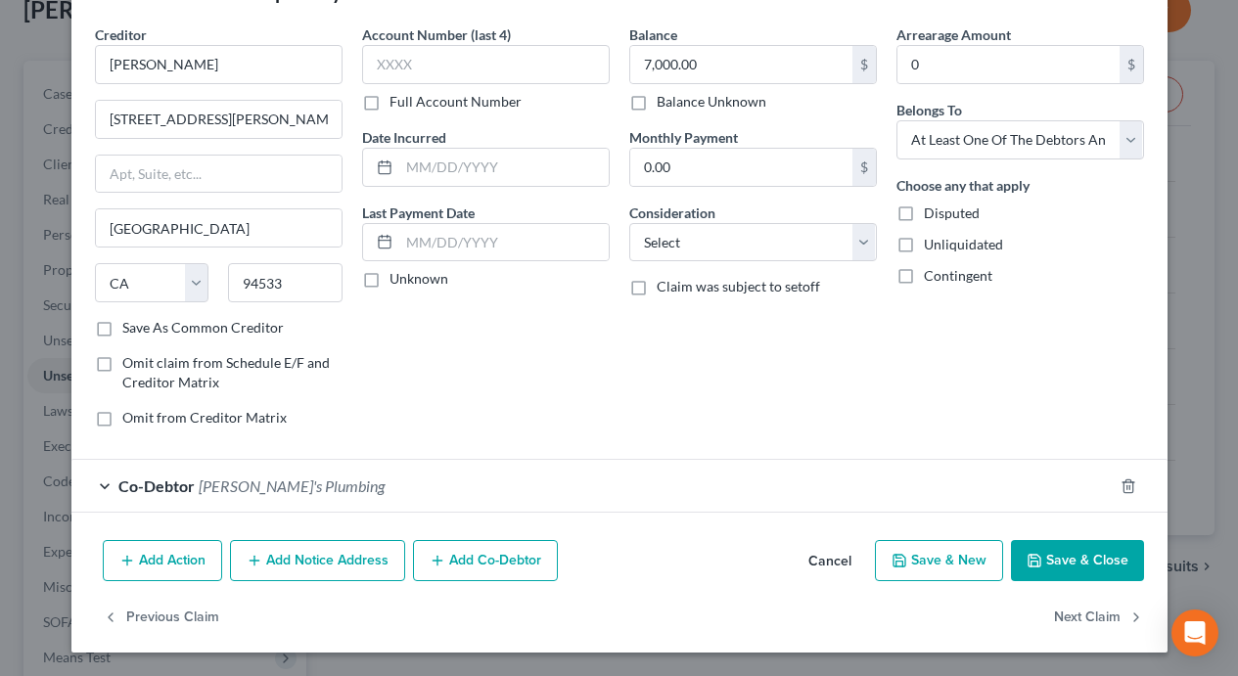
click at [414, 489] on div "Co-Debtor [PERSON_NAME]'s Plumbing" at bounding box center [591, 486] width 1041 height 52
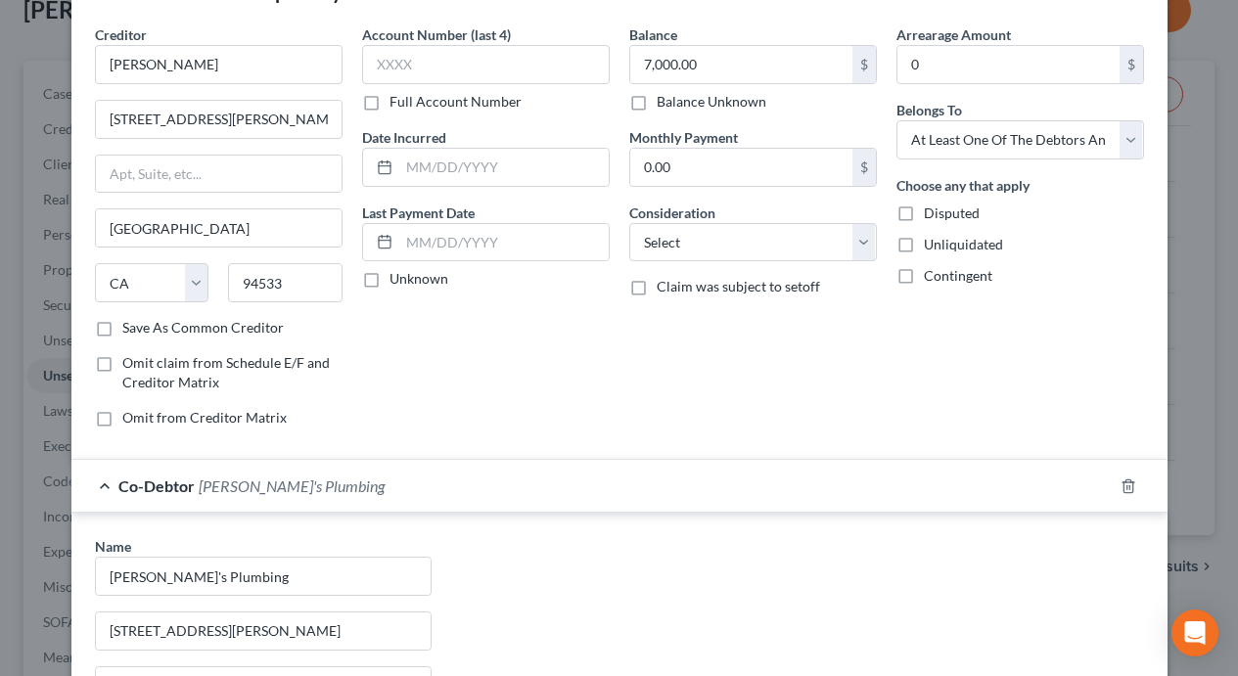
scroll to position [469, 0]
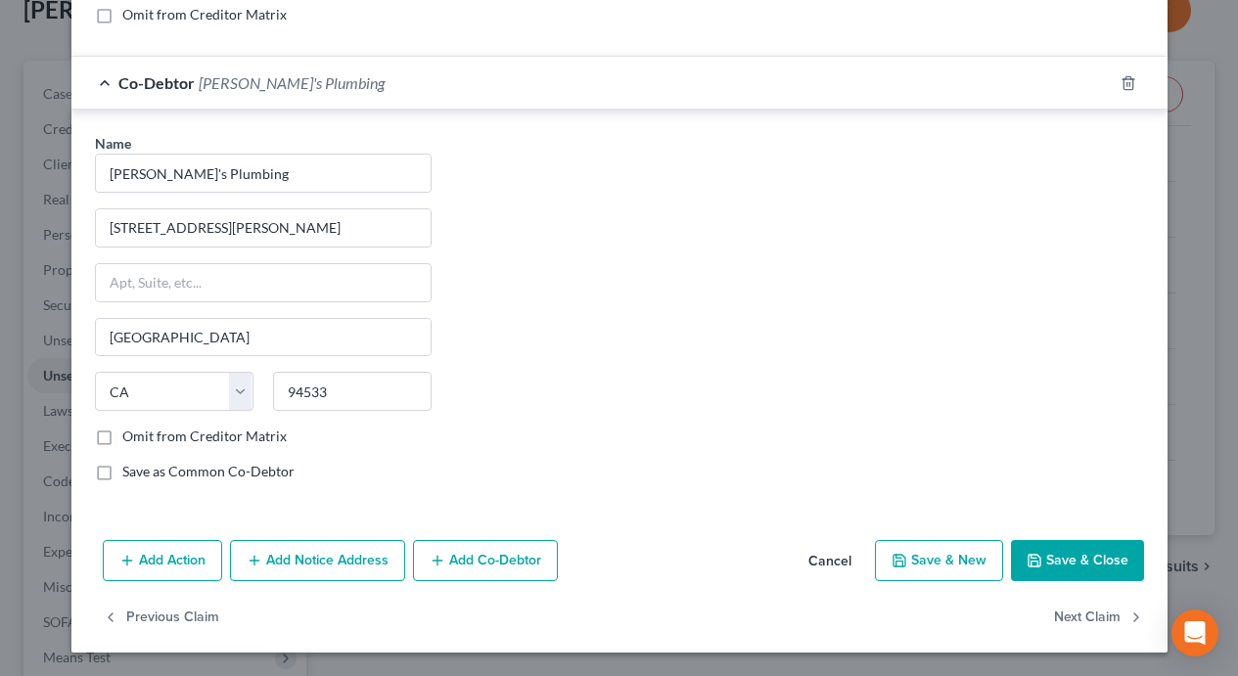
click at [122, 474] on label "Save as Common Co-Debtor" at bounding box center [208, 472] width 172 height 20
click at [130, 474] on input "Save as Common Co-Debtor" at bounding box center [136, 468] width 13 height 13
checkbox input "true"
click at [1065, 554] on button "Save & Close" at bounding box center [1077, 560] width 133 height 41
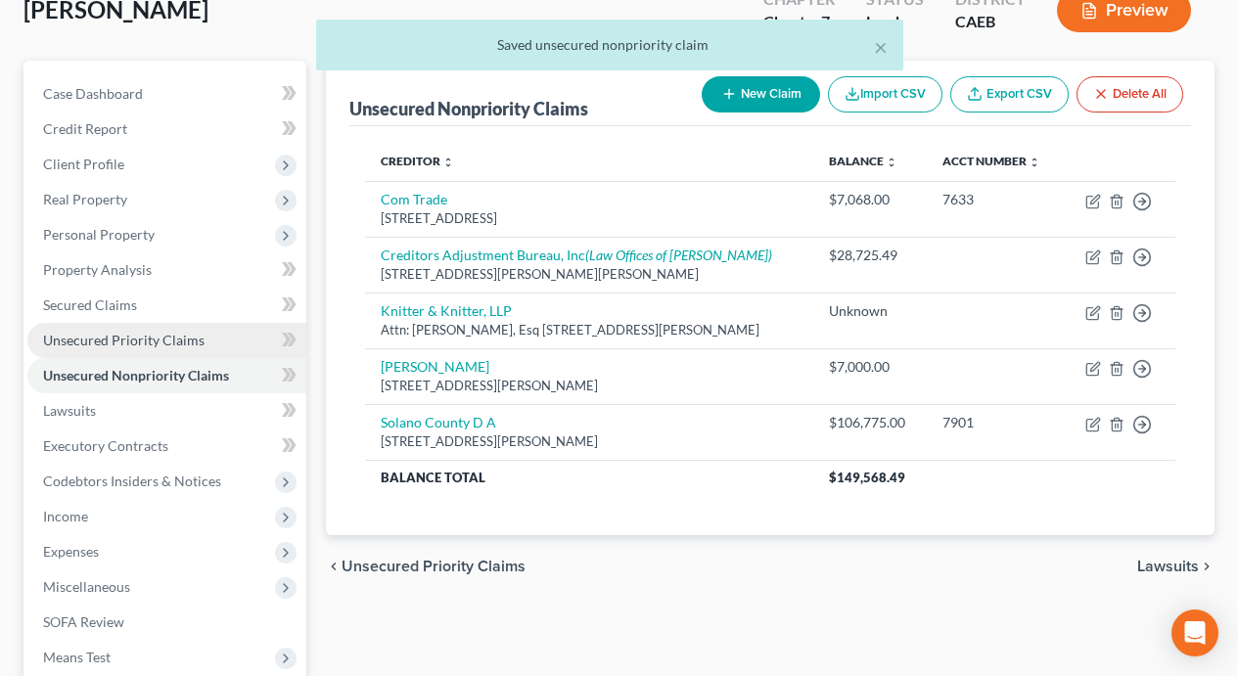
click at [103, 345] on span "Unsecured Priority Claims" at bounding box center [123, 340] width 161 height 17
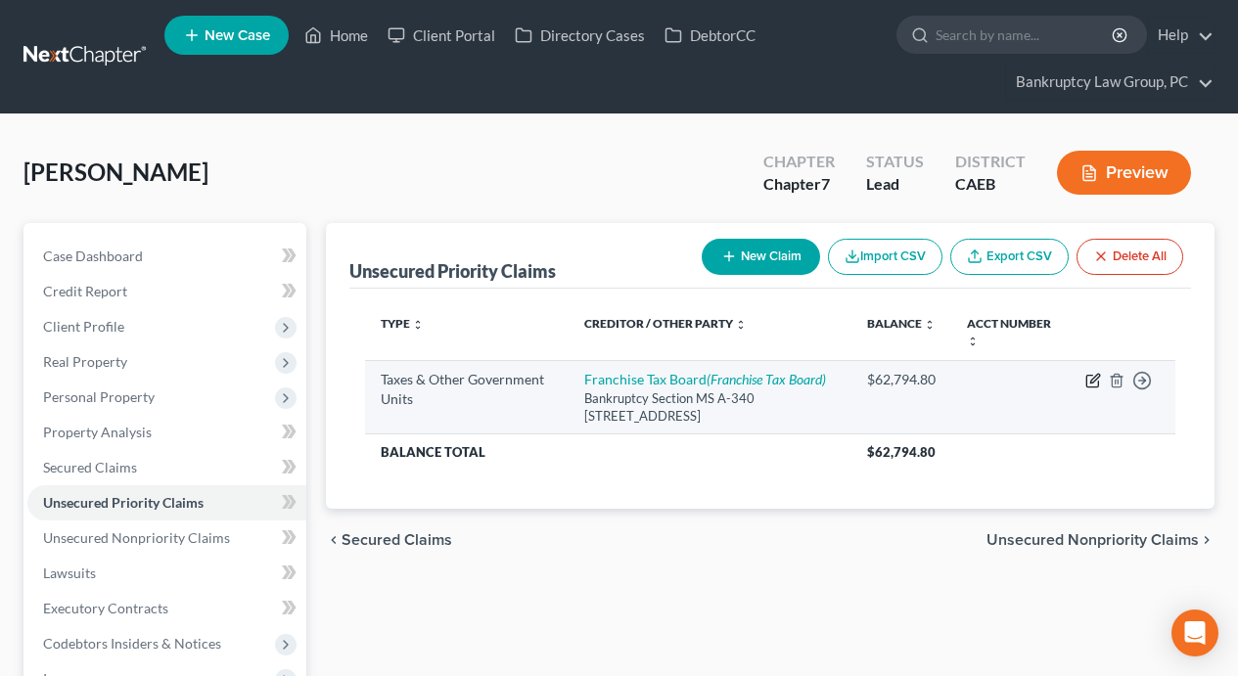
click at [1091, 377] on icon "button" at bounding box center [1093, 381] width 16 height 16
select select "3"
select select "4"
select select "0"
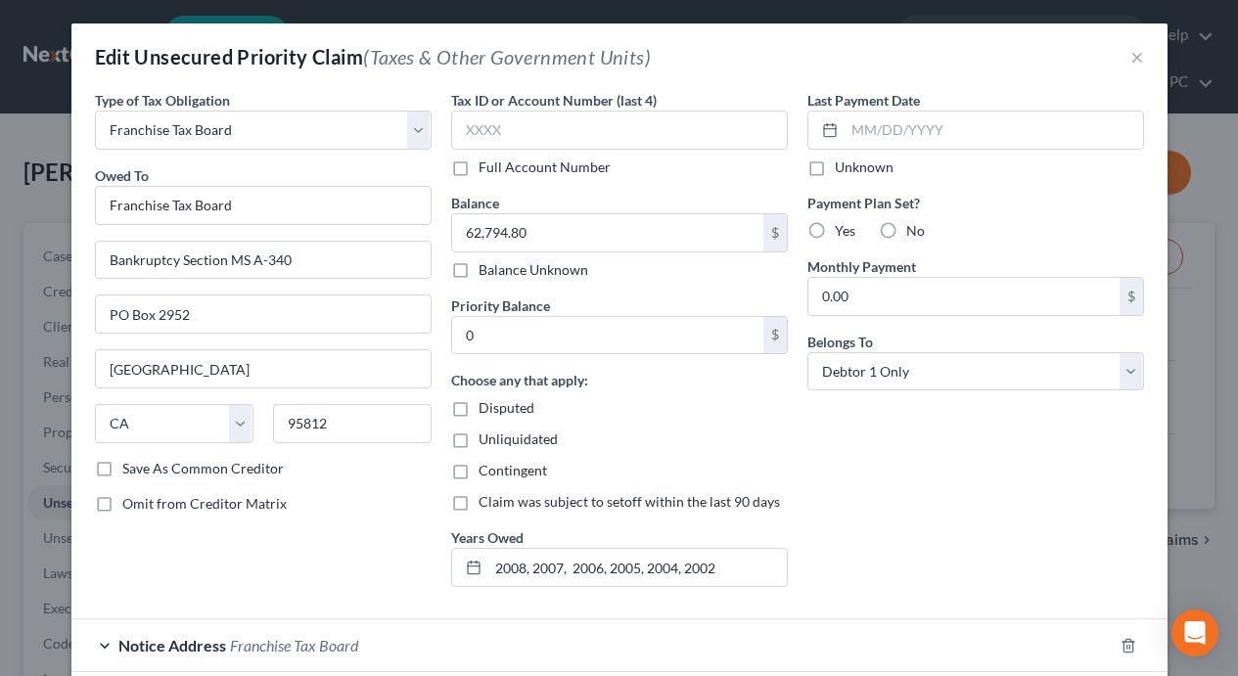
scroll to position [119, 0]
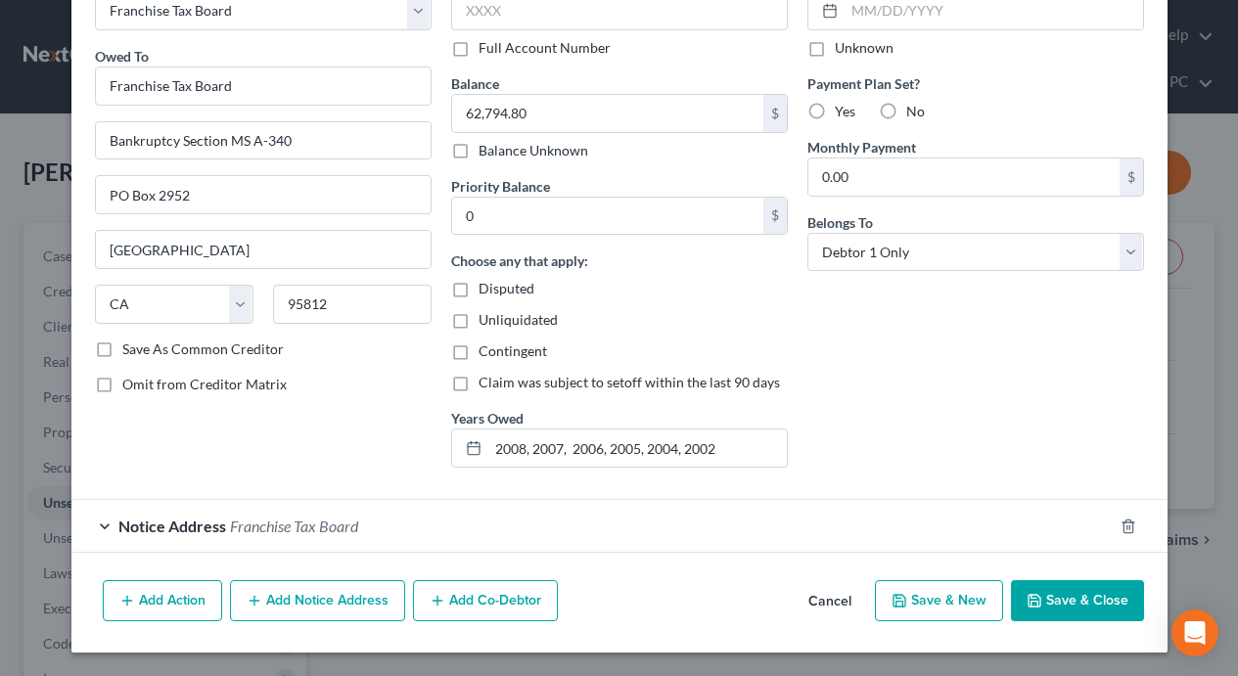
click at [1087, 606] on button "Save & Close" at bounding box center [1077, 600] width 133 height 41
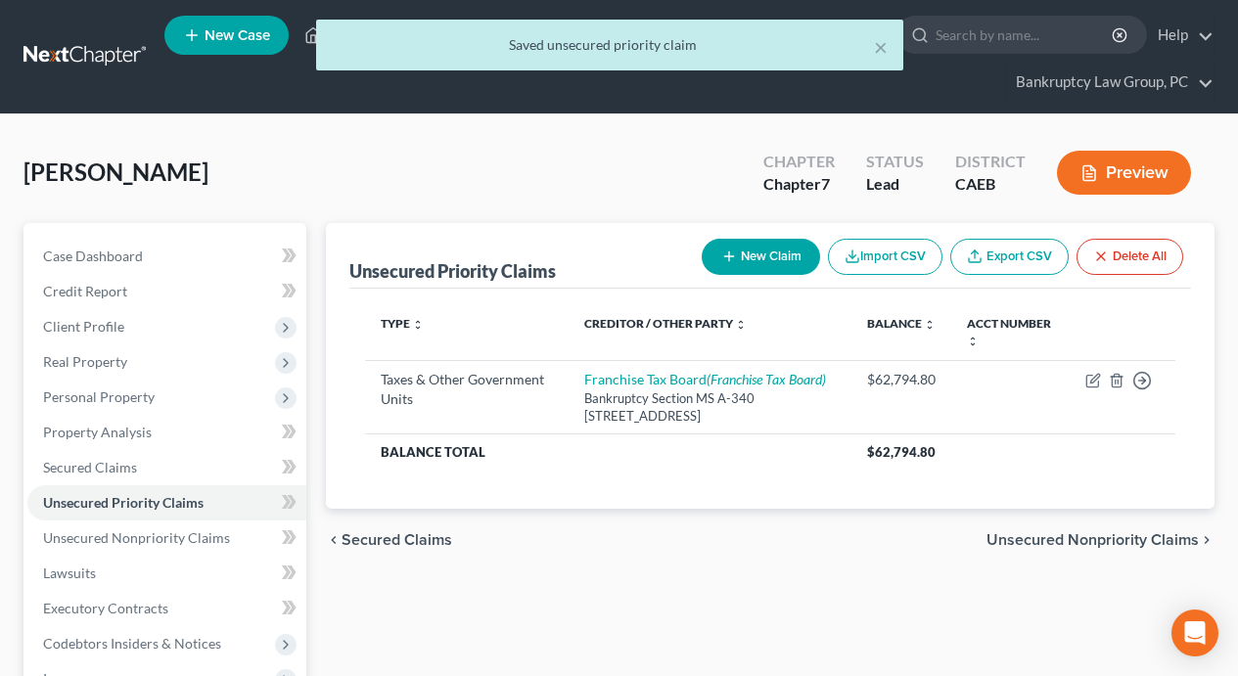
click at [772, 253] on button "New Claim" at bounding box center [761, 257] width 118 height 36
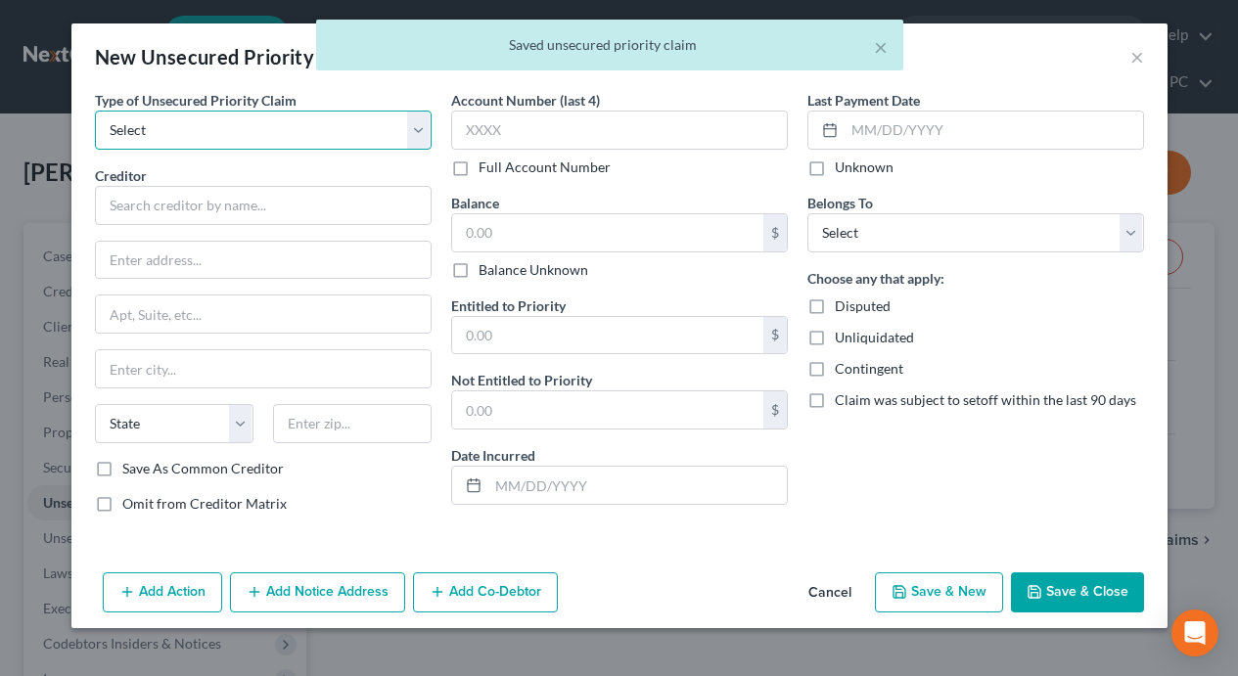
click at [224, 128] on select "Select Taxes & Other Government Units Domestic Support Obligations Extensions o…" at bounding box center [263, 130] width 337 height 39
select select "0"
click at [95, 111] on select "Select Taxes & Other Government Units Domestic Support Obligations Extensions o…" at bounding box center [263, 130] width 337 height 39
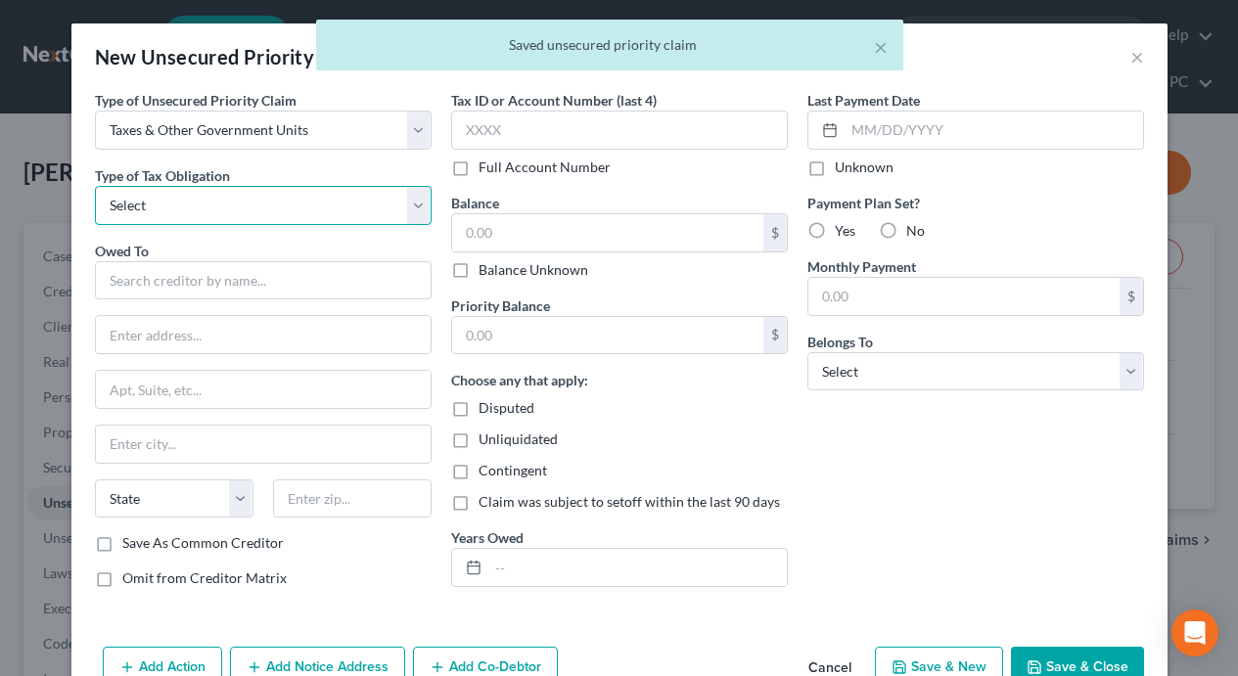
click at [232, 207] on select "Select Federal City State Franchise Tax Board Other" at bounding box center [263, 205] width 337 height 39
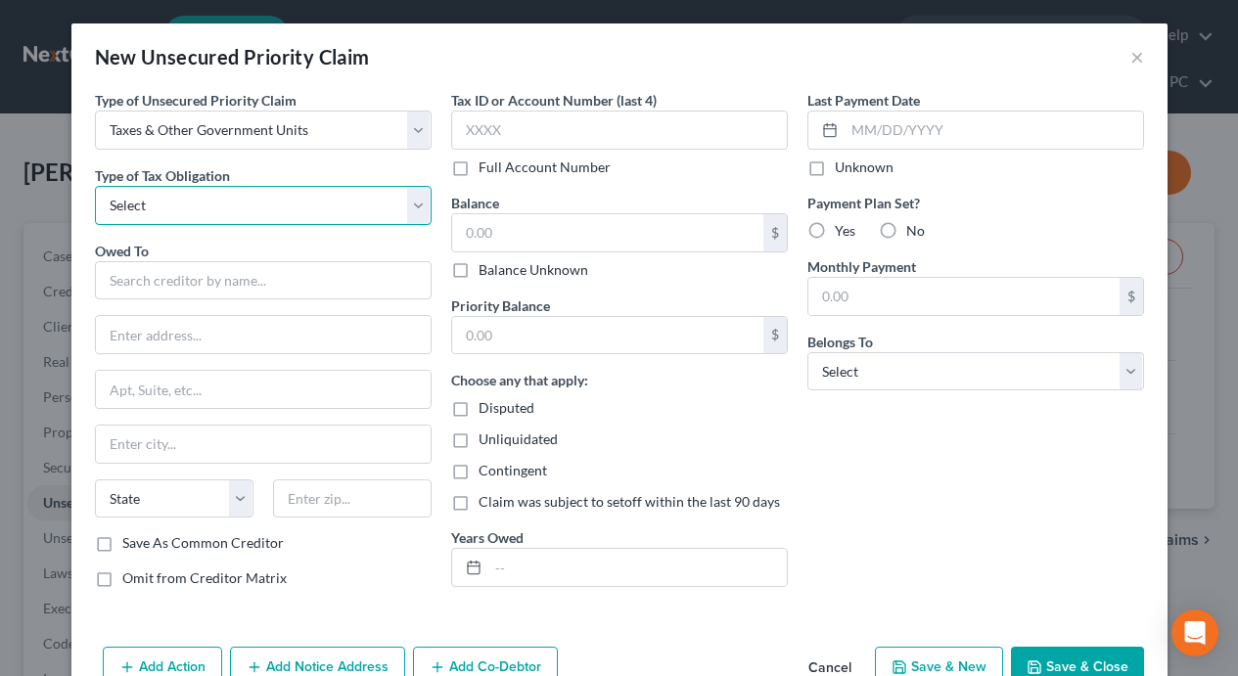
select select "0"
click at [95, 186] on select "Select Federal City State Franchise Tax Board Other" at bounding box center [263, 205] width 337 height 39
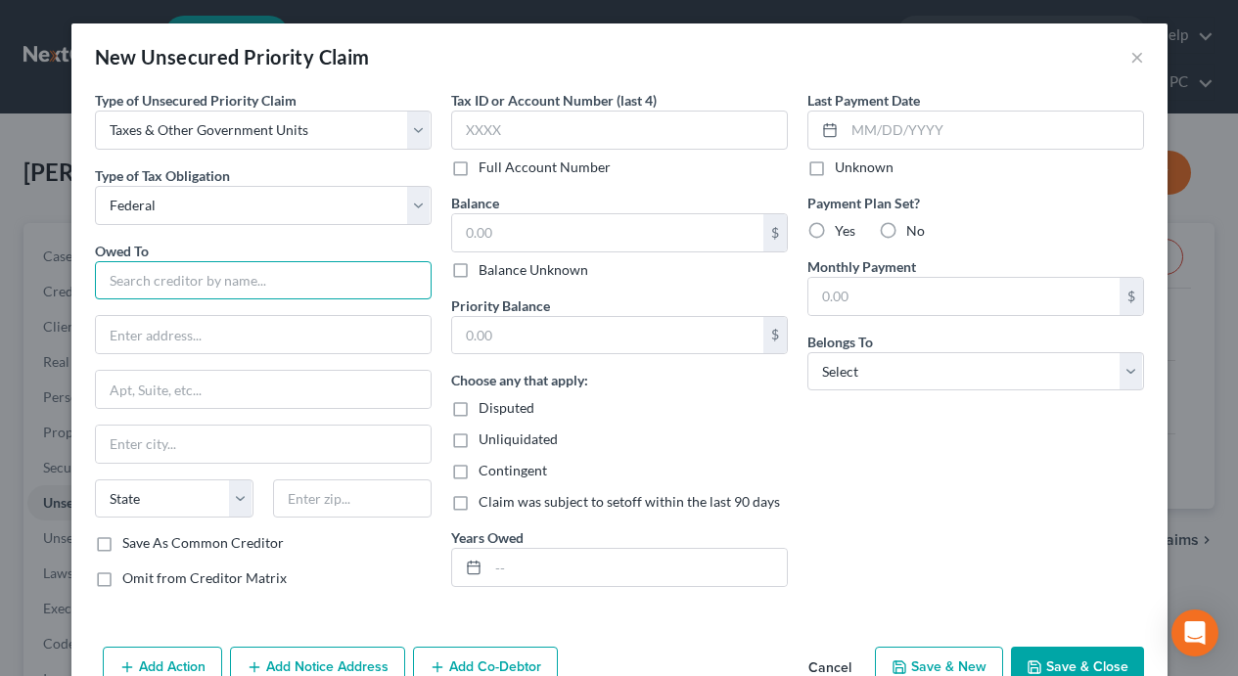
click at [227, 285] on input "text" at bounding box center [263, 280] width 337 height 39
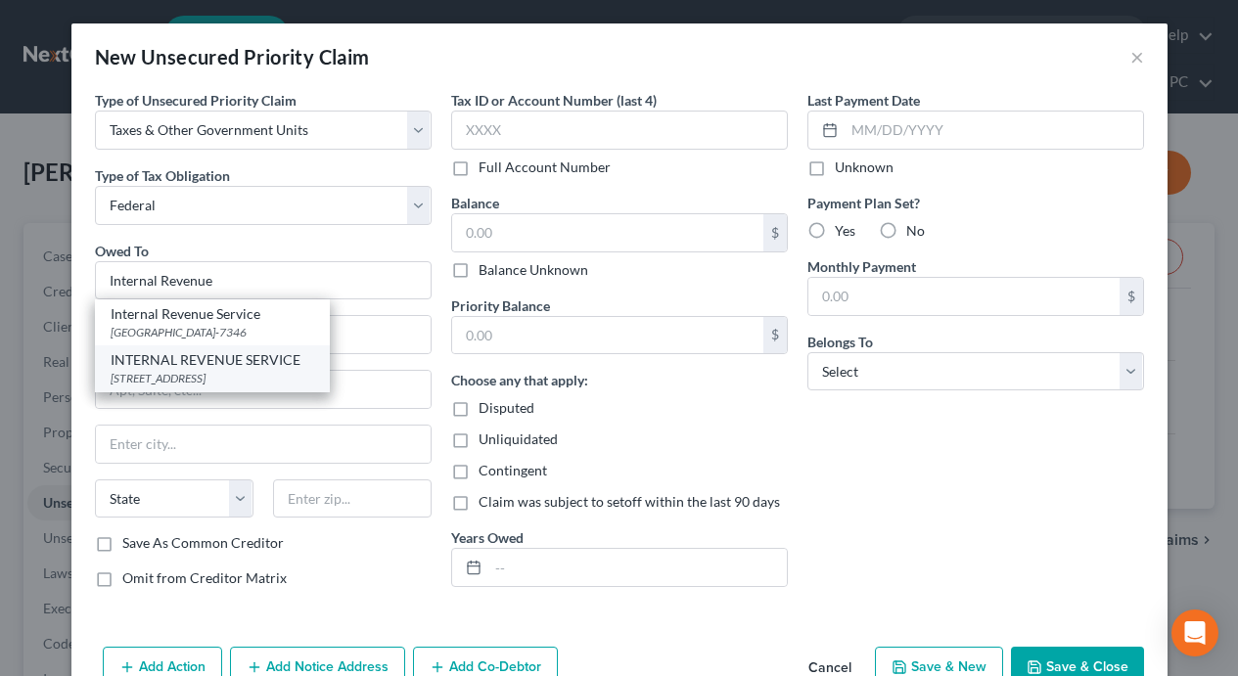
click at [207, 375] on div "[STREET_ADDRESS]" at bounding box center [213, 378] width 204 height 17
type input "INTERNAL REVENUE SERVICE"
type input "PO BOX 7346"
type input "[GEOGRAPHIC_DATA]"
select select "39"
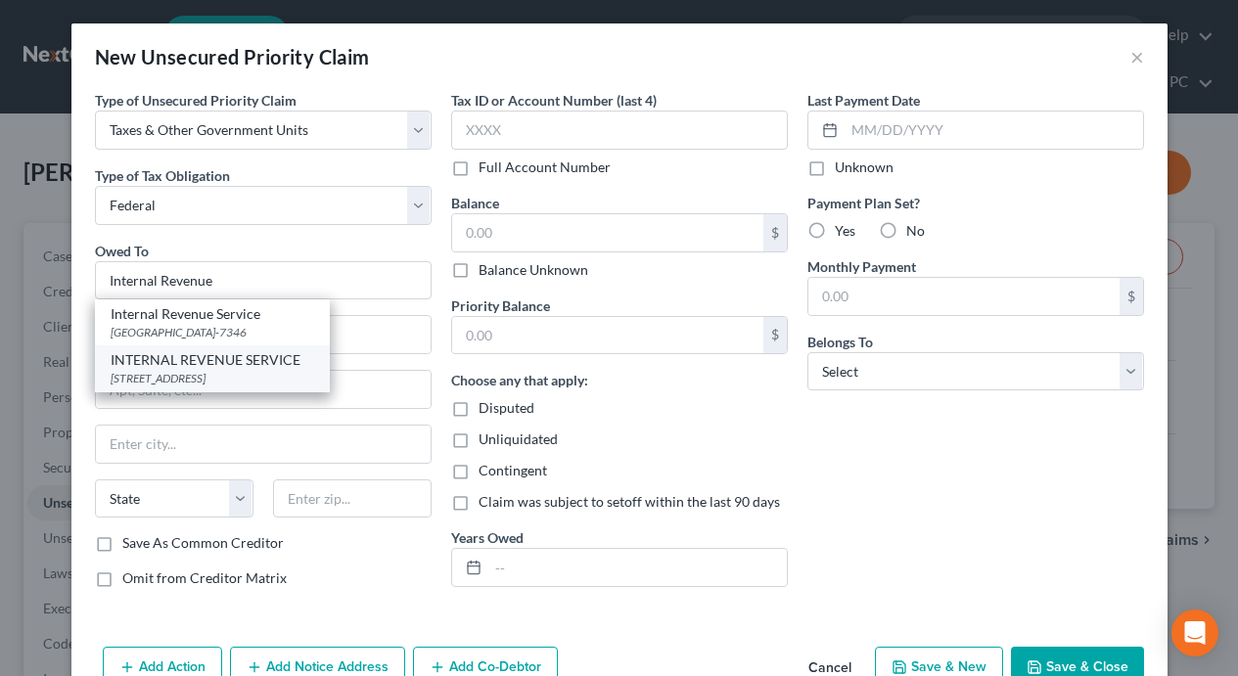
type input "19101-7346"
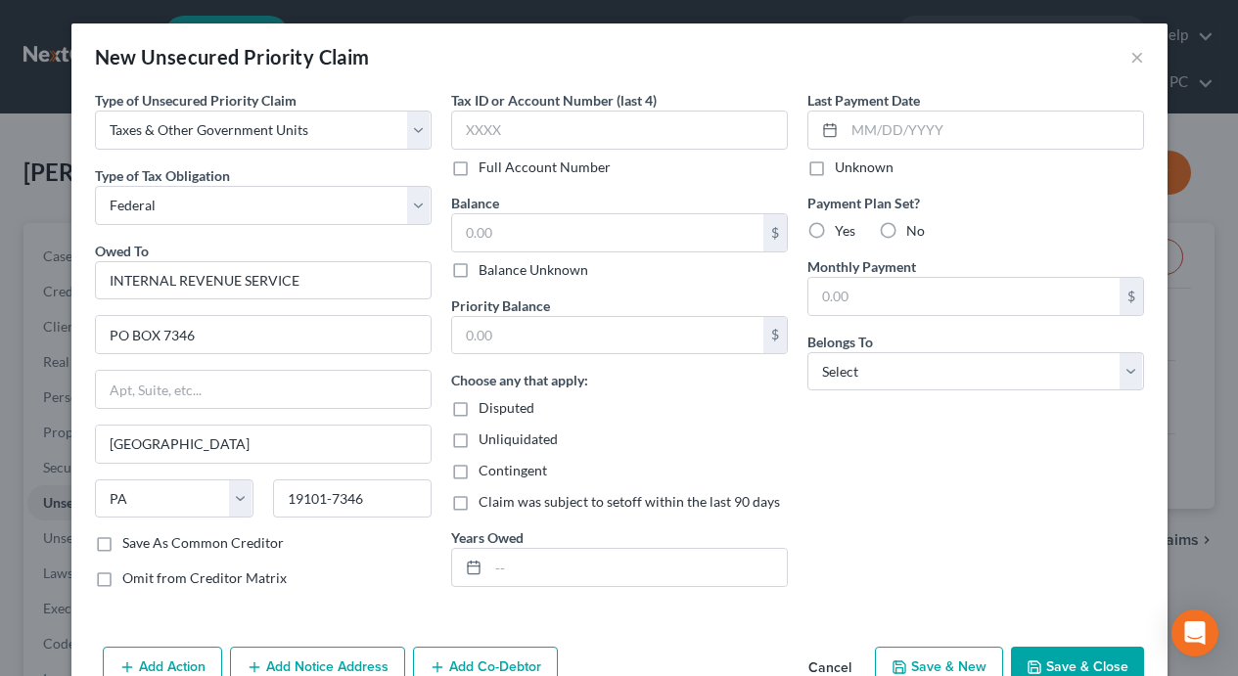
scroll to position [51, 0]
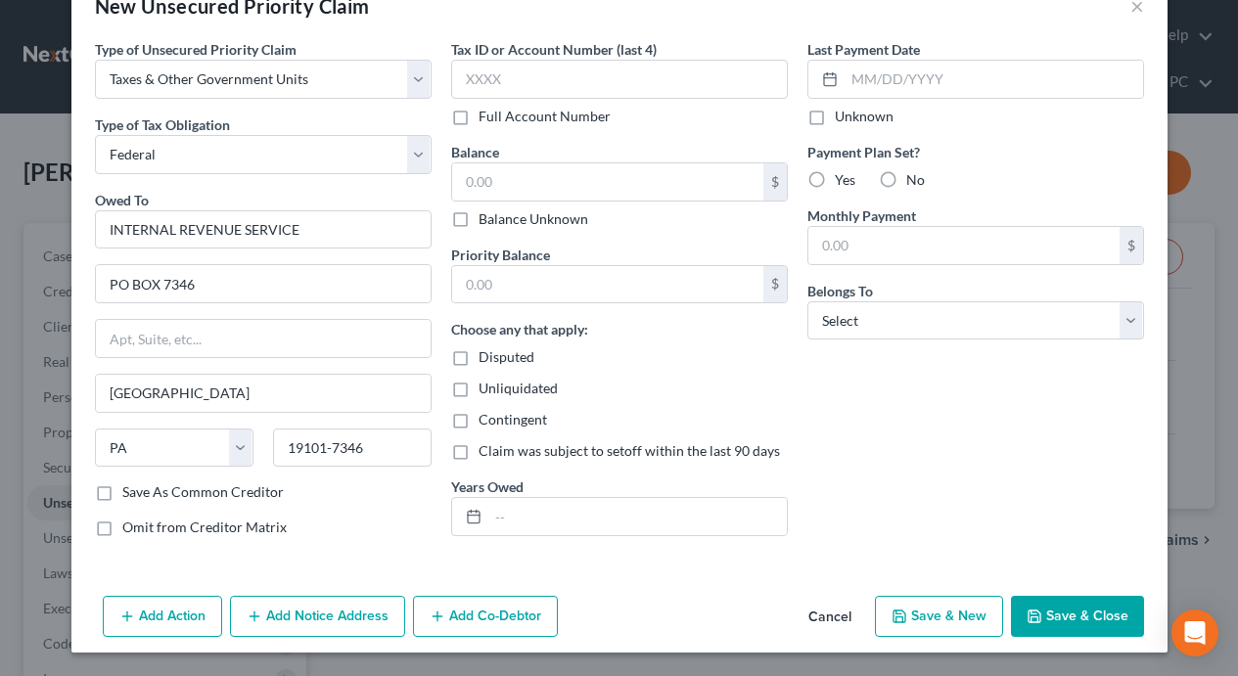
click at [357, 624] on button "Add Notice Address" at bounding box center [317, 616] width 175 height 41
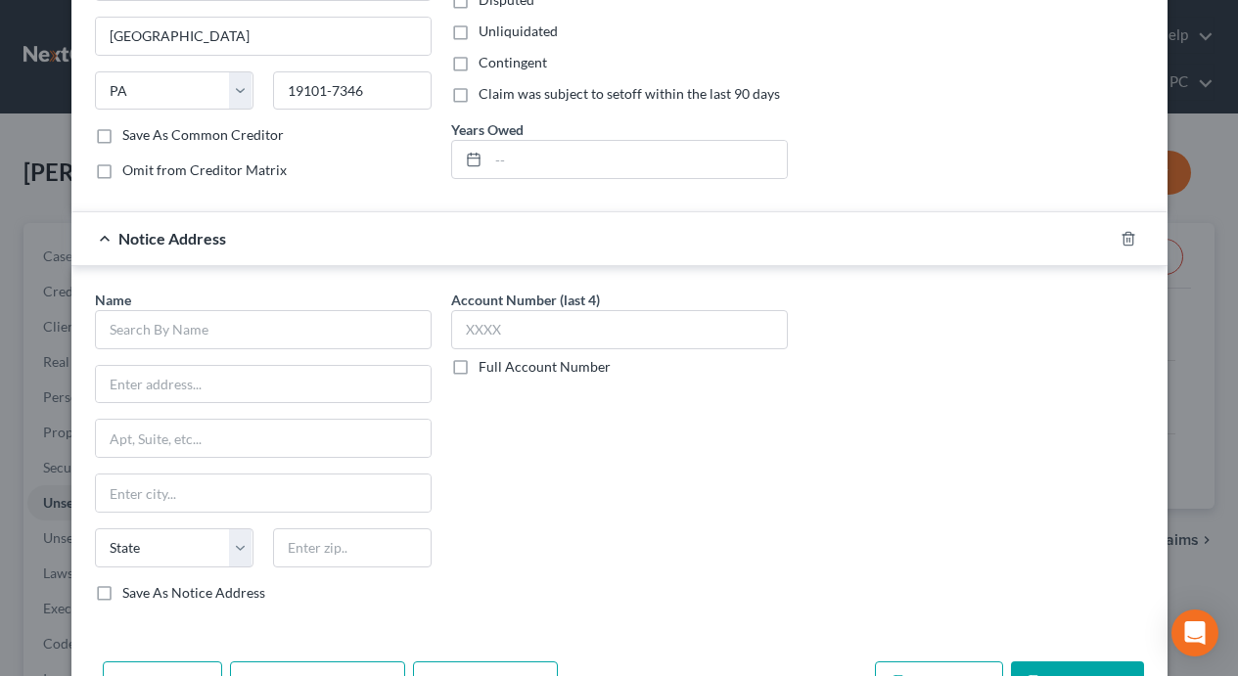
scroll to position [473, 0]
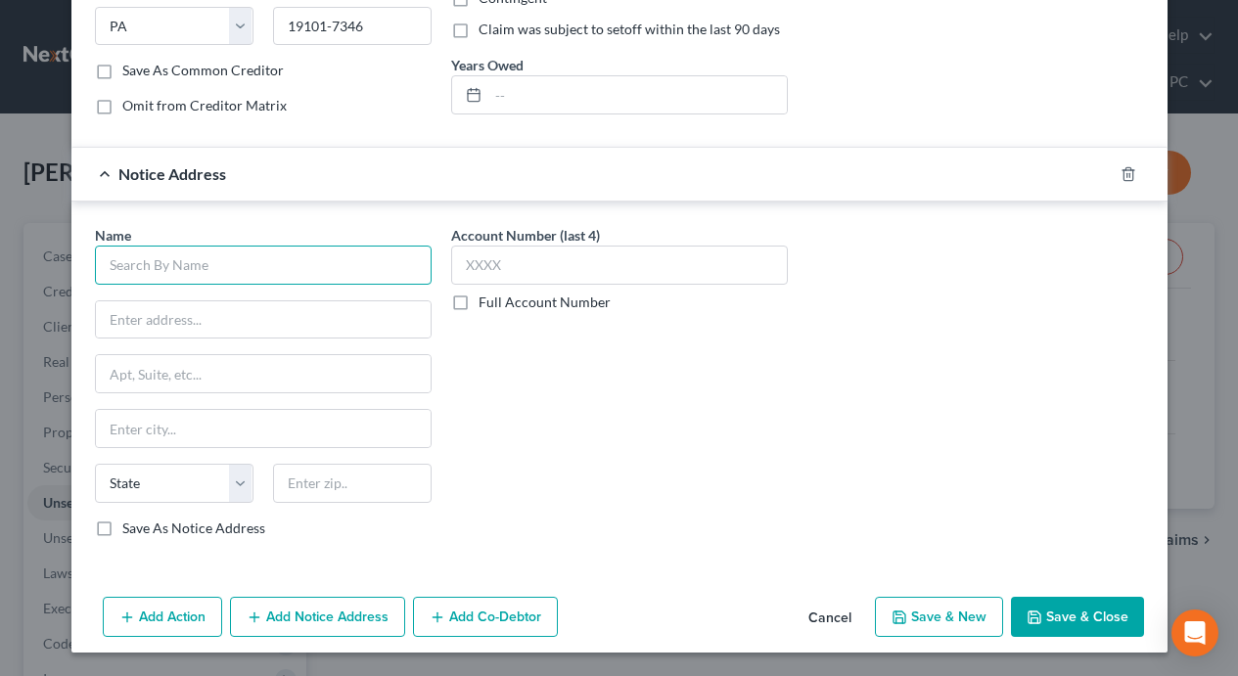
click at [243, 276] on input "text" at bounding box center [263, 265] width 337 height 39
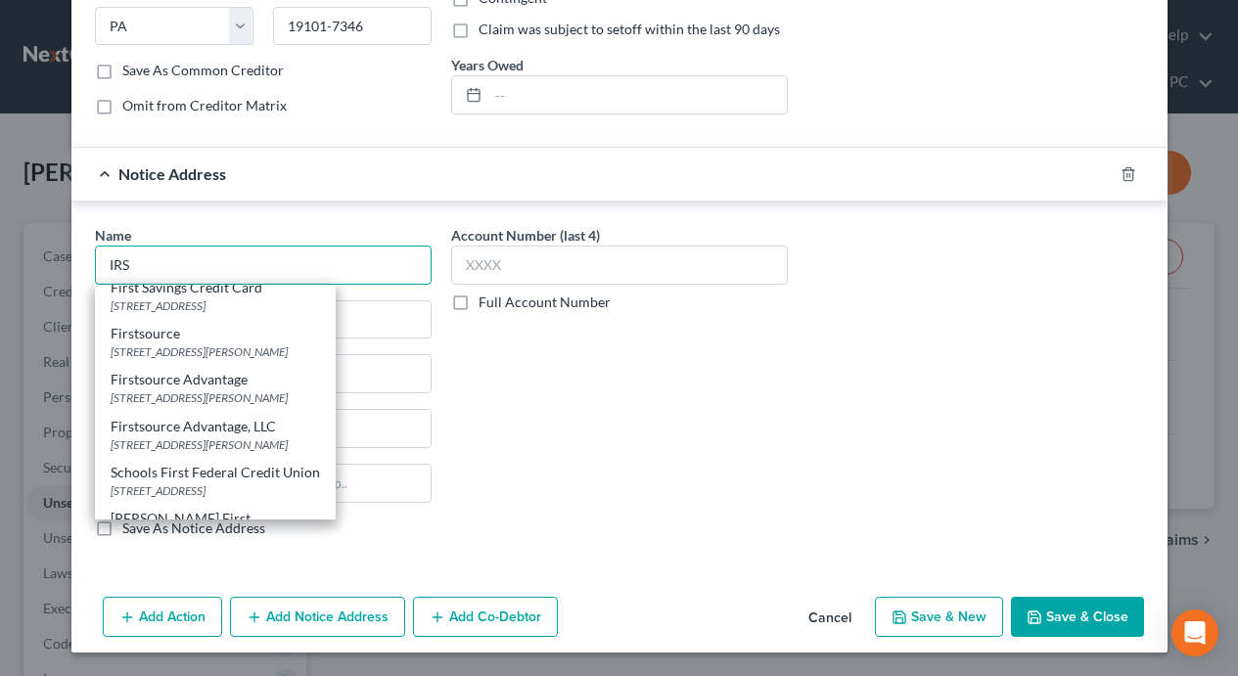
scroll to position [595, 0]
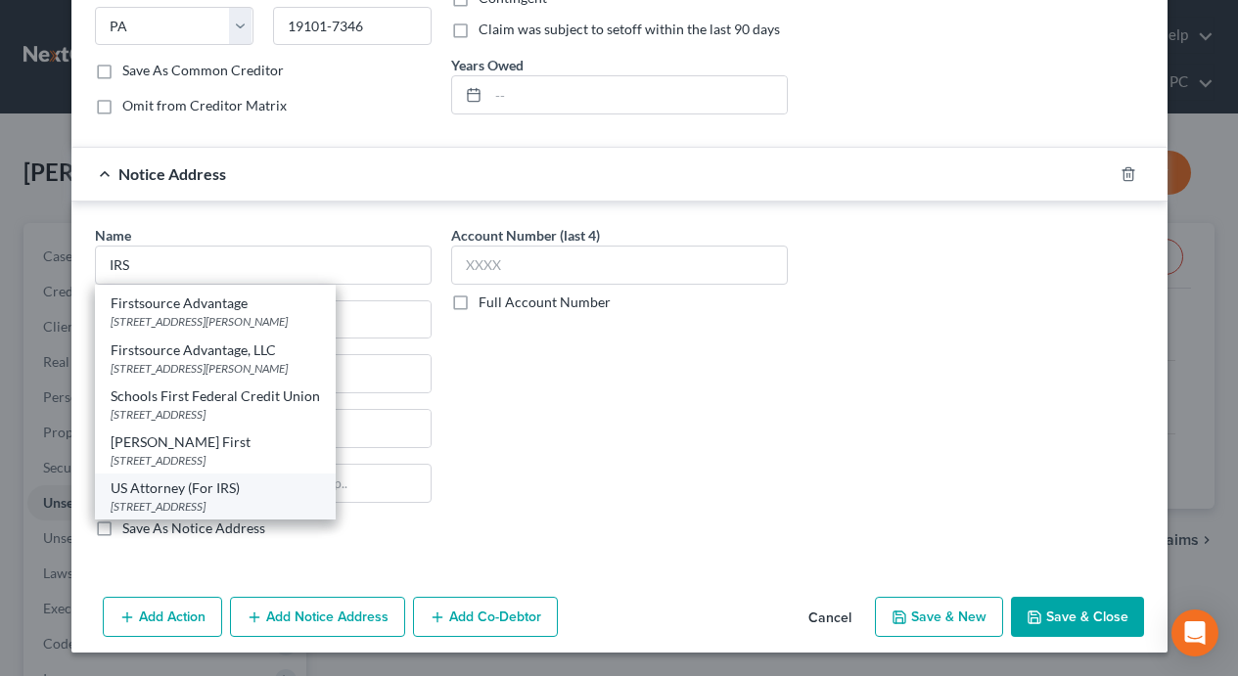
click at [194, 485] on div "US Attorney (For IRS)" at bounding box center [215, 489] width 209 height 20
type input "US Attorney (For IRS)"
type input "[STREET_ADDRESS]"
type input "Ste 10-100"
type input "[GEOGRAPHIC_DATA]"
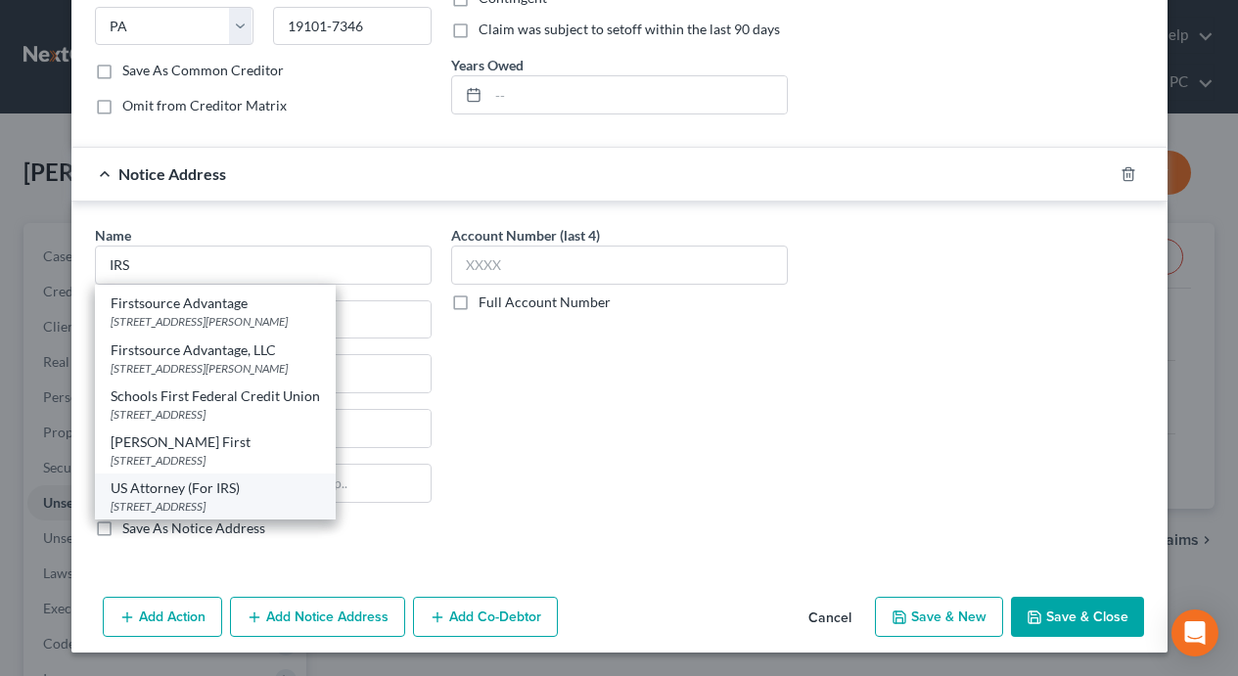
select select "4"
type input "95814"
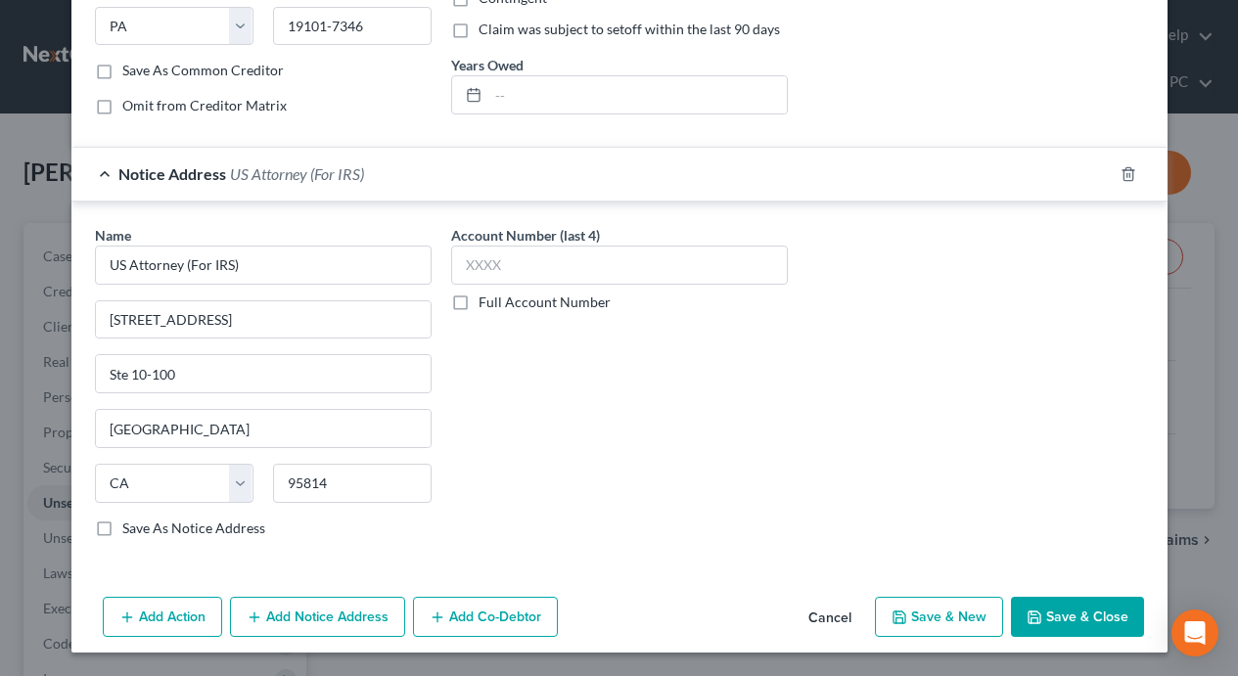
scroll to position [0, 0]
click at [194, 167] on span "Notice Address" at bounding box center [172, 173] width 108 height 19
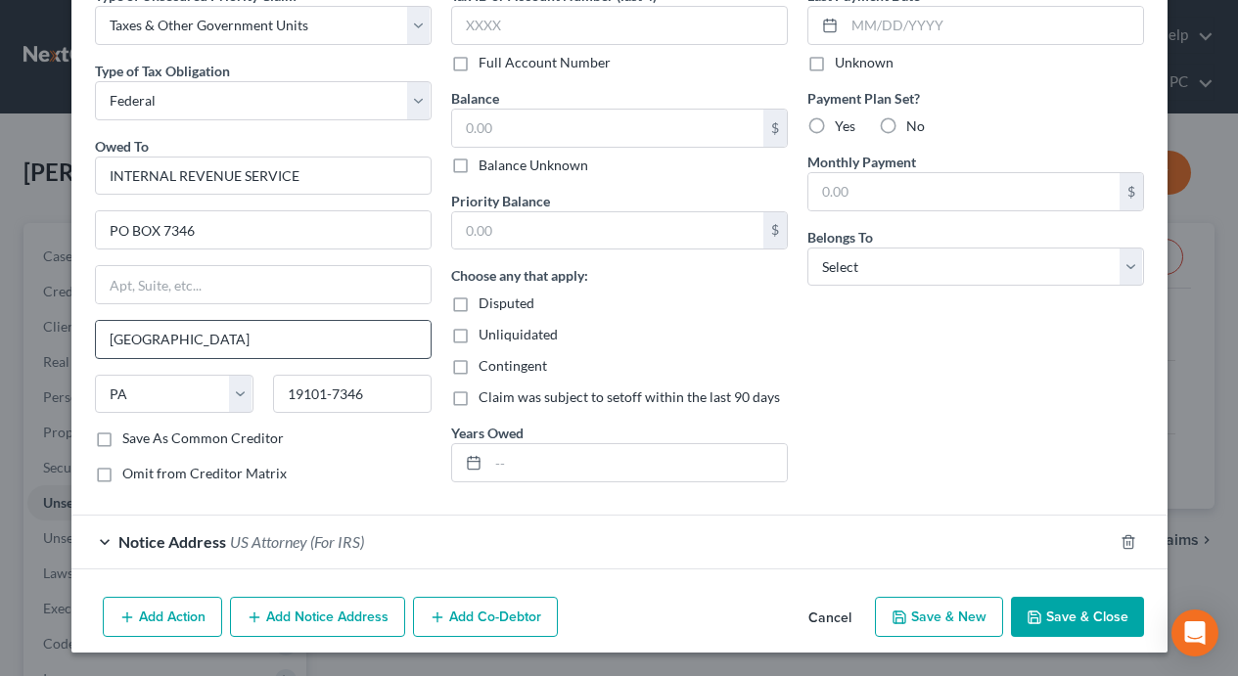
scroll to position [105, 0]
click at [314, 613] on button "Add Notice Address" at bounding box center [317, 617] width 175 height 41
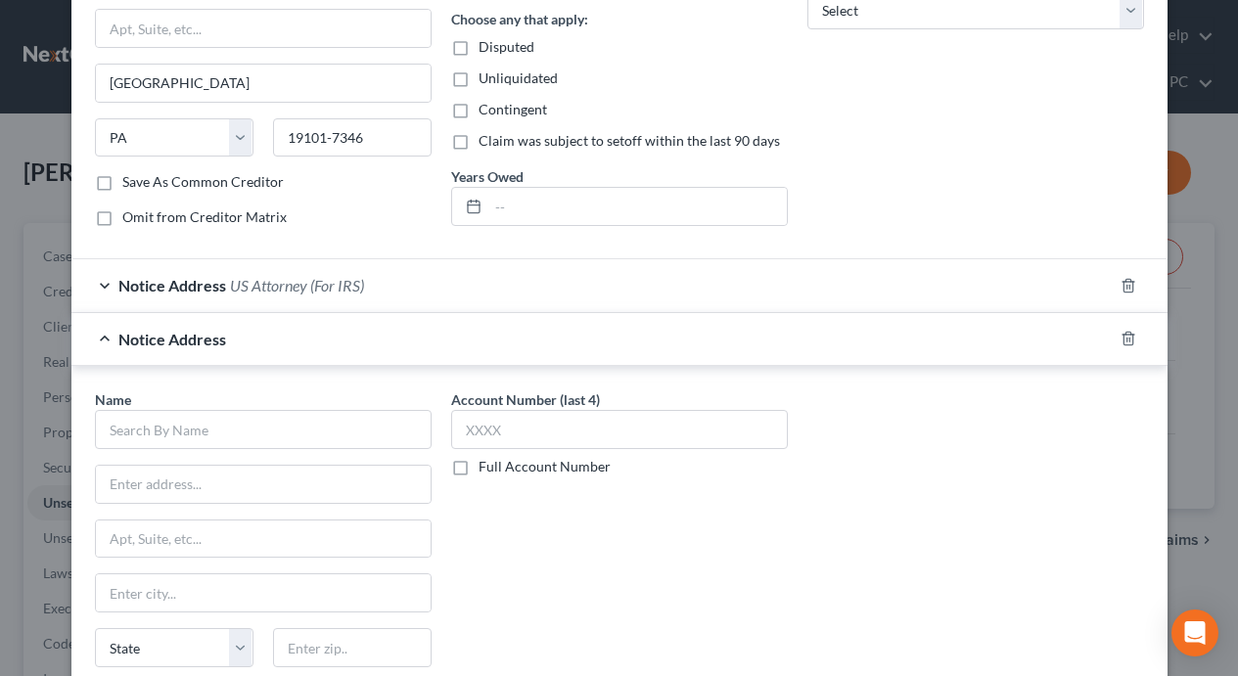
scroll to position [527, 0]
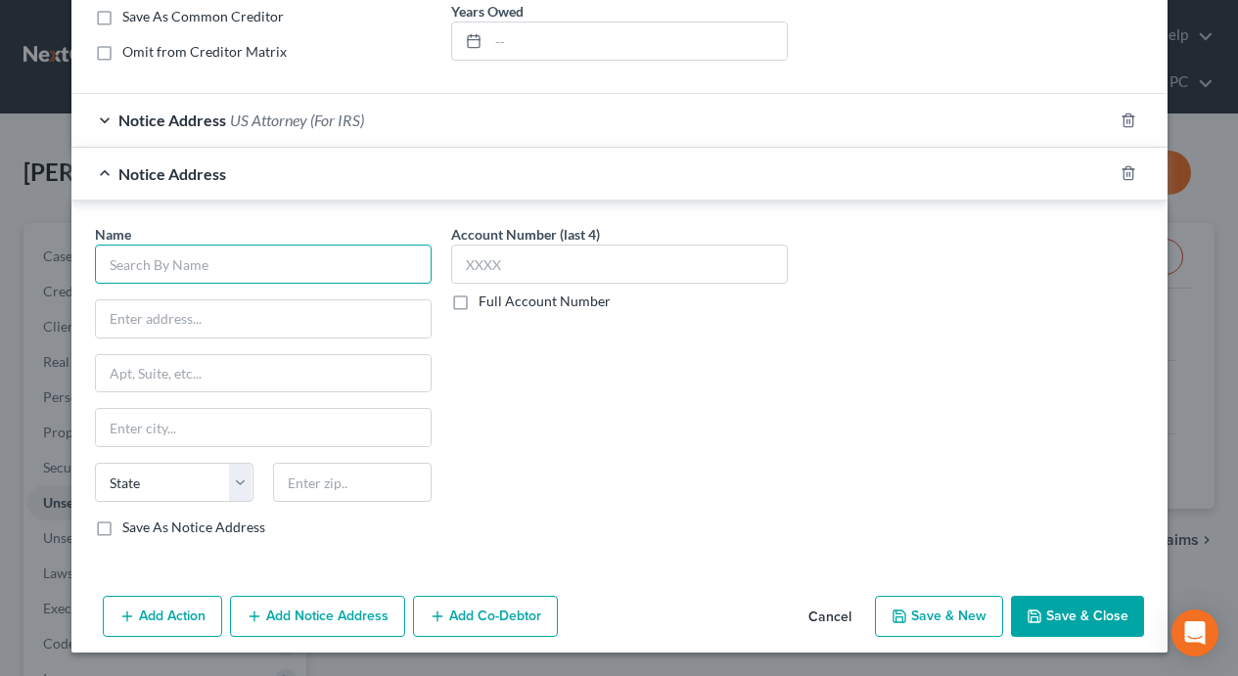
click at [232, 281] on input "text" at bounding box center [263, 264] width 337 height 39
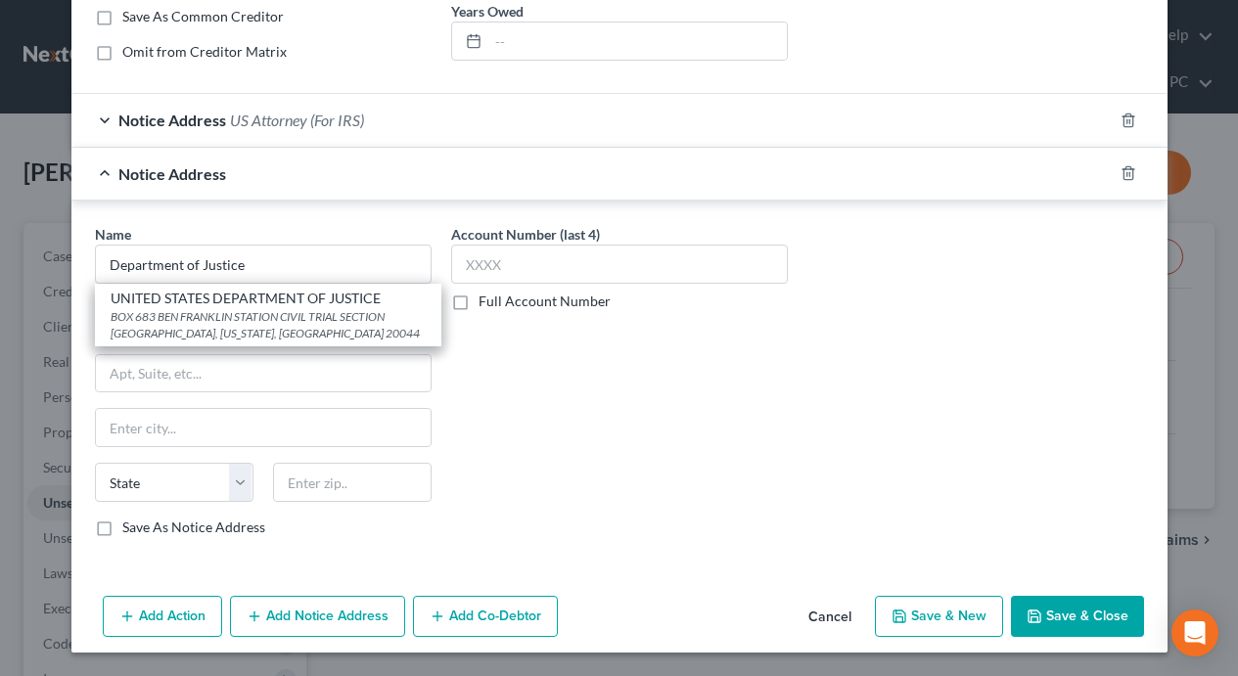
click at [239, 317] on div "BOX 683 BEN FRANKLIN STATION CIVIL TRIAL SECTION [GEOGRAPHIC_DATA], [US_STATE],…" at bounding box center [268, 324] width 315 height 33
type input "UNITED STATES DEPARTMENT OF JUSTICE"
type input "BOX 683 BEN [GEOGRAPHIC_DATA]"
type input "CIVIL TRIAL SECTION WESTERN REGION"
type input "[US_STATE]"
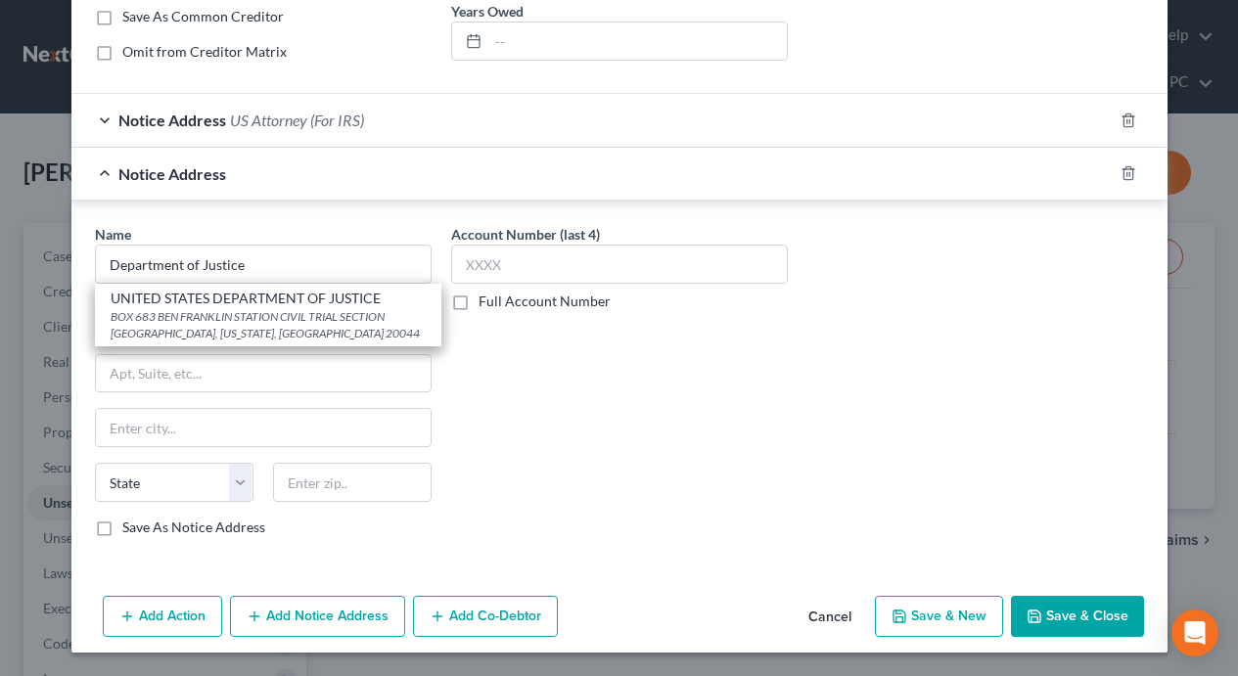
select select "8"
type input "20044"
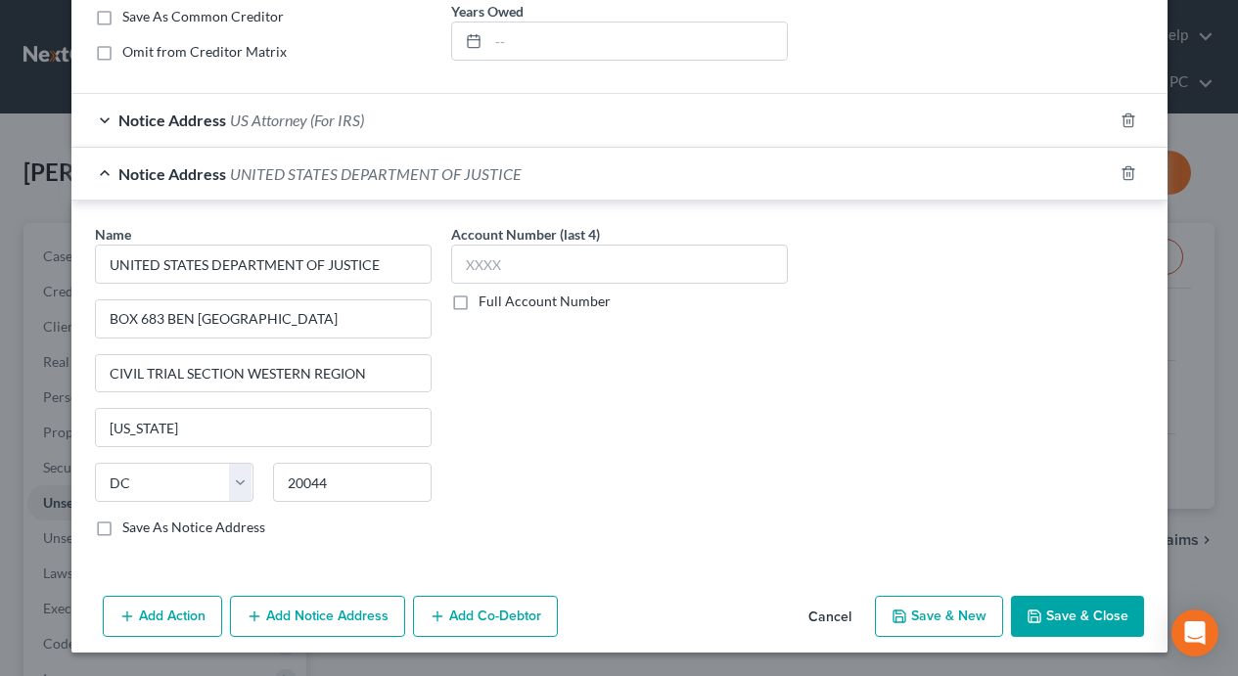
click at [244, 171] on span "UNITED STATES DEPARTMENT OF JUSTICE" at bounding box center [376, 173] width 292 height 19
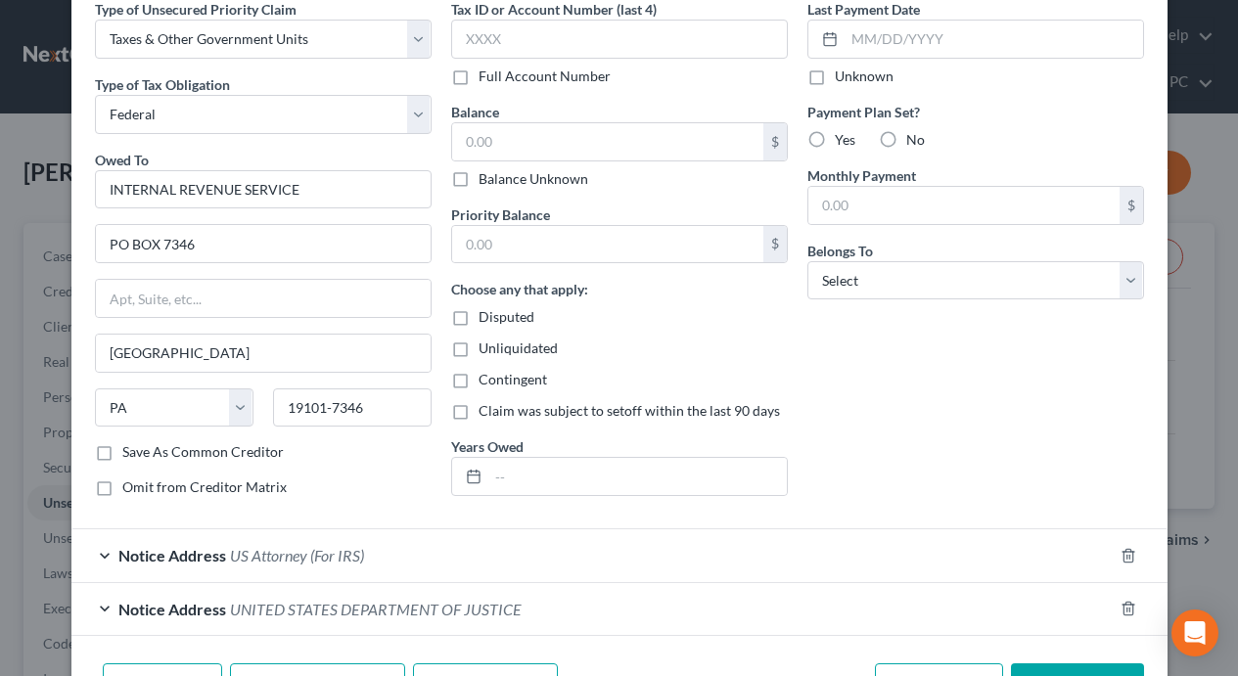
scroll to position [0, 0]
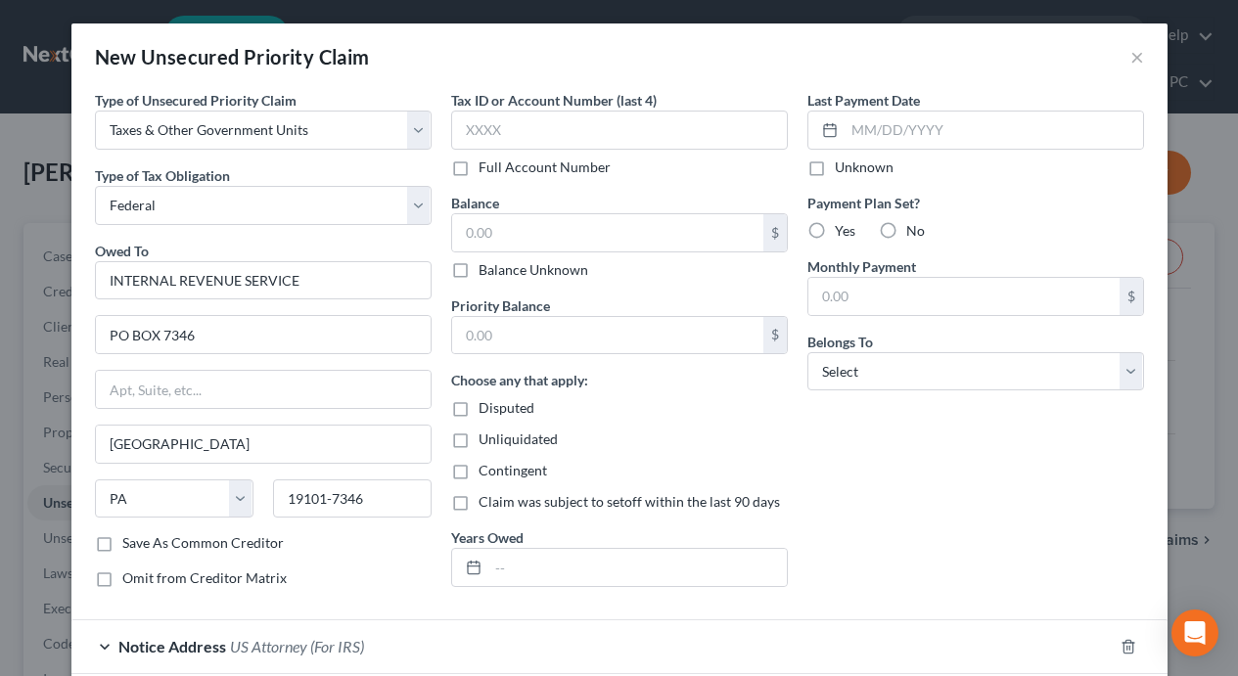
click at [872, 393] on div "Last Payment Date Unknown Payment Plan Set? Yes No Monthly Payment $ Belongs To…" at bounding box center [976, 347] width 356 height 514
click at [875, 370] on select "Select Debtor 1 Only Debtor 2 Only Debtor 1 And Debtor 2 Only At Least One Of T…" at bounding box center [975, 371] width 337 height 39
select select "0"
click at [807, 352] on select "Select Debtor 1 Only Debtor 2 Only Debtor 1 And Debtor 2 Only At Least One Of T…" at bounding box center [975, 371] width 337 height 39
click at [750, 412] on div "Disputed" at bounding box center [619, 408] width 337 height 20
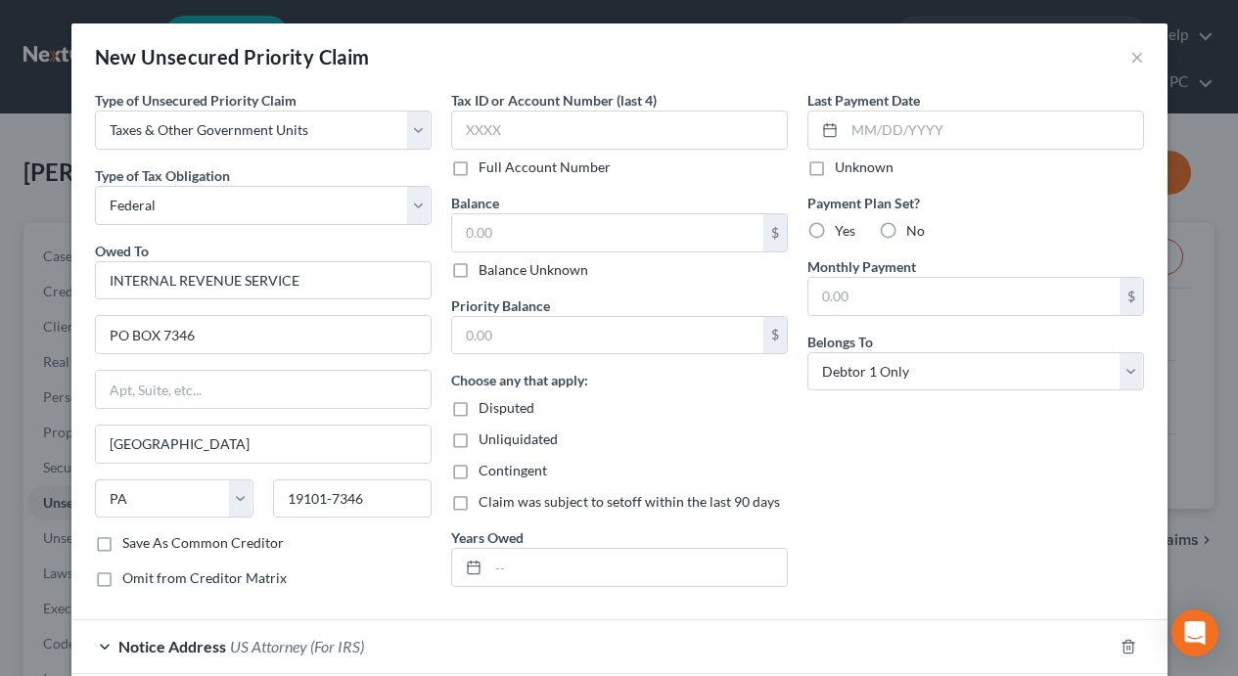
scroll to position [159, 0]
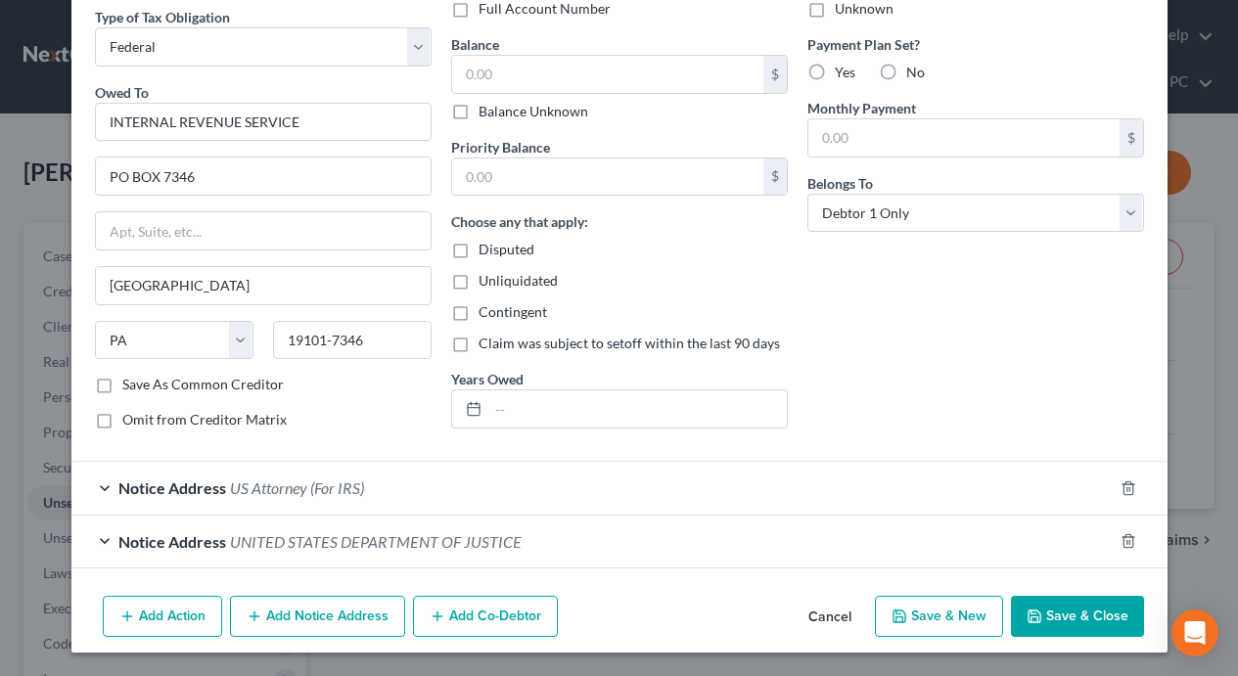
drag, startPoint x: 1082, startPoint y: 610, endPoint x: 1066, endPoint y: 605, distance: 17.3
click at [1082, 610] on button "Save & Close" at bounding box center [1077, 616] width 133 height 41
